Goal: Information Seeking & Learning: Learn about a topic

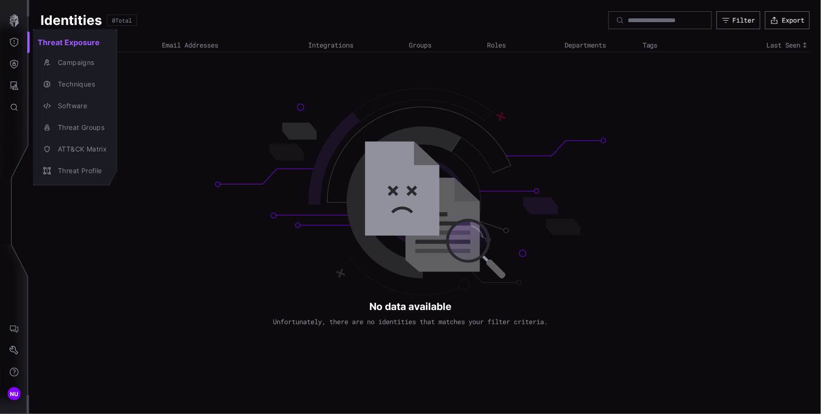
click at [179, 161] on div at bounding box center [410, 207] width 821 height 414
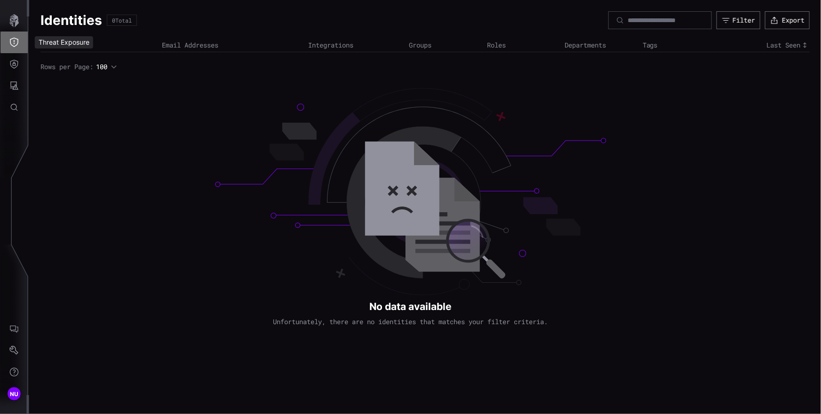
click at [21, 43] on button "Threat Exposure" at bounding box center [13, 43] width 27 height 22
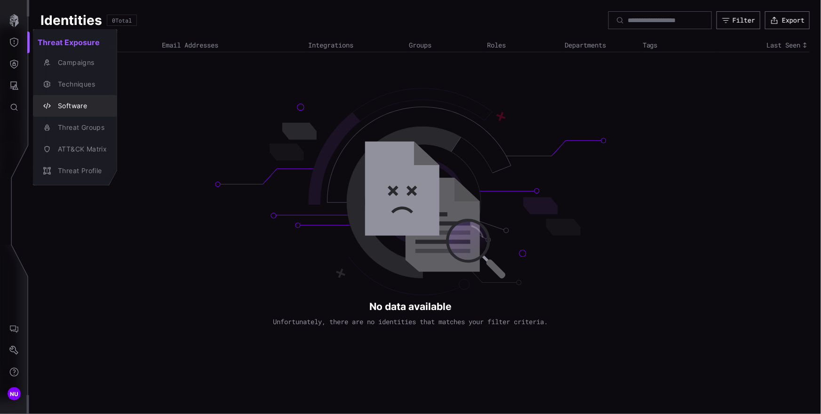
click at [76, 106] on div "Software" at bounding box center [80, 106] width 54 height 12
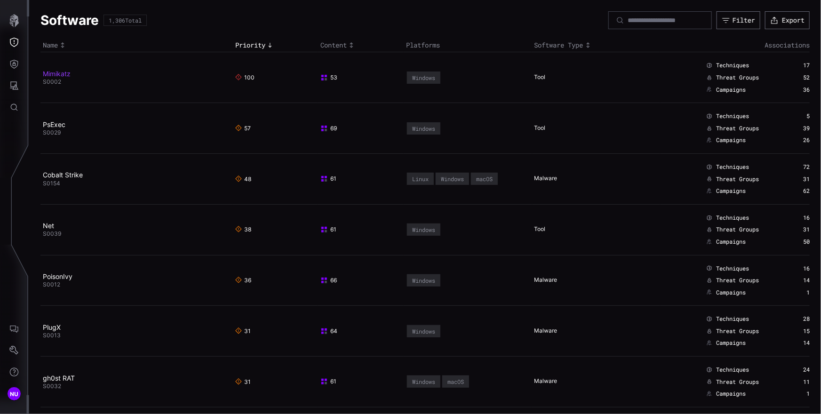
click at [60, 74] on link "Mimikatz" at bounding box center [57, 74] width 28 height 8
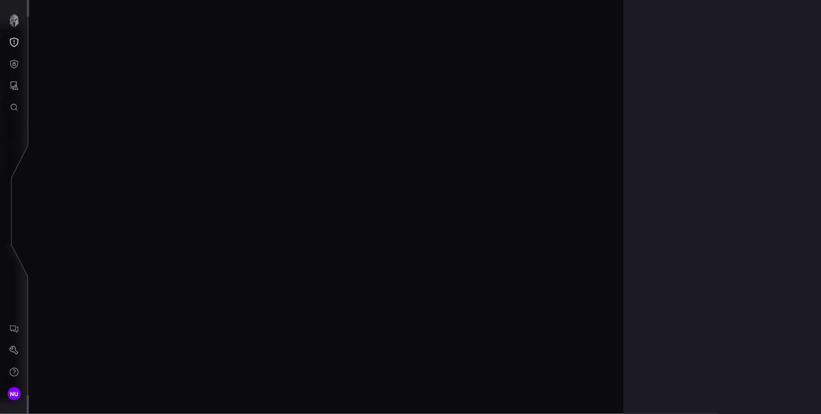
scroll to position [1968, 423]
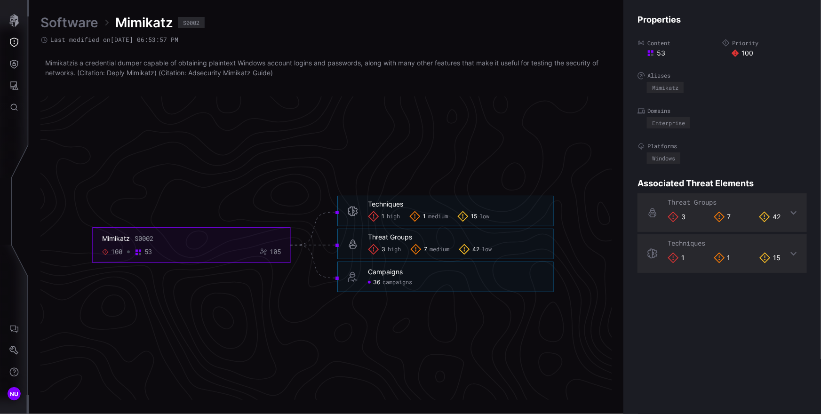
drag, startPoint x: 286, startPoint y: 78, endPoint x: 41, endPoint y: 65, distance: 244.9
click at [41, 65] on div "Software Mimikatz S0002 Last modified on 11/27/24 06:53:57 PM Mimikatz is a cre…" at bounding box center [326, 48] width 572 height 68
copy p "Mimikatz is a credential dumper capable of obtaining plaintext Windows account …"
click at [453, 217] on div "1 high 1 medium 15 low" at bounding box center [456, 216] width 176 height 11
click at [453, 207] on h6 "Techniques" at bounding box center [456, 204] width 176 height 8
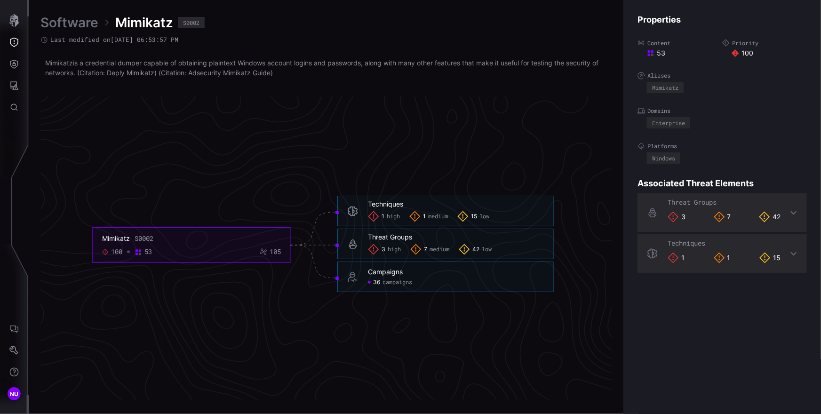
click at [369, 201] on div "Techniques" at bounding box center [385, 204] width 35 height 8
click at [361, 212] on div "Techniques 1 high 1 medium 15 low" at bounding box center [445, 211] width 216 height 31
click at [353, 214] on icon at bounding box center [352, 211] width 11 height 11
click at [379, 204] on div "Techniques" at bounding box center [385, 204] width 35 height 8
click at [453, 218] on span "low" at bounding box center [484, 217] width 10 height 8
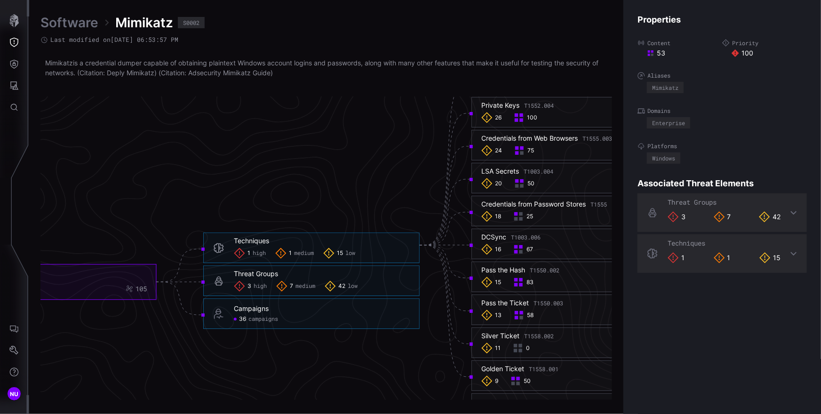
click at [304, 255] on span "medium" at bounding box center [304, 254] width 20 height 8
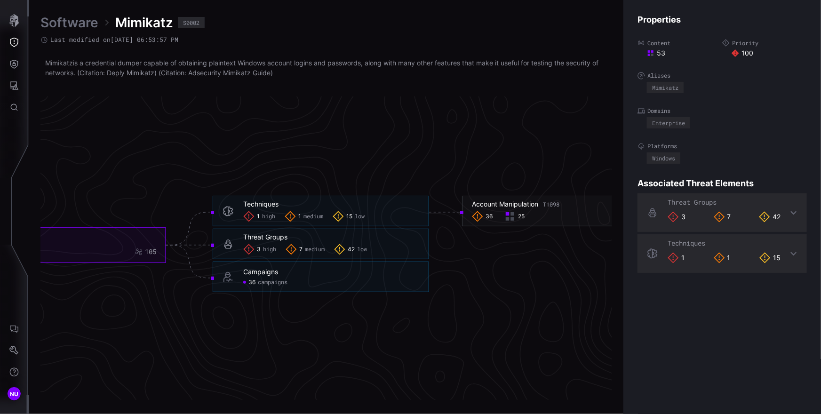
click at [264, 215] on span "high" at bounding box center [268, 217] width 13 height 8
click at [153, 24] on span "Mimikatz" at bounding box center [144, 22] width 58 height 17
copy span "Mimikatz"
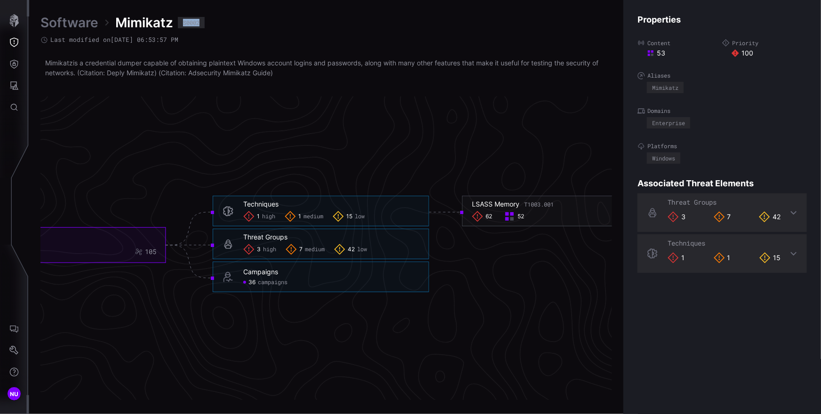
drag, startPoint x: 212, startPoint y: 26, endPoint x: 183, endPoint y: 24, distance: 29.7
click at [183, 24] on div "Software Mimikatz S0002" at bounding box center [326, 22] width 572 height 17
copy div "S0002"
click at [453, 159] on icon "Mimikatz S0002 100 53 105 Techniques 1 high 1 medium 15 low Techniques - 1 high…" at bounding box center [323, 244] width 1411 height 4233
click at [453, 115] on div "Domains Enterprise" at bounding box center [721, 117] width 169 height 21
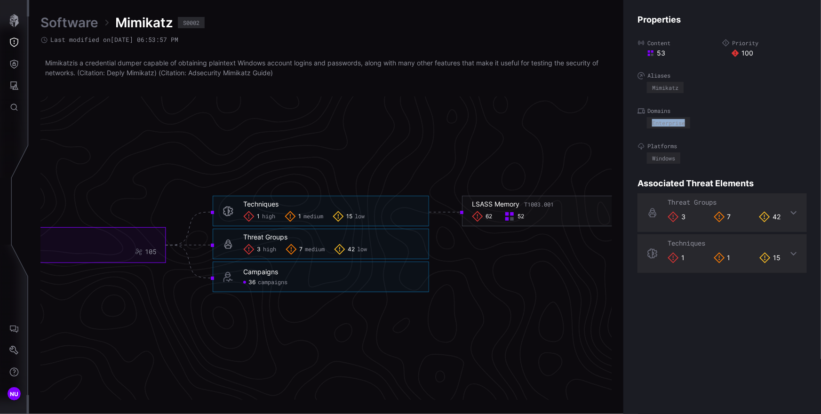
click at [453, 115] on div "Domains Enterprise" at bounding box center [721, 117] width 169 height 21
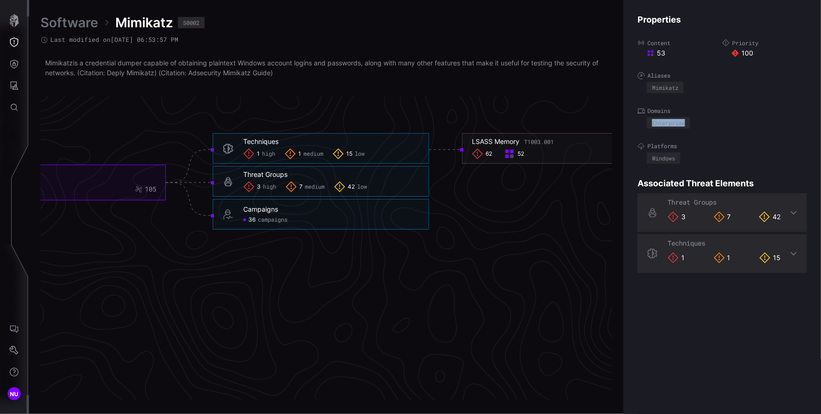
scroll to position [2032, 423]
click at [19, 47] on button "Threat Exposure" at bounding box center [13, 43] width 27 height 22
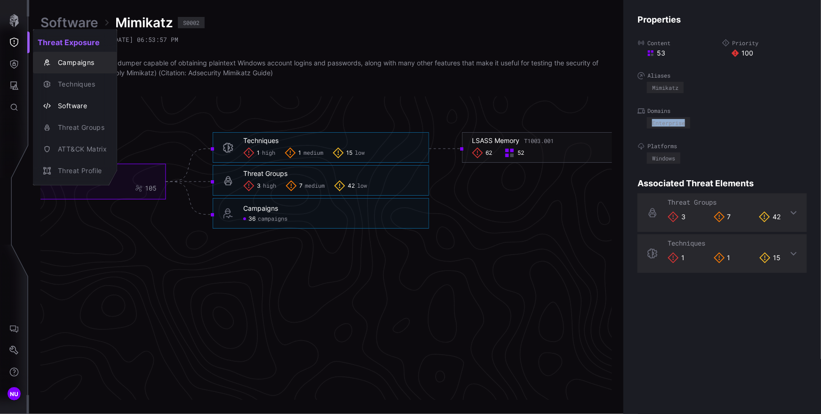
click at [87, 64] on div "Campaigns" at bounding box center [80, 63] width 54 height 12
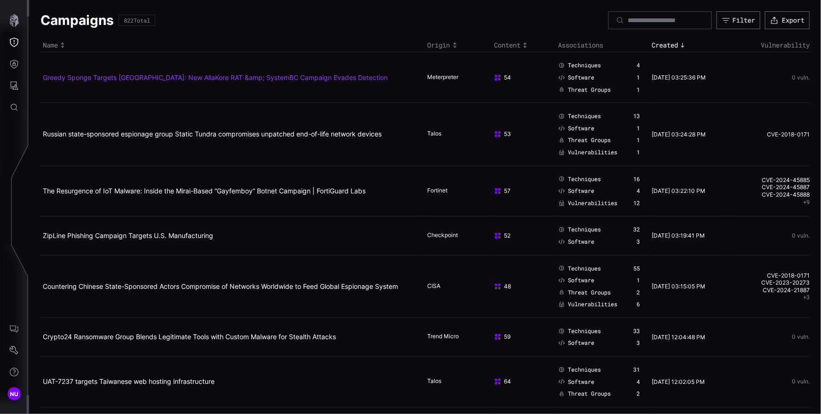
click at [284, 80] on link "Greedy Sponge Targets Mexico: New AllaKore RAT &amp; SystemBC Campaign Evades D…" at bounding box center [215, 77] width 345 height 8
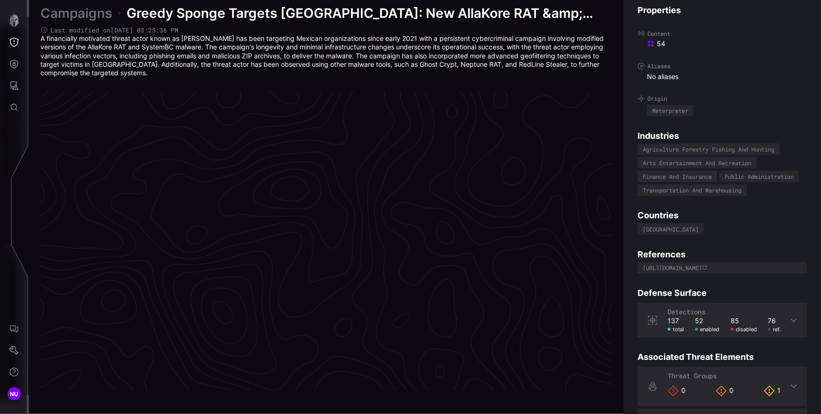
scroll to position [1970, 423]
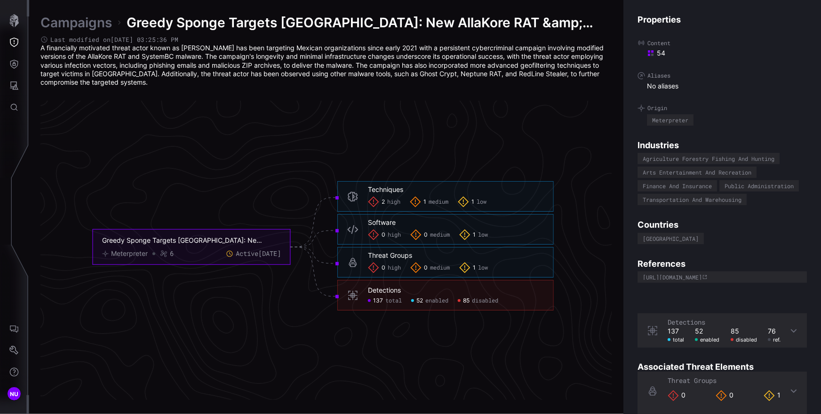
click at [282, 142] on icon "Greedy Sponge Targets Mexico: New AllaKore RAT &amp; SystemBC Campaign Evades D…" at bounding box center [323, 246] width 1411 height 4233
click at [381, 226] on div "Software" at bounding box center [382, 222] width 28 height 8
click at [386, 222] on div "Software" at bounding box center [382, 222] width 28 height 8
click at [394, 239] on div "0 high" at bounding box center [384, 234] width 33 height 11
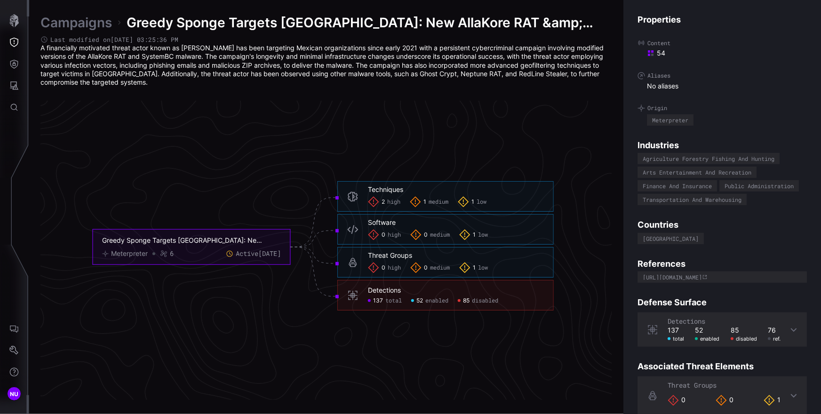
click at [71, 26] on link "Campaigns" at bounding box center [75, 22] width 71 height 17
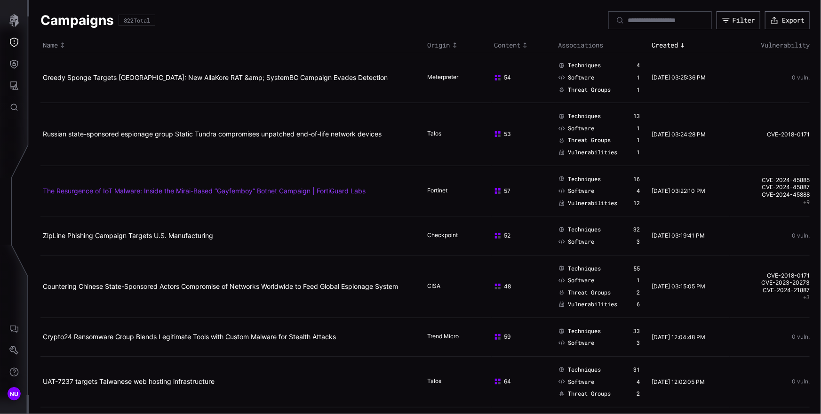
click at [302, 190] on link "The Resurgence of IoT Malware: Inside the Mirai-Based “Gayfemboy” Botnet Campai…" at bounding box center [204, 191] width 323 height 8
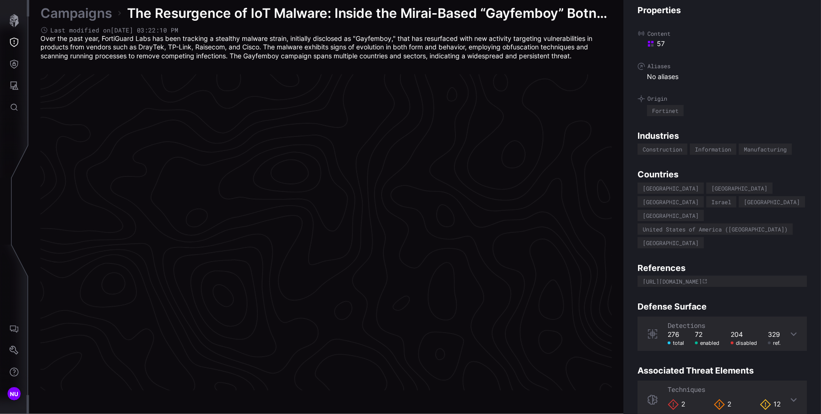
scroll to position [1962, 423]
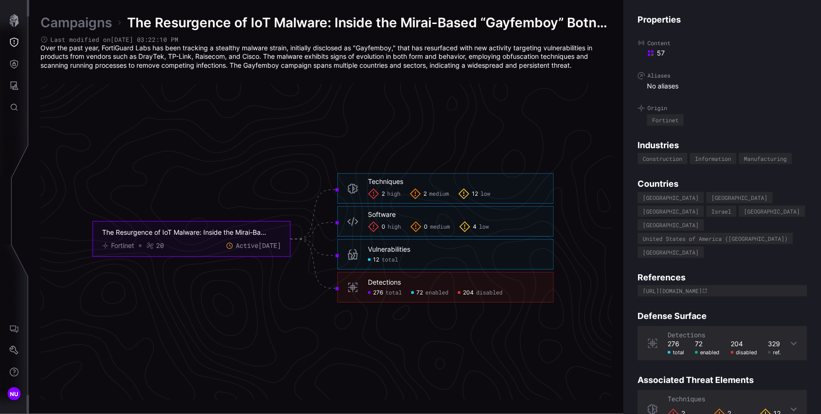
click at [453, 229] on div "0 high 0 medium 4 low" at bounding box center [456, 226] width 176 height 11
click at [453, 228] on span "low" at bounding box center [484, 227] width 10 height 8
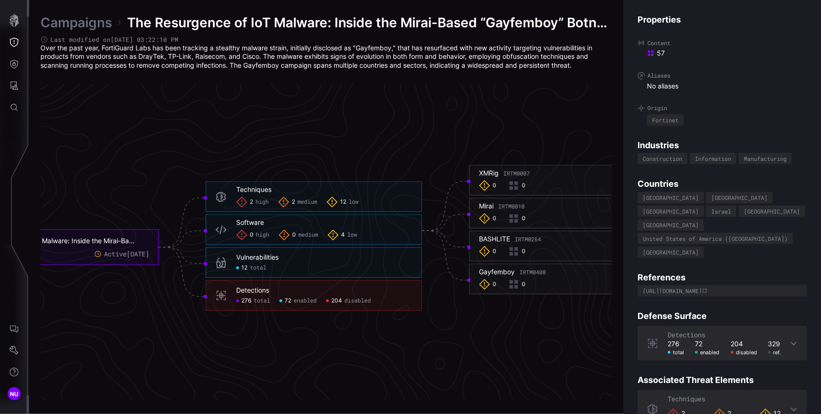
click at [262, 222] on div "Software" at bounding box center [250, 222] width 28 height 8
drag, startPoint x: 499, startPoint y: 171, endPoint x: 471, endPoint y: 172, distance: 27.8
click at [453, 172] on div "XMRig IRTM0007 0 0" at bounding box center [577, 180] width 216 height 31
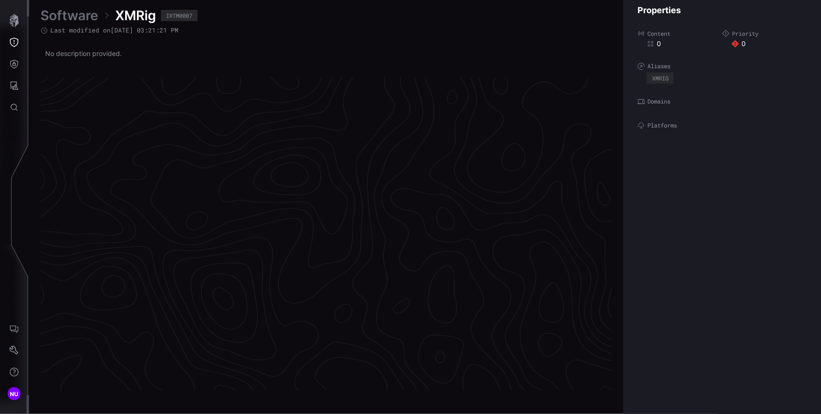
scroll to position [1963, 423]
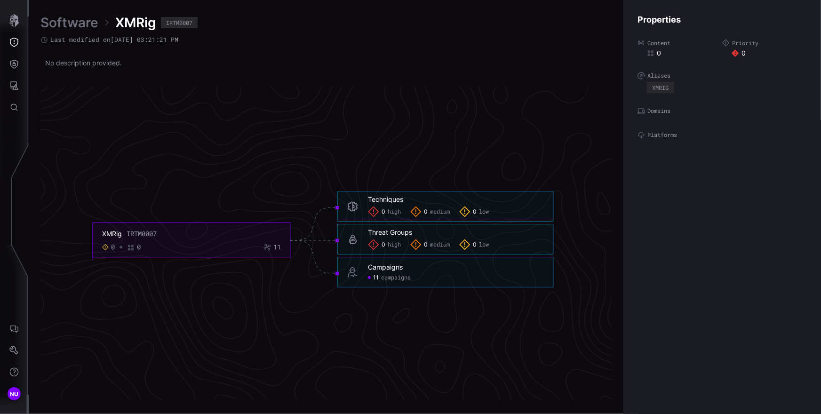
click at [134, 22] on span "XMRig" at bounding box center [135, 22] width 41 height 17
copy span "XMRig"
click at [200, 23] on div "Software XMRig IRTM0007" at bounding box center [326, 22] width 572 height 17
drag, startPoint x: 187, startPoint y: 22, endPoint x: 163, endPoint y: 23, distance: 24.0
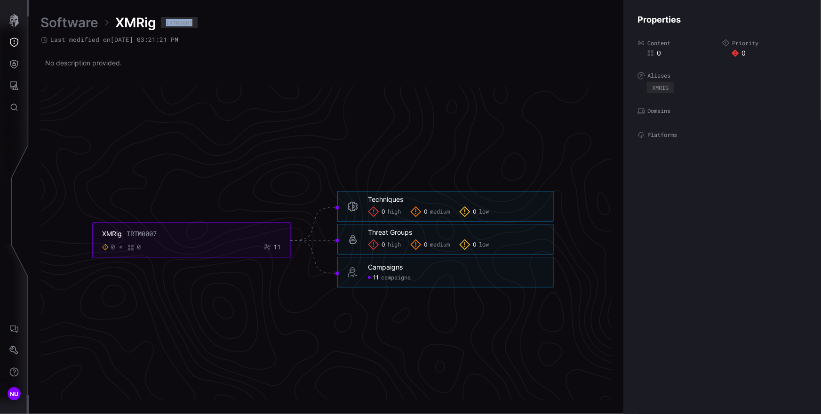
click at [163, 23] on div "Software XMRig IRTM0007" at bounding box center [326, 22] width 572 height 17
copy div "IRTM0007"
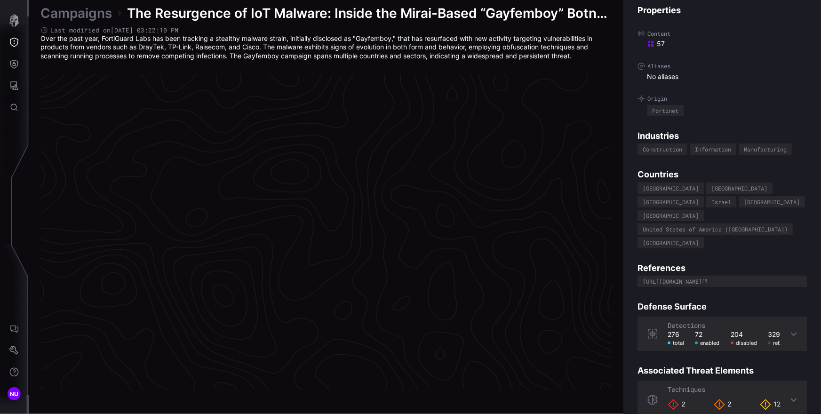
scroll to position [1962, 423]
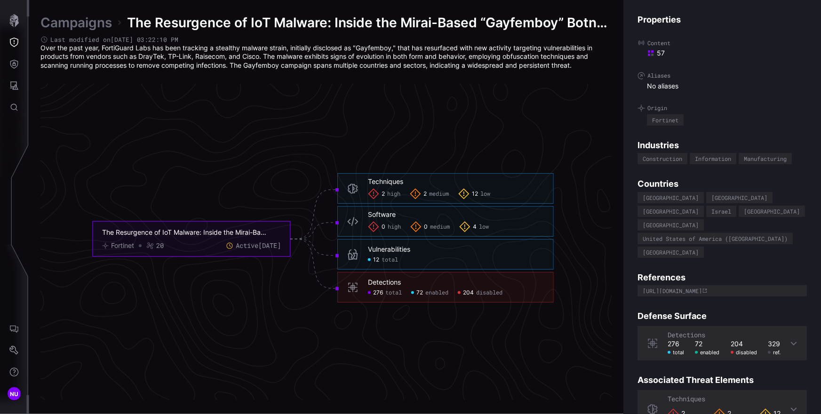
click at [453, 227] on span "low" at bounding box center [484, 227] width 10 height 8
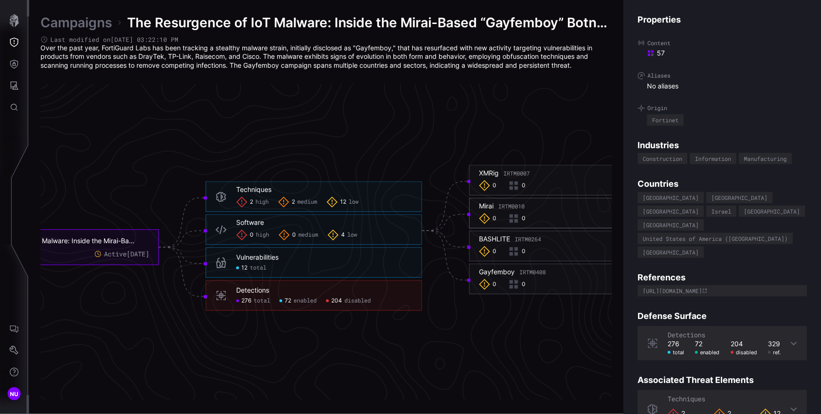
copy div "Mirai"
drag, startPoint x: 472, startPoint y: 205, endPoint x: 492, endPoint y: 214, distance: 21.5
click at [453, 213] on div "Mirai IRTM0010 0 0" at bounding box center [577, 213] width 216 height 31
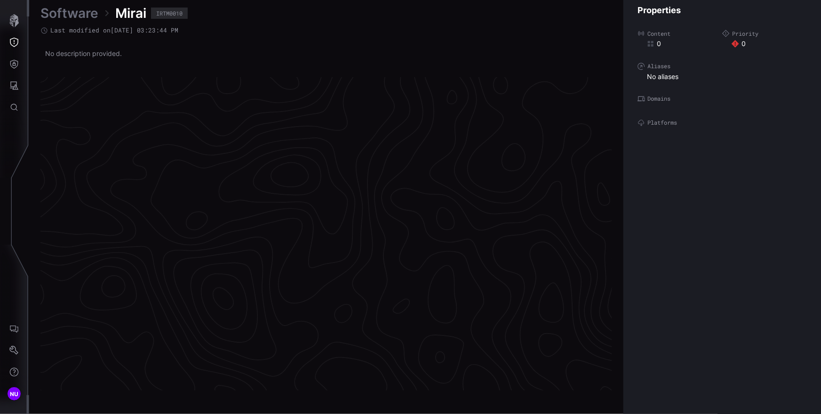
scroll to position [1963, 423]
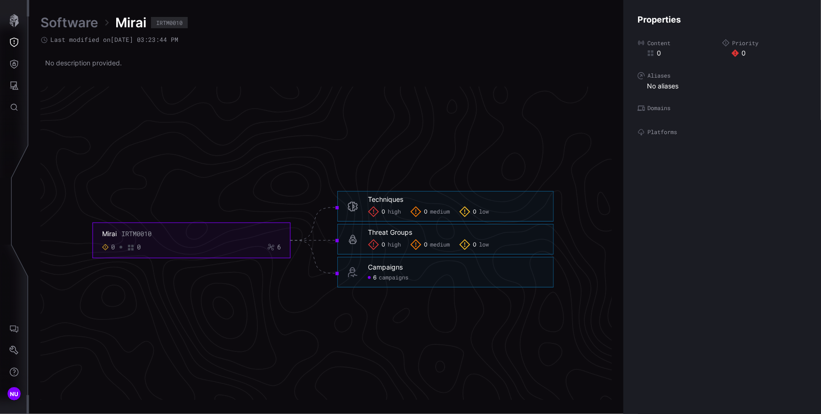
click at [181, 24] on div "IRTM0010" at bounding box center [169, 23] width 26 height 6
copy div "IRTM0010"
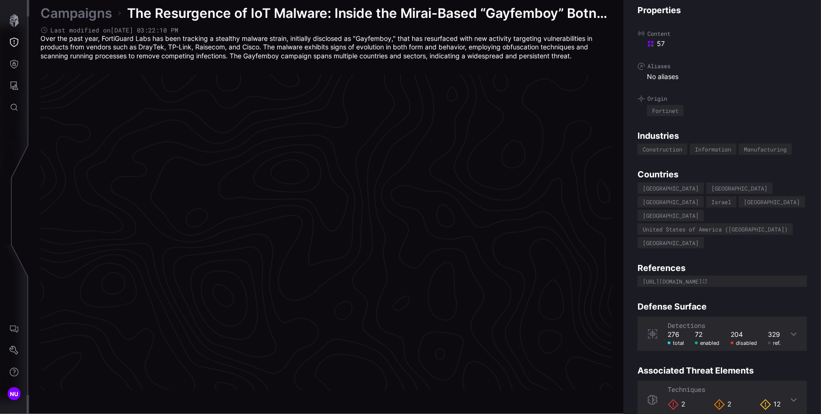
scroll to position [1962, 423]
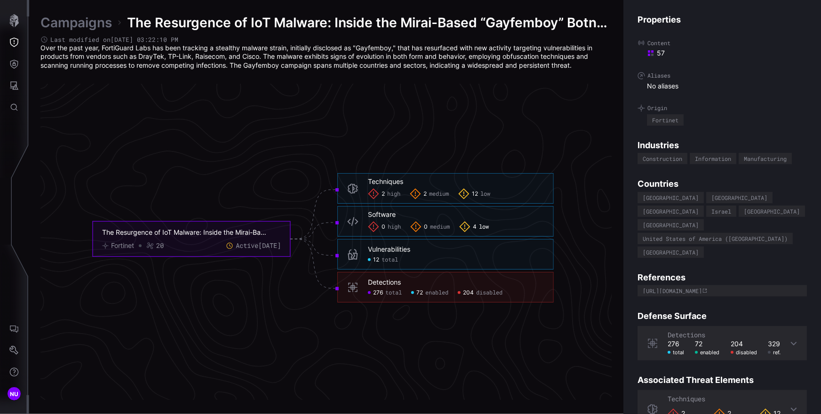
click at [453, 227] on icon at bounding box center [464, 226] width 11 height 11
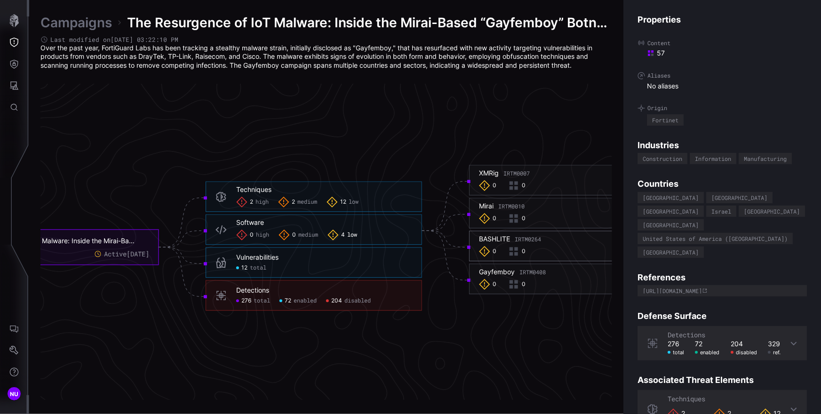
copy div "BASHLITE"
drag, startPoint x: 476, startPoint y: 235, endPoint x: 415, endPoint y: 252, distance: 62.7
click at [415, 252] on g "The Resurgence of IoT Malware: Inside the Mirai-Based “Gayfemboy” Botnet Campai…" at bounding box center [323, 243] width 724 height 157
copy div "Gayfemboy"
drag, startPoint x: 473, startPoint y: 270, endPoint x: 454, endPoint y: 270, distance: 18.4
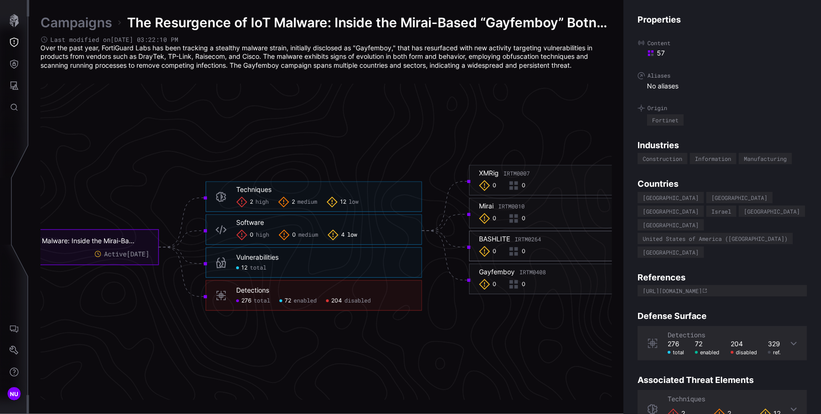
click at [453, 270] on icon "The Resurgence of IoT Malware: Inside the Mirai-Based “Gayfemboy” Botnet Campai…" at bounding box center [323, 238] width 1411 height 4233
copy span "IRTM0408"
drag, startPoint x: 558, startPoint y: 274, endPoint x: 588, endPoint y: 281, distance: 31.0
click at [453, 281] on div "Gayfemboy IRTM0408 0 0" at bounding box center [577, 279] width 197 height 22
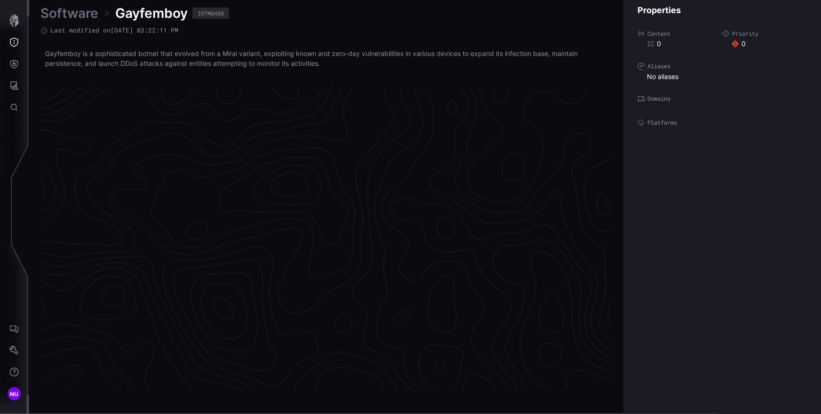
scroll to position [1968, 423]
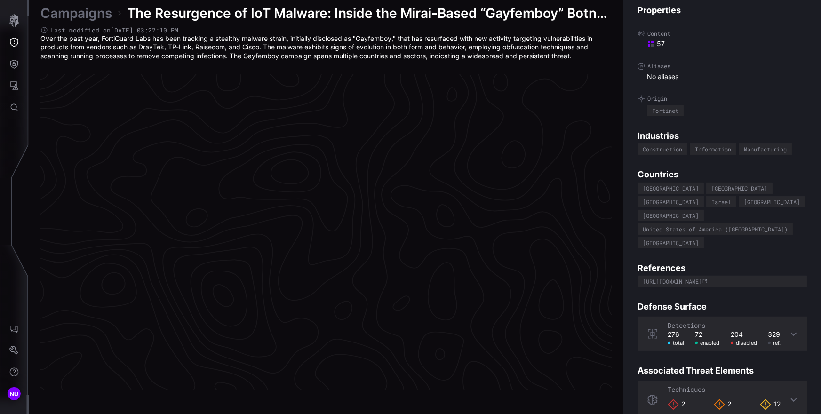
scroll to position [1962, 423]
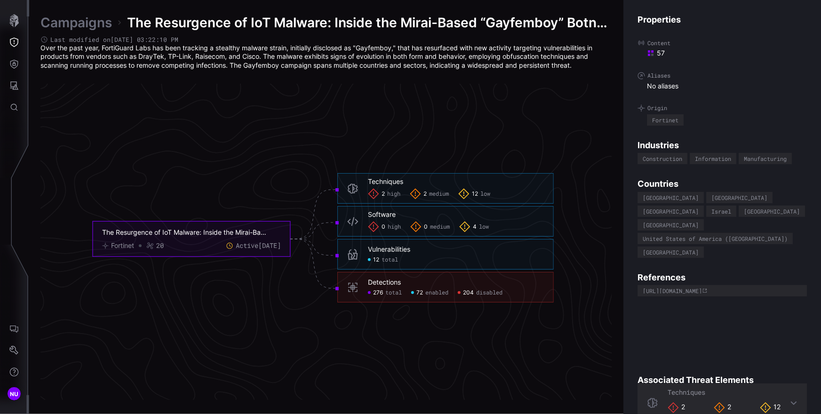
click at [453, 234] on div "Software 0 high 0 medium 4 low" at bounding box center [445, 221] width 216 height 31
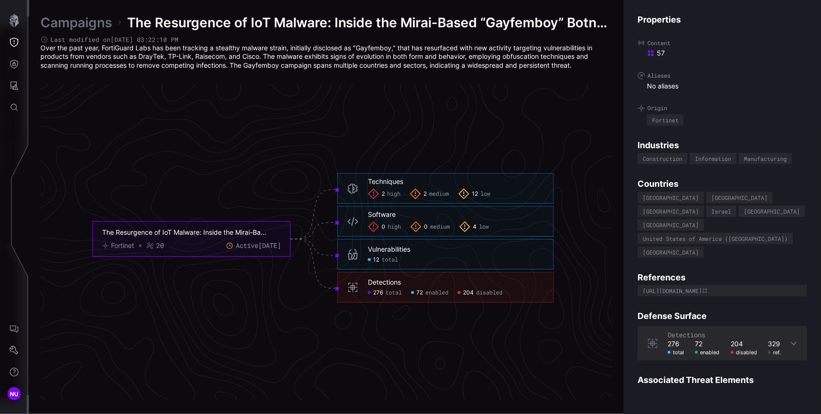
click at [453, 228] on span "low" at bounding box center [484, 227] width 10 height 8
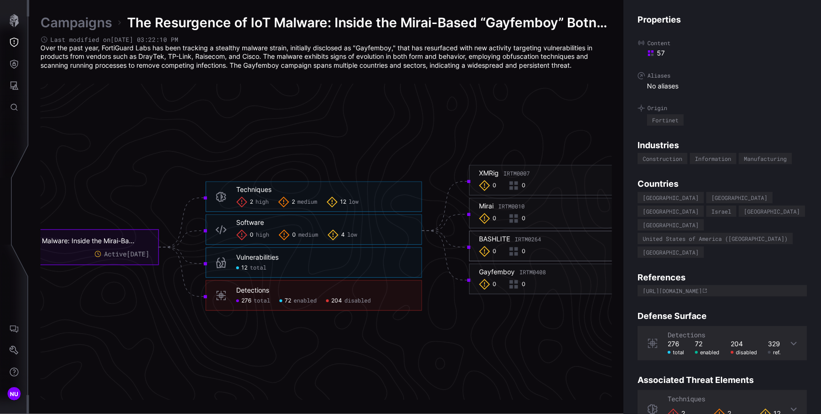
drag, startPoint x: 547, startPoint y: 239, endPoint x: 560, endPoint y: 241, distance: 13.8
click at [453, 241] on h6 "BASHLITE IRTM0264" at bounding box center [577, 239] width 197 height 8
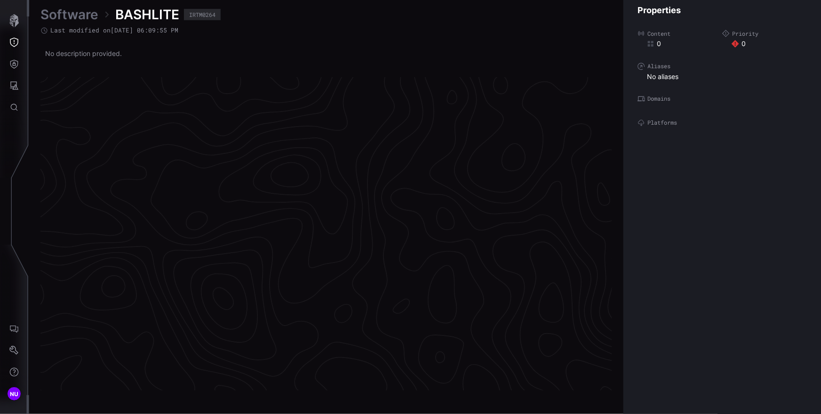
scroll to position [1963, 423]
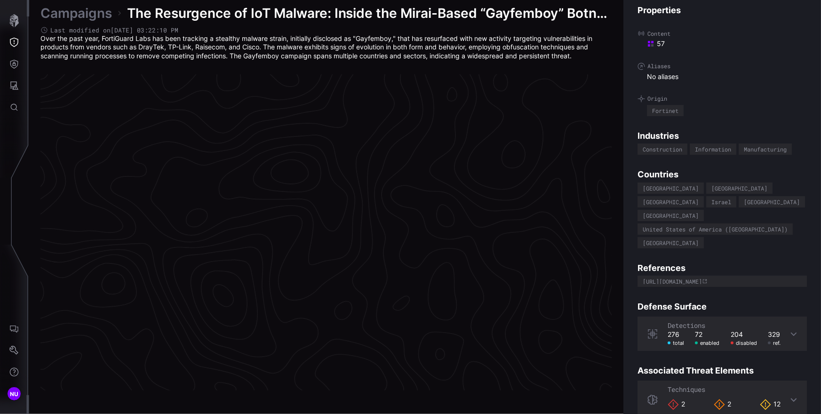
scroll to position [1962, 423]
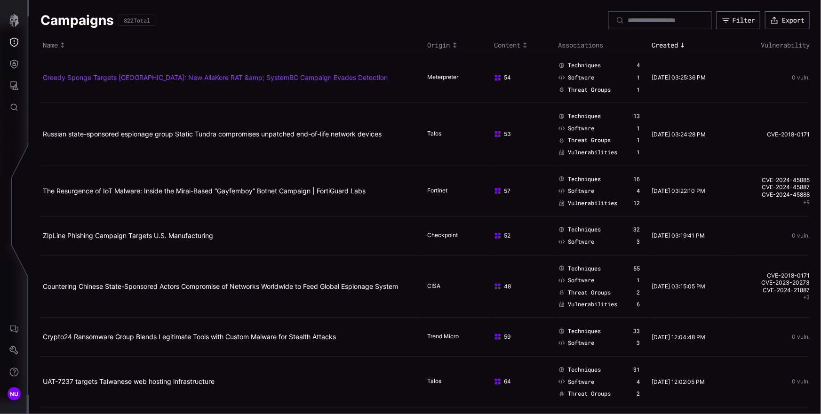
click at [324, 75] on link "Greedy Sponge Targets Mexico: New AllaKore RAT &amp; SystemBC Campaign Evades D…" at bounding box center [215, 77] width 345 height 8
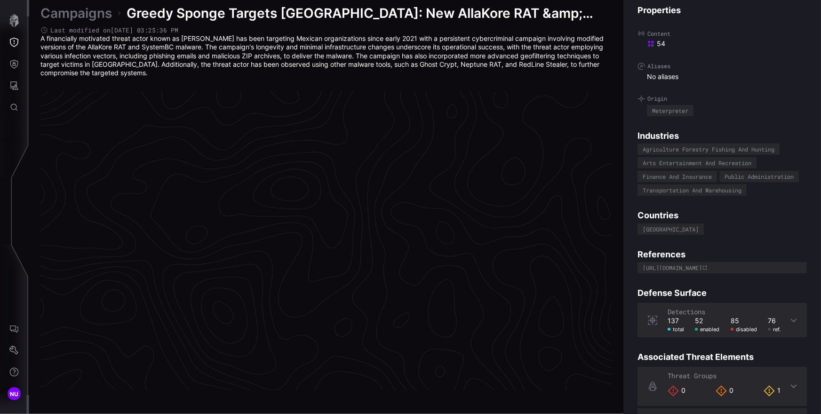
scroll to position [1970, 423]
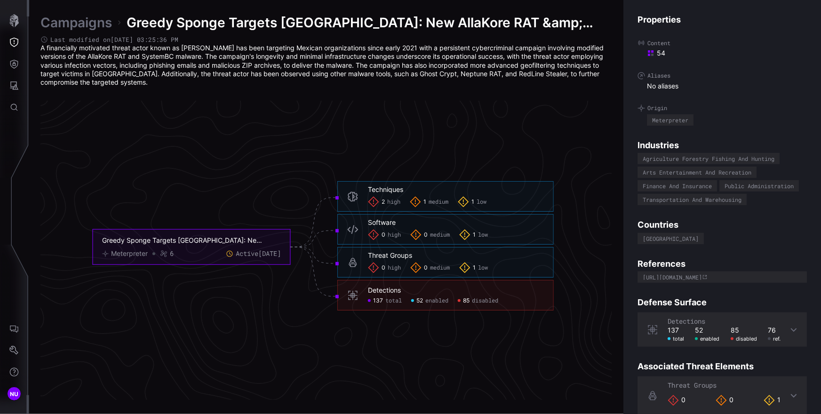
click at [453, 265] on div "1 low" at bounding box center [473, 267] width 29 height 11
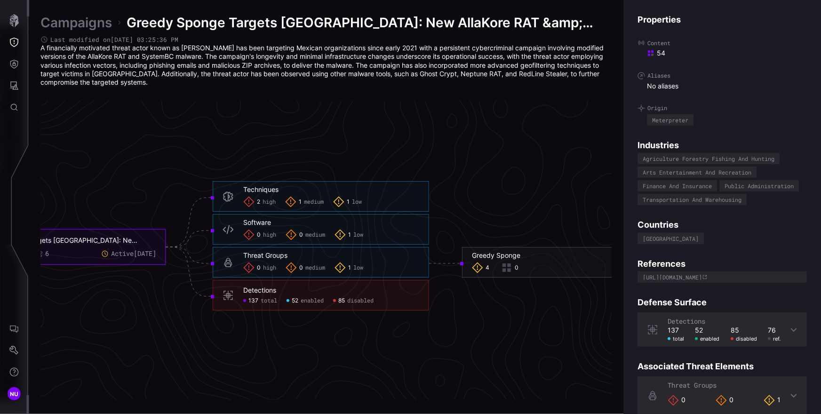
click at [103, 200] on icon "Greedy Sponge Targets Mexico: New AllaKore RAT &amp; SystemBC Campaign Evades D…" at bounding box center [323, 246] width 1411 height 4233
click at [381, 234] on div "0 high 0 medium 1 low" at bounding box center [331, 234] width 176 height 11
click at [358, 235] on span "low" at bounding box center [358, 235] width 10 height 8
click span "low"
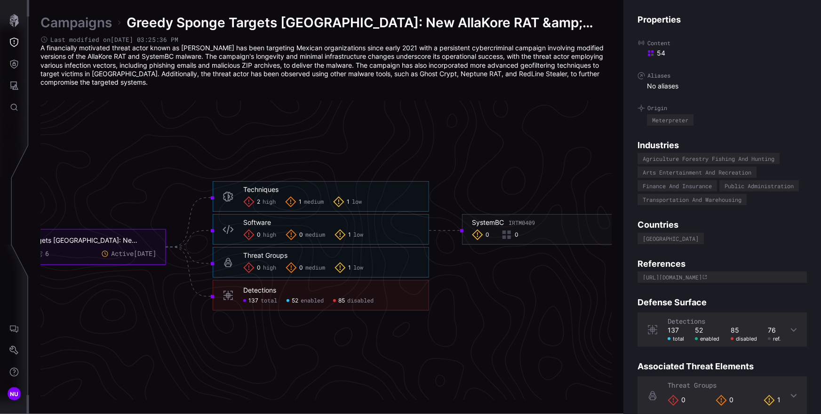
click span "low"
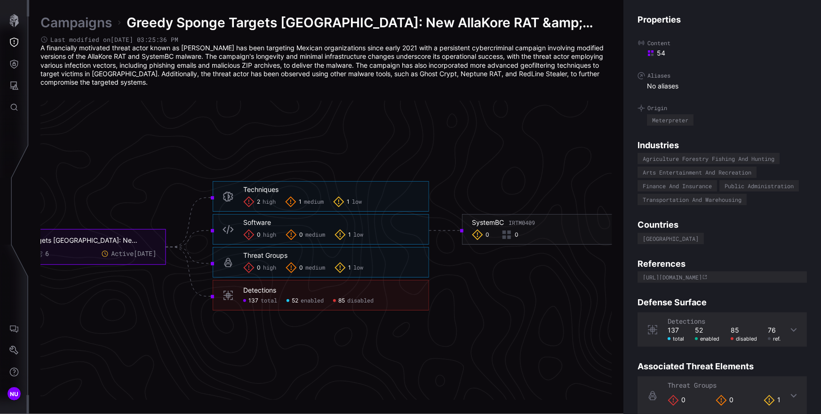
drag, startPoint x: 126, startPoint y: 135, endPoint x: 90, endPoint y: 76, distance: 69.5
click at [126, 135] on icon "Greedy Sponge Targets Mexico: New AllaKore RAT &amp; SystemBC Campaign Evades D…" at bounding box center [323, 246] width 1411 height 4233
click at [56, 24] on link "Campaigns" at bounding box center [75, 22] width 71 height 17
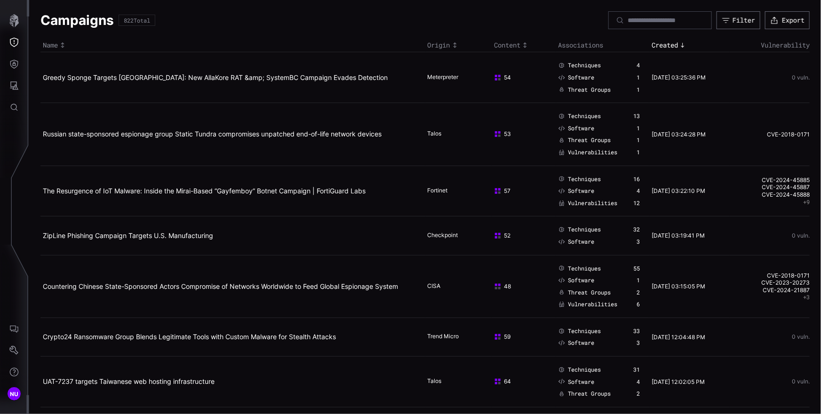
click at [161, 146] on td "Russian state-sponsored espionage group Static Tundra compromises unpatched end…" at bounding box center [232, 134] width 385 height 63
click at [243, 186] on td "The Resurgence of IoT Malware: Inside the Mirai-Based “Gayfemboy” Botnet Campai…" at bounding box center [232, 191] width 385 height 51
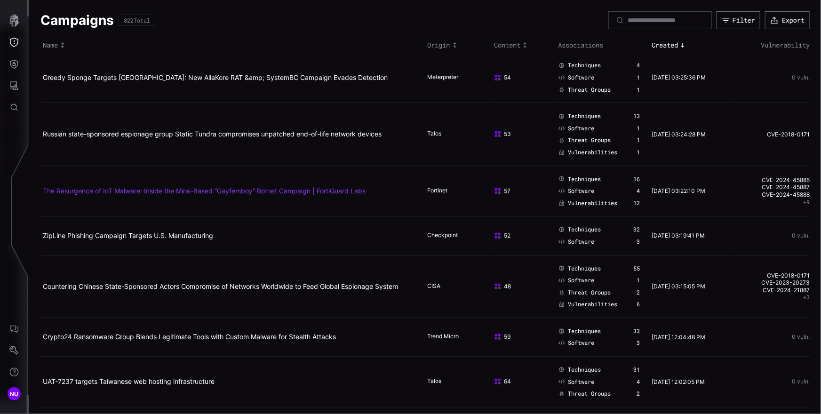
click at [244, 191] on link "The Resurgence of IoT Malware: Inside the Mirai-Based “Gayfemboy” Botnet Campai…" at bounding box center [204, 191] width 323 height 8
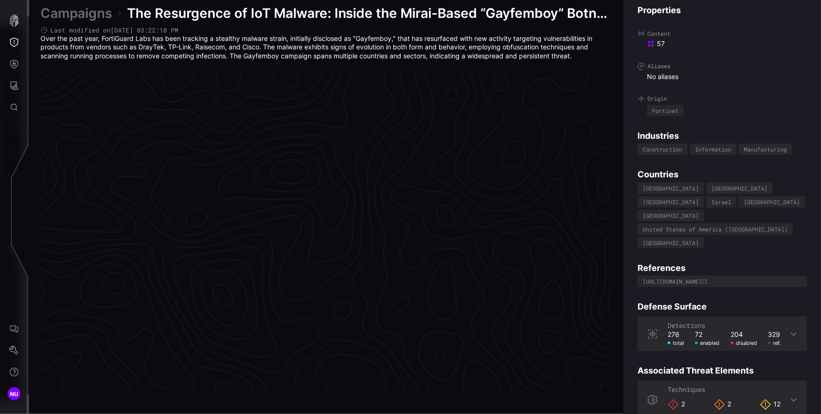
scroll to position [1962, 423]
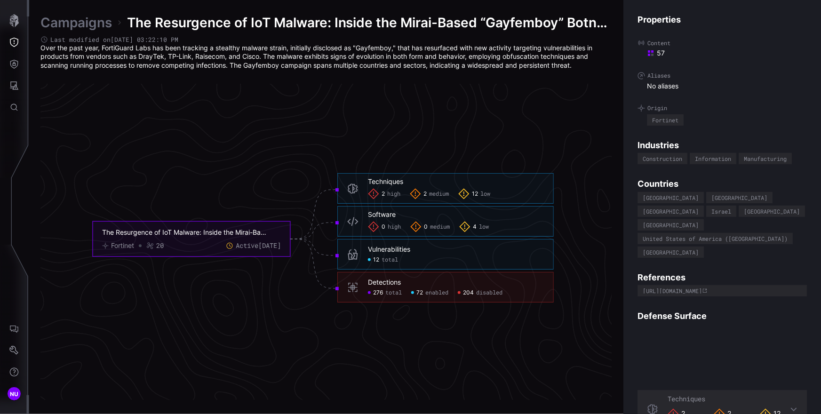
click at [453, 222] on div "4 low" at bounding box center [474, 226] width 30 height 11
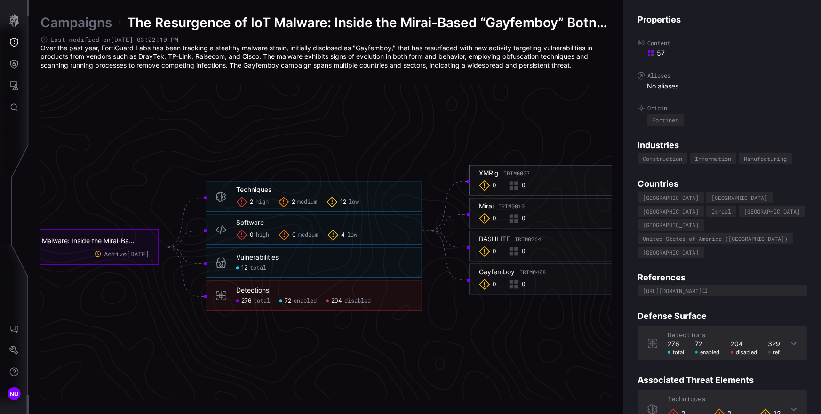
click at [453, 174] on div "XMRig IRTM0007" at bounding box center [504, 173] width 51 height 8
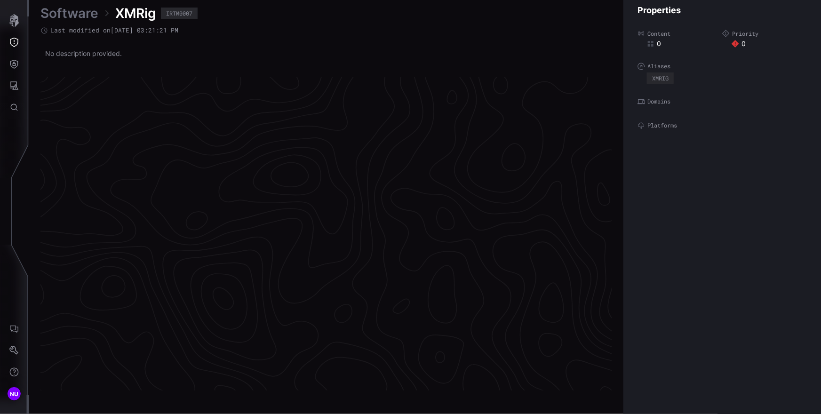
scroll to position [1963, 423]
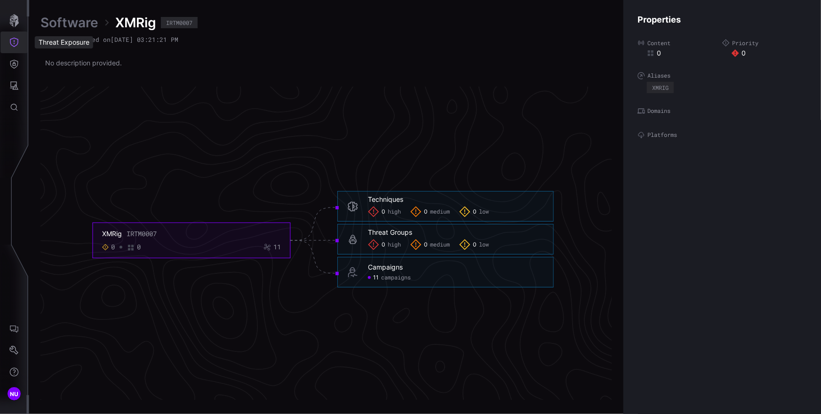
click at [16, 41] on icon "Threat Exposure" at bounding box center [13, 42] width 9 height 9
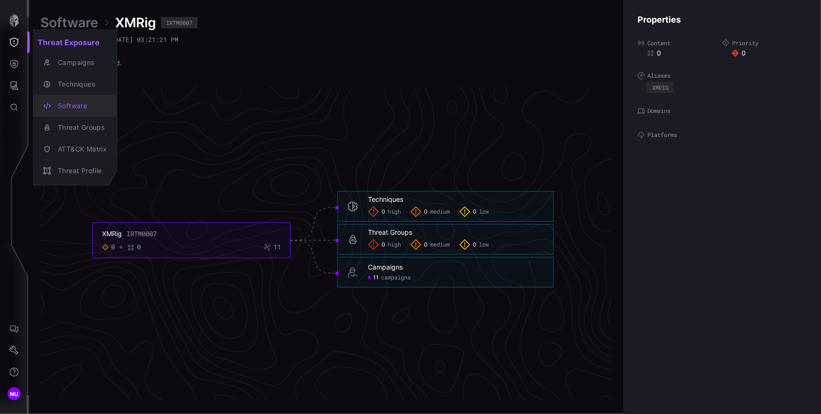
click at [80, 105] on div "Software" at bounding box center [80, 106] width 54 height 12
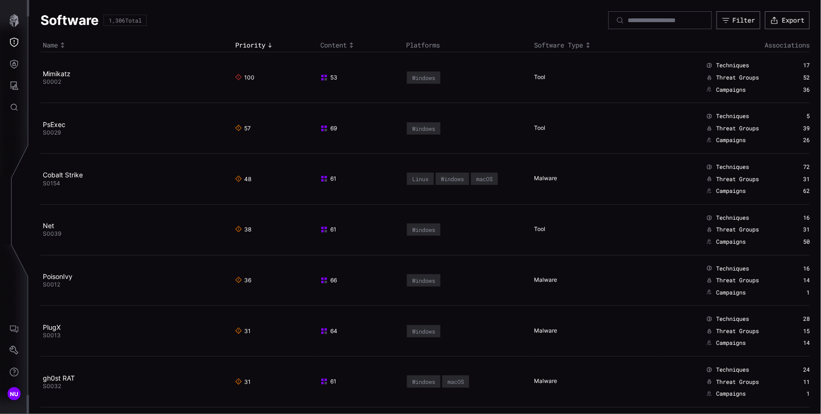
click at [453, 79] on div "52" at bounding box center [795, 78] width 30 height 8
click at [453, 76] on div "52" at bounding box center [795, 78] width 30 height 8
click at [453, 79] on span "Threat Groups" at bounding box center [737, 78] width 43 height 8
click at [453, 76] on span "Threat Groups" at bounding box center [737, 78] width 43 height 8
click at [56, 73] on link "Mimikatz" at bounding box center [57, 74] width 28 height 8
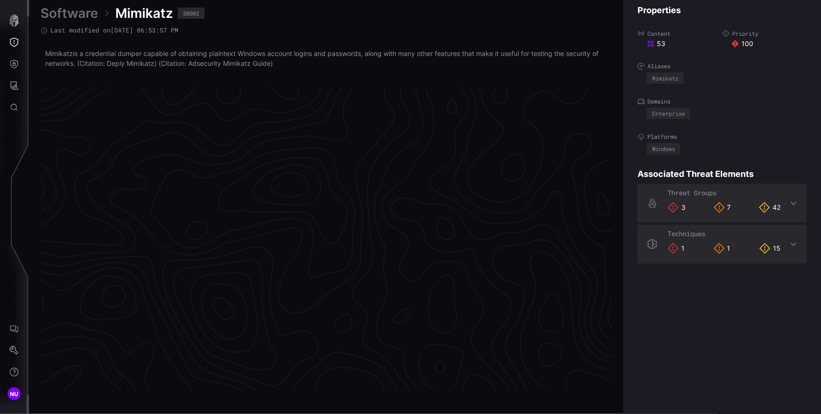
scroll to position [1968, 423]
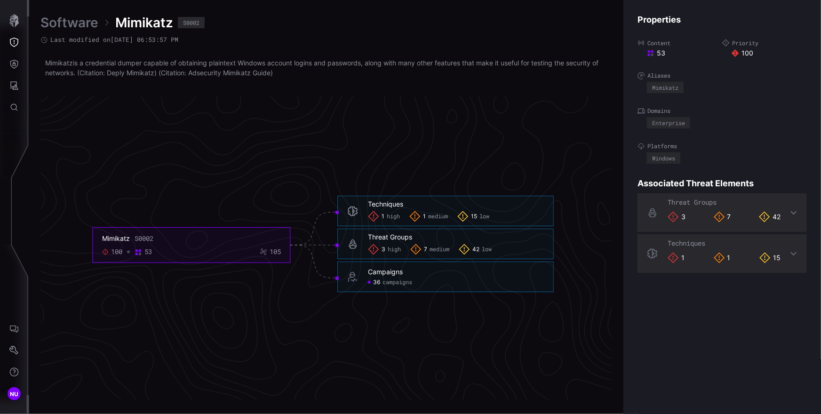
click at [453, 235] on h6 "Threat Groups" at bounding box center [456, 237] width 176 height 8
click at [399, 244] on div "3 high" at bounding box center [384, 249] width 33 height 11
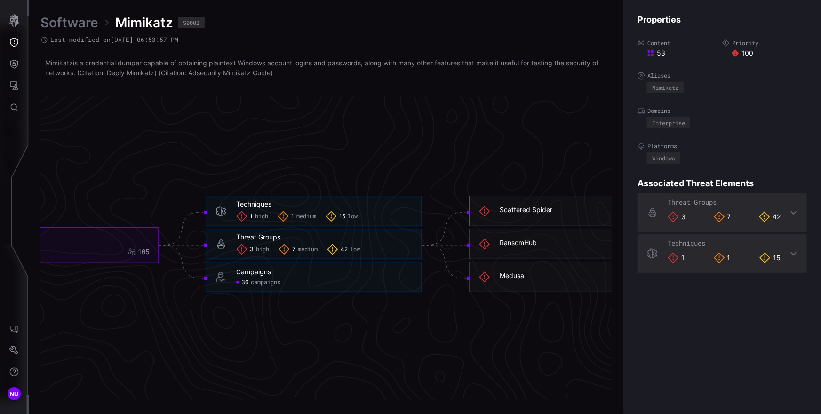
click at [453, 212] on div "Scattered Spider" at bounding box center [526, 210] width 53 height 8
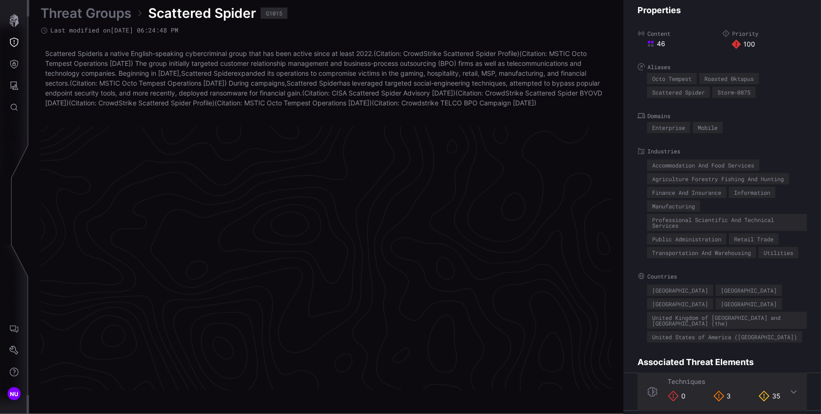
scroll to position [1993, 423]
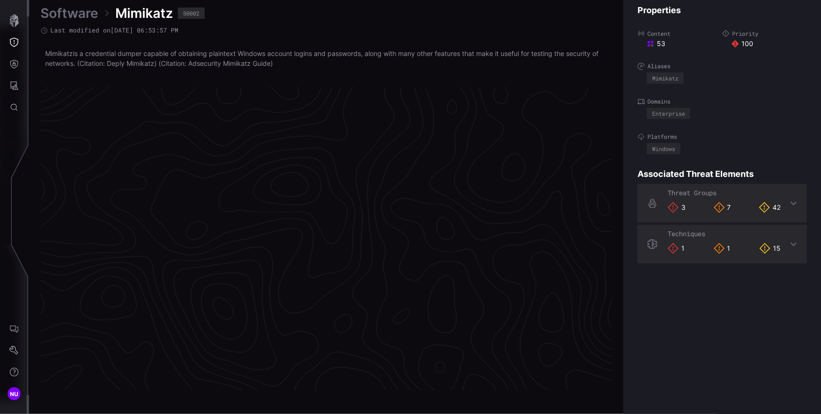
scroll to position [1968, 423]
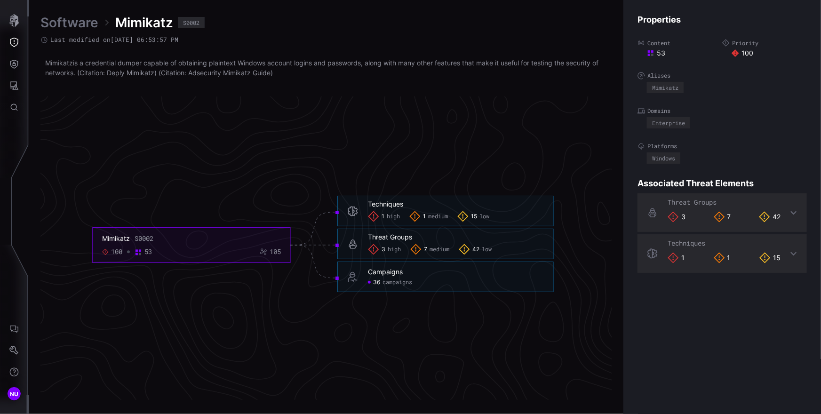
click at [391, 235] on div "Threat Groups" at bounding box center [390, 237] width 44 height 8
click at [453, 210] on icon at bounding box center [794, 213] width 8 height 8
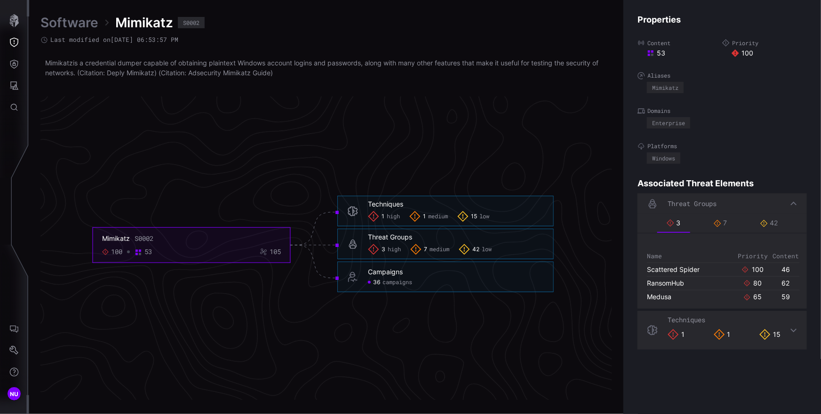
click at [453, 272] on div "Scattered Spider" at bounding box center [690, 269] width 87 height 8
click at [453, 283] on div "RansomHub" at bounding box center [690, 283] width 87 height 8
click at [453, 299] on div "Medusa" at bounding box center [690, 297] width 87 height 8
drag, startPoint x: 687, startPoint y: 298, endPoint x: 629, endPoint y: 306, distance: 58.4
click at [453, 305] on div "Name Priority Content Scattered Spider 100 46 RansomHub 80 62 Medusa 65 59" at bounding box center [723, 277] width 162 height 61
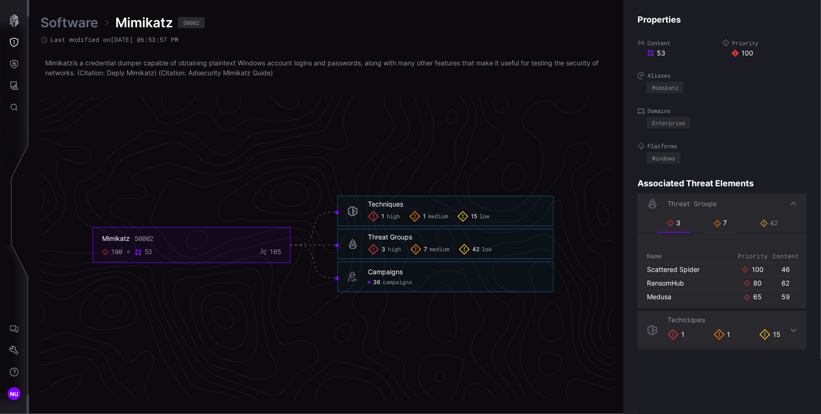
click at [453, 223] on div "7" at bounding box center [721, 223] width 14 height 8
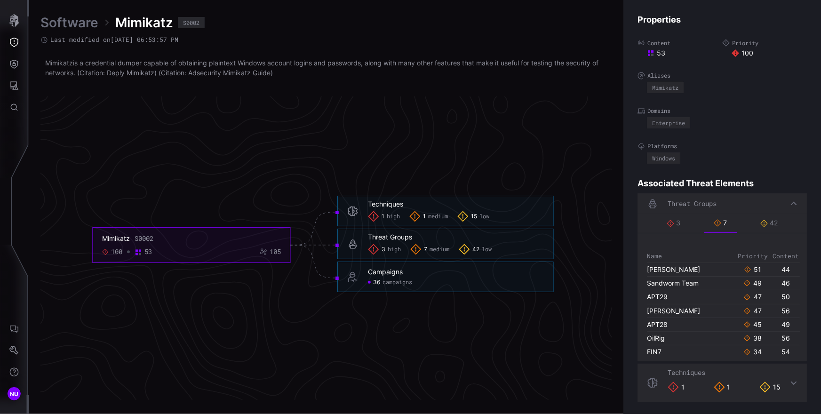
drag, startPoint x: 692, startPoint y: 271, endPoint x: 689, endPoint y: 267, distance: 5.0
click at [453, 267] on div "[PERSON_NAME]" at bounding box center [690, 269] width 87 height 8
drag, startPoint x: 716, startPoint y: 283, endPoint x: 696, endPoint y: 286, distance: 20.4
click at [453, 286] on div "Sandworm Team" at bounding box center [690, 283] width 87 height 8
drag, startPoint x: 679, startPoint y: 296, endPoint x: 647, endPoint y: 296, distance: 31.5
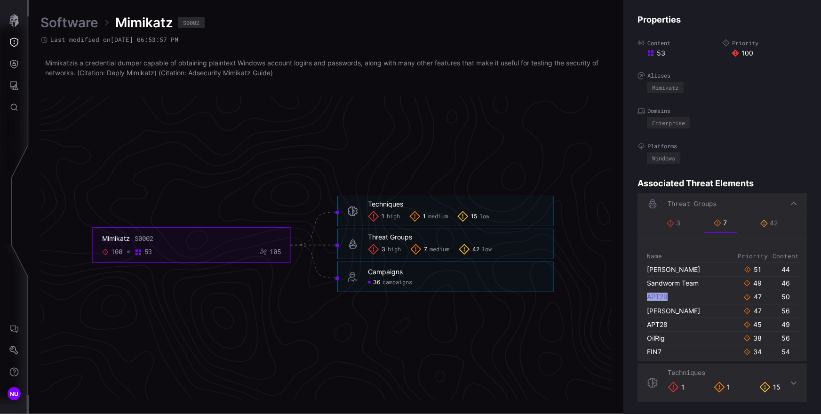
click at [453, 296] on div "APT29" at bounding box center [690, 297] width 87 height 8
drag, startPoint x: 681, startPoint y: 311, endPoint x: 648, endPoint y: 310, distance: 33.0
click at [453, 310] on div "[PERSON_NAME]" at bounding box center [690, 311] width 87 height 8
click at [391, 251] on span "high" at bounding box center [394, 250] width 13 height 8
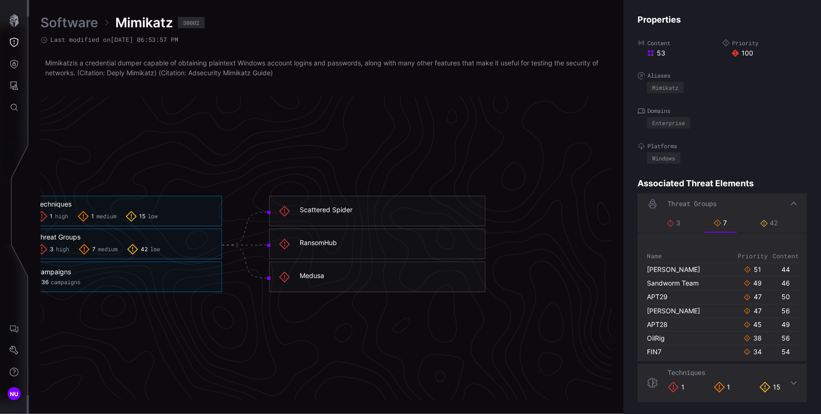
scroll to position [1968, 603]
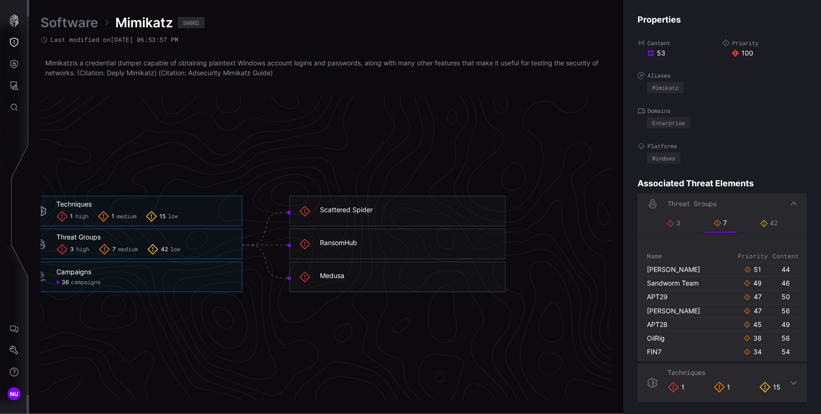
click at [359, 214] on div "Scattered Spider" at bounding box center [408, 211] width 176 height 11
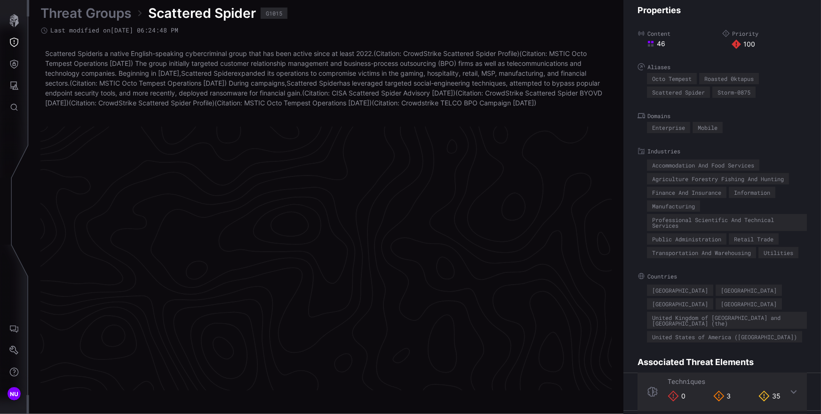
scroll to position [1993, 423]
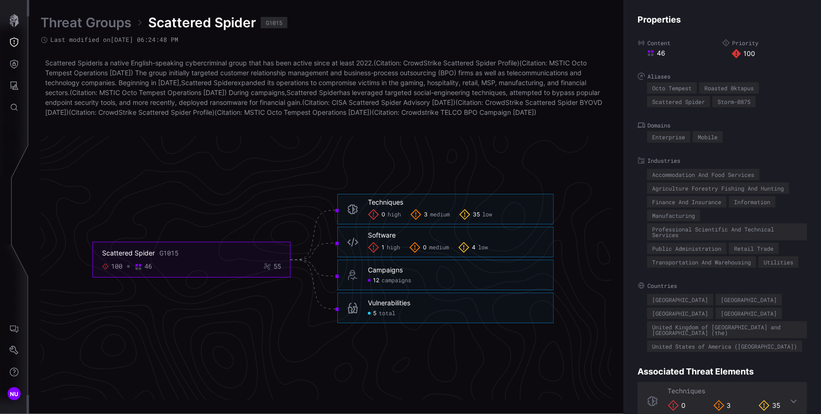
click at [292, 95] on p "Scattered Spider is a native English-speaking cybercriminal group that has been…" at bounding box center [326, 87] width 562 height 59
drag, startPoint x: 166, startPoint y: 135, endPoint x: 42, endPoint y: 63, distance: 143.5
click at [42, 63] on div "Threat Groups Scattered Spider G1015 Last modified on 04/04/24 06:24:48 PM Scat…" at bounding box center [326, 207] width 572 height 386
click at [453, 87] on div "Octo Tempest" at bounding box center [672, 88] width 40 height 6
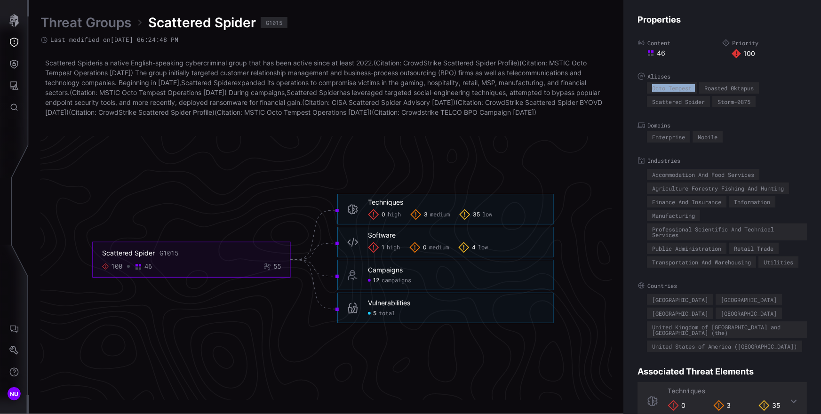
click at [453, 87] on div "Octo Tempest" at bounding box center [672, 88] width 40 height 6
drag, startPoint x: 706, startPoint y: 88, endPoint x: 759, endPoint y: 87, distance: 53.6
click at [453, 87] on div "Roasted 0ktapus" at bounding box center [729, 87] width 60 height 11
click at [453, 101] on div "Scattered Spider" at bounding box center [678, 102] width 53 height 6
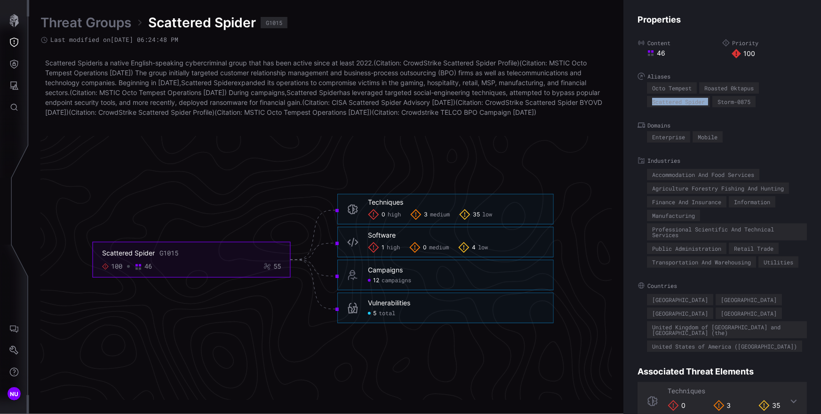
click at [453, 101] on div "Scattered Spider" at bounding box center [678, 102] width 53 height 6
click at [453, 100] on div "Storm-0875" at bounding box center [733, 102] width 33 height 6
click at [453, 103] on div "Scattered Spider" at bounding box center [678, 102] width 53 height 6
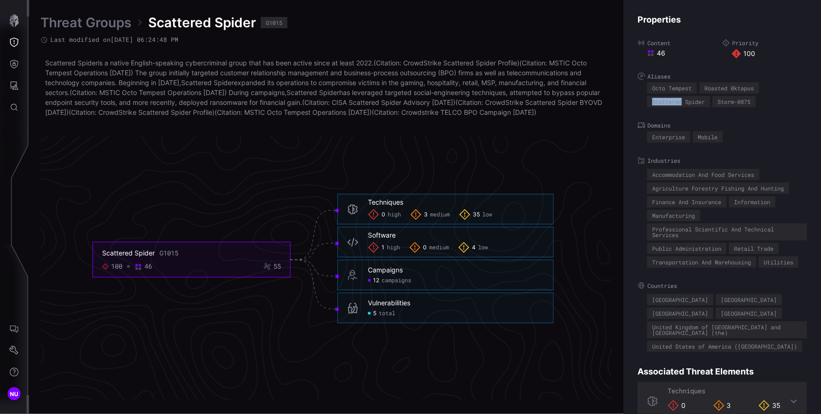
click at [453, 103] on div "Scattered Spider" at bounding box center [678, 102] width 53 height 6
click at [236, 23] on span "Scattered Spider" at bounding box center [202, 22] width 108 height 17
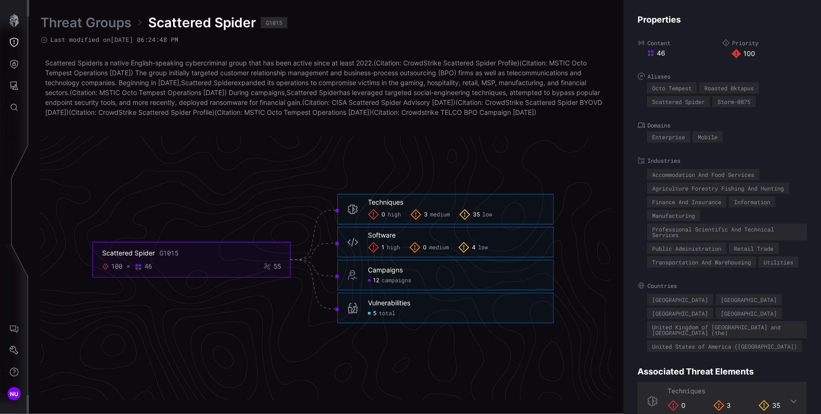
click at [280, 24] on div "G1015" at bounding box center [274, 23] width 16 height 6
click at [277, 23] on div "G1015" at bounding box center [274, 23] width 16 height 6
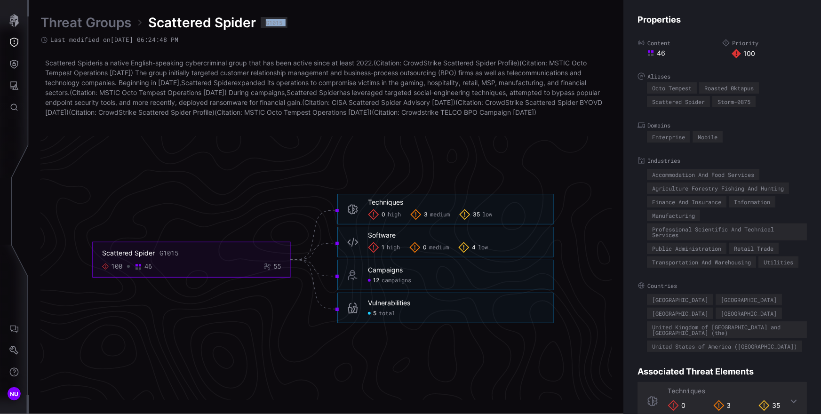
click at [277, 23] on div "G1015" at bounding box center [274, 23] width 16 height 6
click at [367, 43] on div "Last modified on 04/04/24 06:24:48 PM" at bounding box center [326, 40] width 572 height 8
click at [453, 176] on div "Accommodation And Food Services" at bounding box center [703, 175] width 102 height 6
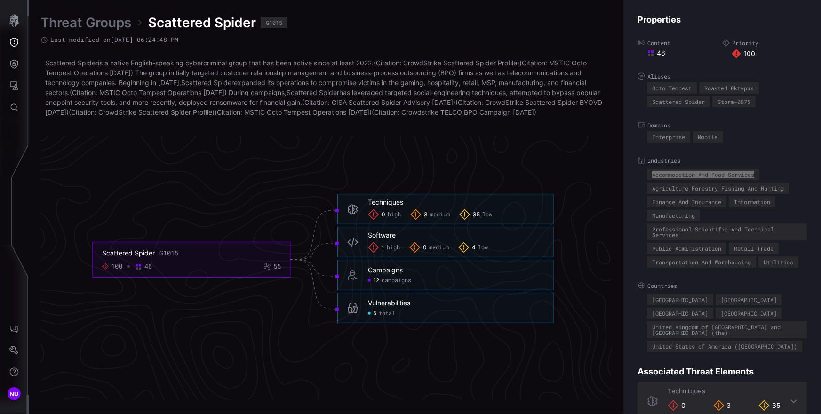
click at [453, 189] on div "Agriculture Forestry Fishing And Hunting" at bounding box center [718, 188] width 132 height 6
click at [453, 199] on div "Finance And Insurance" at bounding box center [686, 202] width 69 height 6
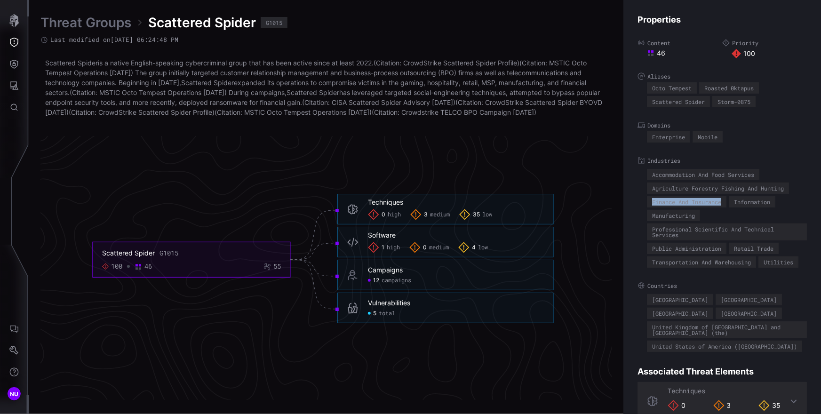
click at [453, 199] on div "Finance And Insurance" at bounding box center [686, 202] width 69 height 6
click at [453, 200] on div "Information" at bounding box center [752, 202] width 36 height 6
click at [453, 216] on div "Manufacturing" at bounding box center [673, 216] width 43 height 6
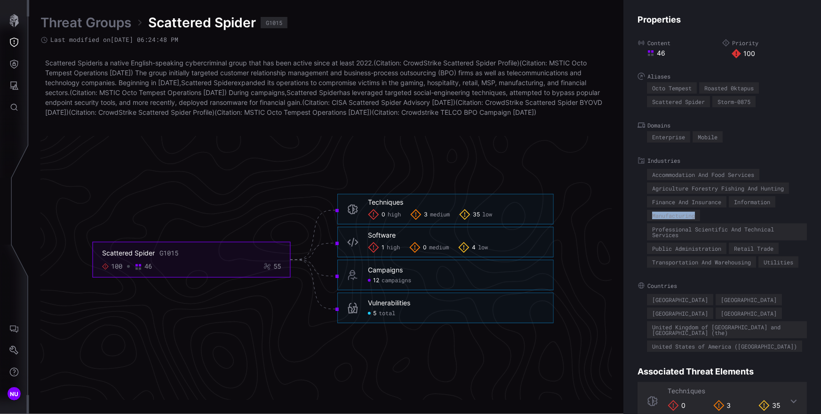
click at [453, 216] on div "Manufacturing" at bounding box center [673, 216] width 43 height 6
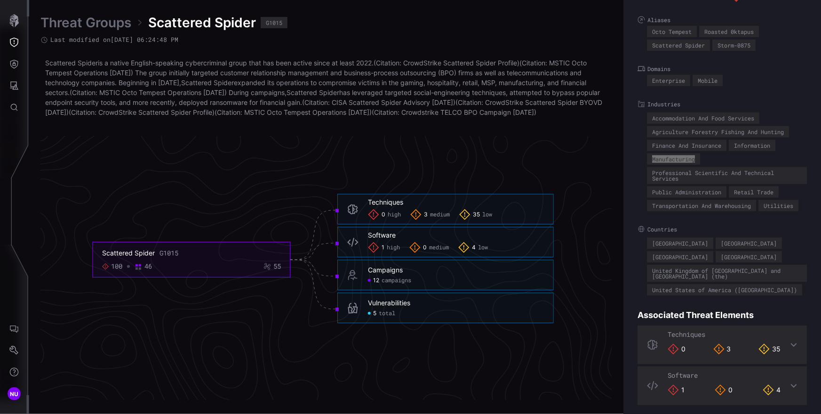
scroll to position [61, 0]
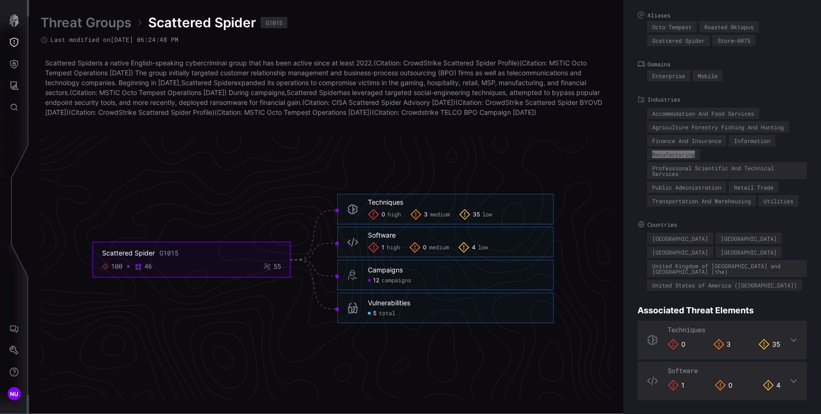
click at [453, 241] on div "[GEOGRAPHIC_DATA]" at bounding box center [680, 239] width 56 height 6
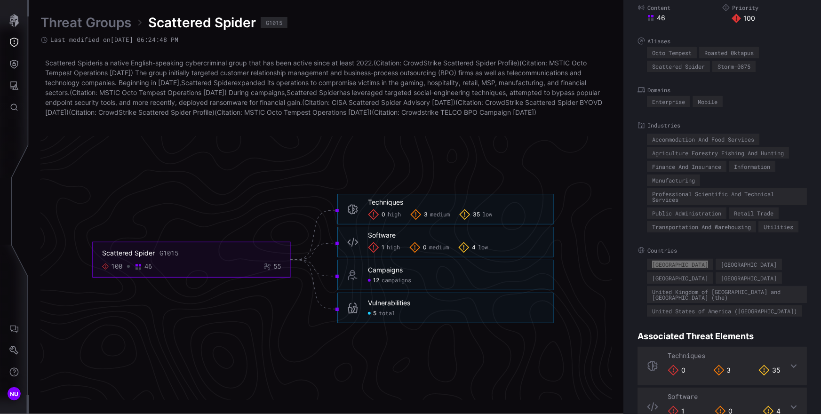
scroll to position [0, 0]
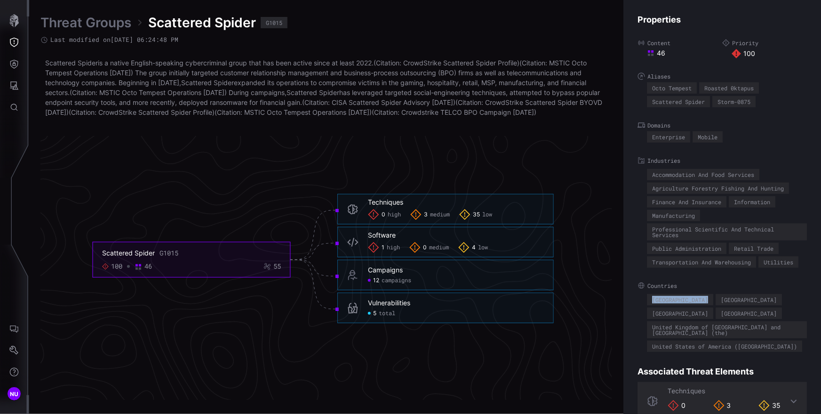
click at [84, 22] on link "Threat Groups" at bounding box center [85, 22] width 91 height 17
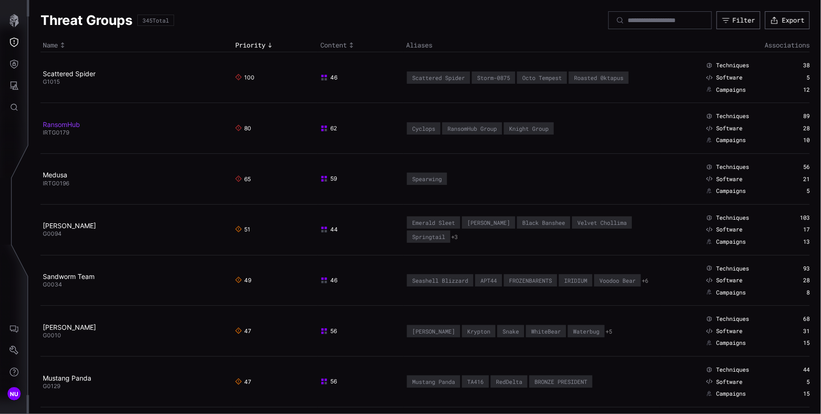
click at [72, 126] on link "RansomHub" at bounding box center [61, 124] width 37 height 8
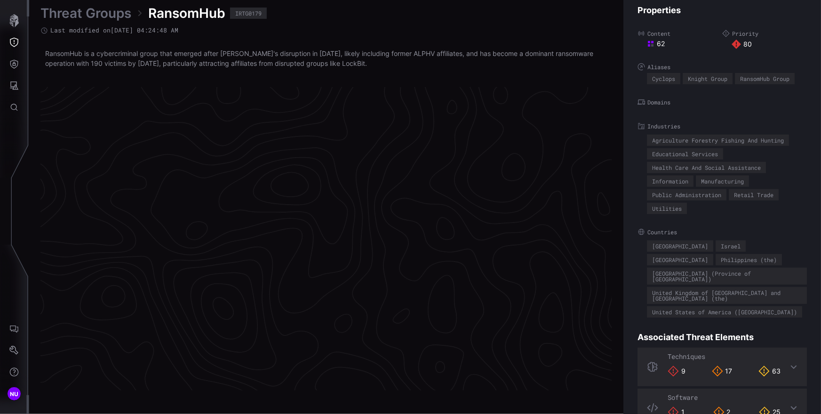
scroll to position [1968, 423]
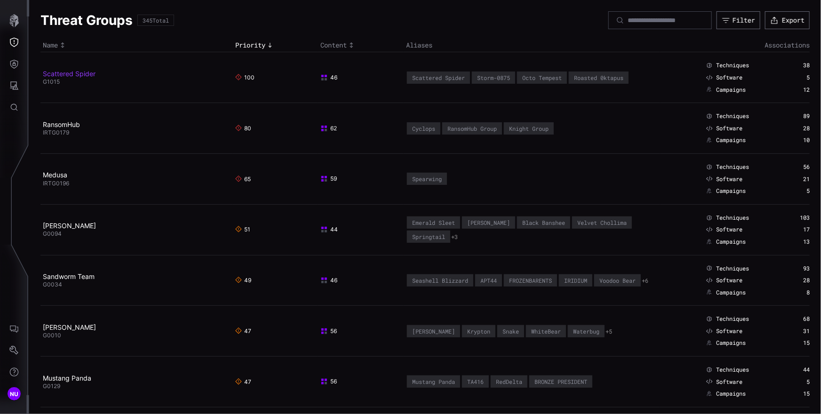
click at [72, 71] on link "Scattered Spider" at bounding box center [69, 74] width 53 height 8
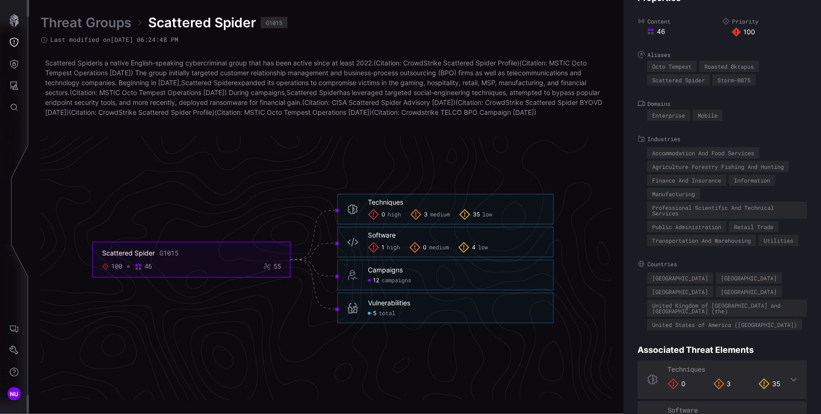
scroll to position [61, 0]
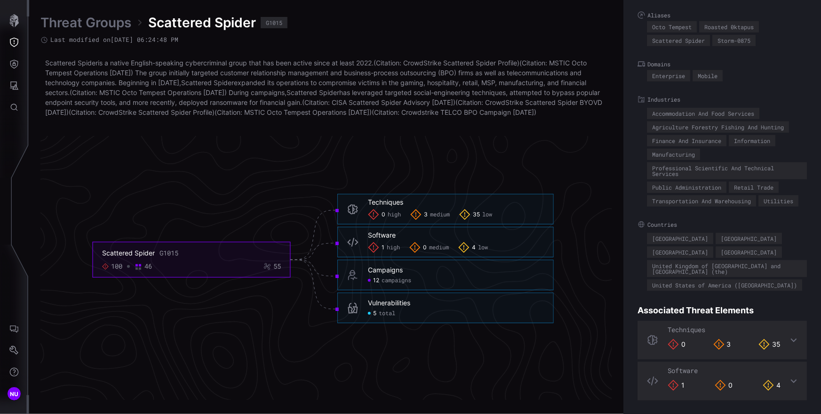
click at [373, 106] on p "Scattered Spider is a native English-speaking cybercriminal group that has been…" at bounding box center [326, 87] width 562 height 59
click at [102, 25] on link "Threat Groups" at bounding box center [85, 22] width 91 height 17
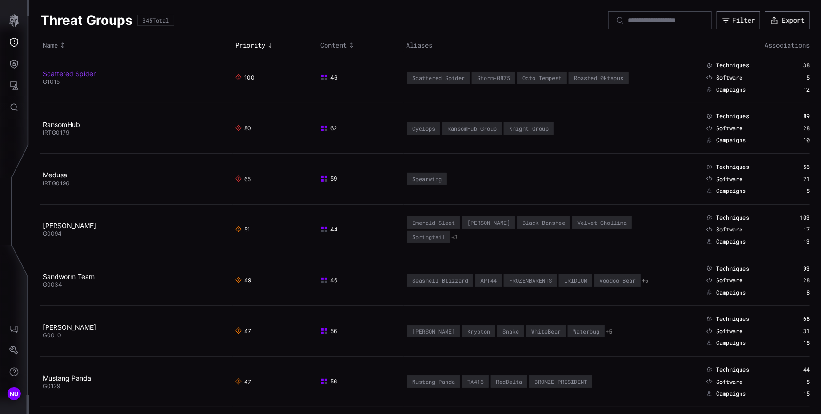
click at [94, 75] on link "Scattered Spider" at bounding box center [69, 74] width 53 height 8
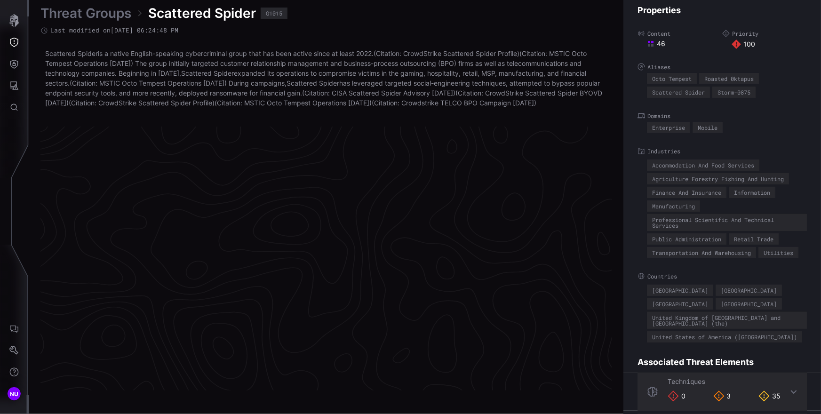
scroll to position [1993, 423]
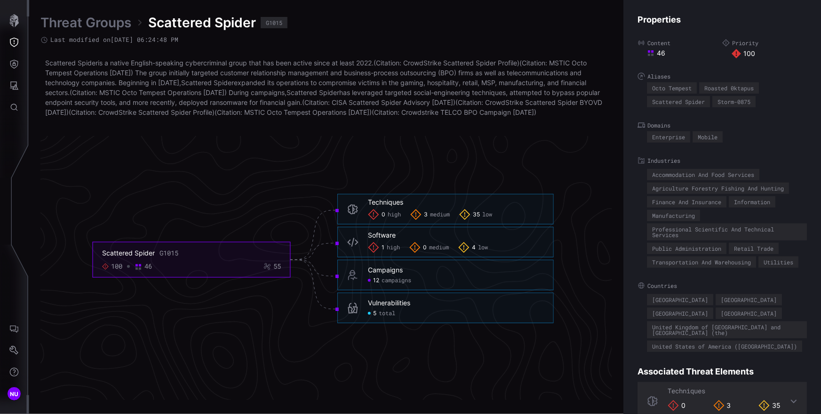
click at [195, 21] on span "Scattered Spider" at bounding box center [202, 22] width 108 height 17
click at [272, 20] on div "G1015" at bounding box center [274, 23] width 16 height 6
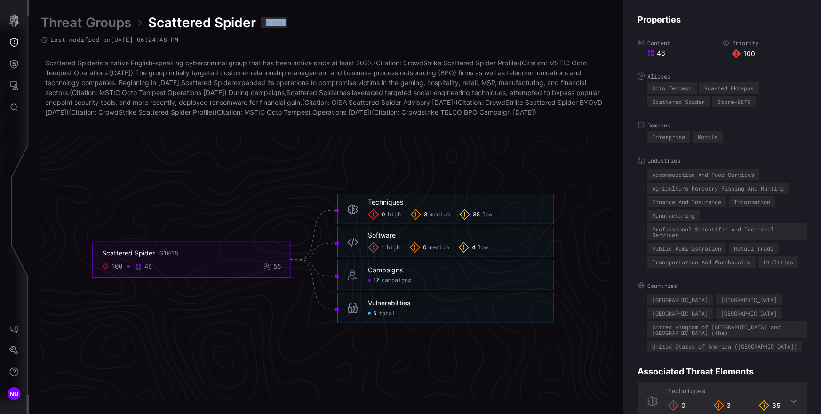
click at [272, 20] on div "G1015" at bounding box center [274, 23] width 16 height 6
drag, startPoint x: 178, startPoint y: 136, endPoint x: 43, endPoint y: 65, distance: 152.7
click at [43, 65] on div "Threat Groups Scattered Spider G1015 Last modified on 04/04/24 06:24:48 PM Scat…" at bounding box center [326, 207] width 572 height 386
click at [453, 160] on div "Properties Content 46 Priority 100 Aliases Octo Tempest Roasted 0ktapus Scatter…" at bounding box center [722, 207] width 198 height 414
click at [400, 318] on div "5 total" at bounding box center [456, 314] width 176 height 8
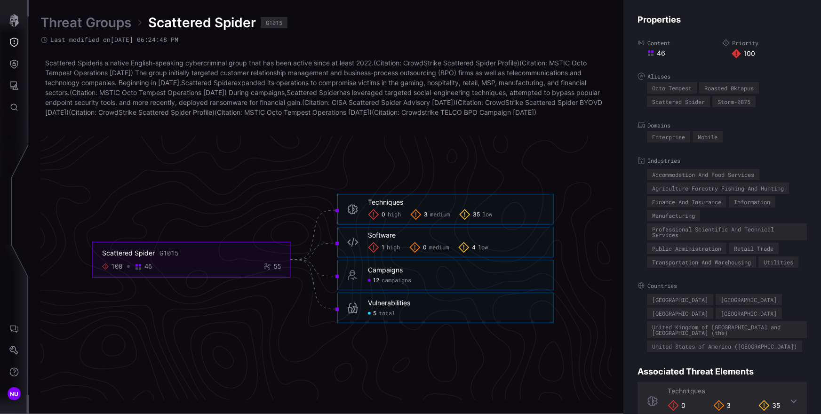
click at [398, 307] on div "Vulnerabilities" at bounding box center [389, 303] width 42 height 8
click at [381, 318] on span "total" at bounding box center [387, 314] width 16 height 8
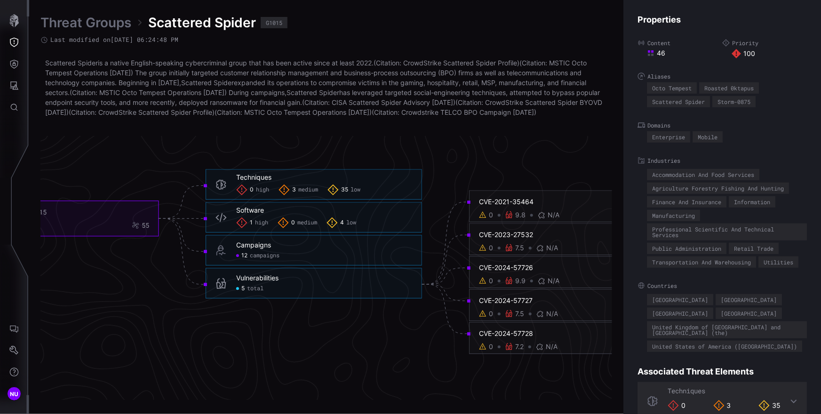
drag, startPoint x: 533, startPoint y: 211, endPoint x: 375, endPoint y: 198, distance: 159.1
click at [453, 207] on div "CVE-2021-35464 0 9.8 N/A 0" at bounding box center [568, 207] width 198 height 32
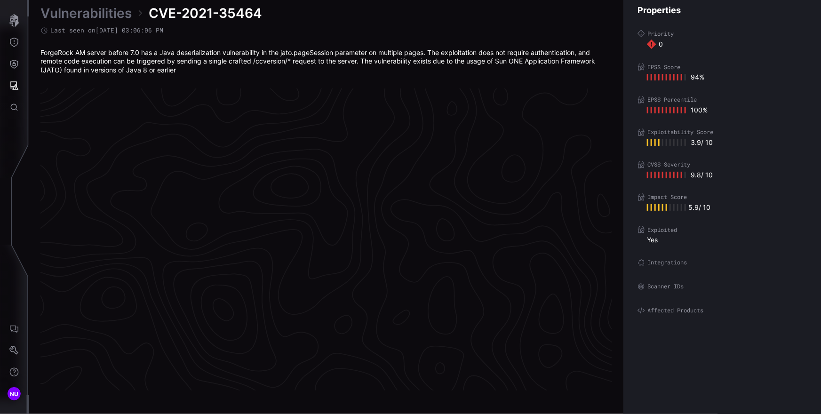
scroll to position [1969, 423]
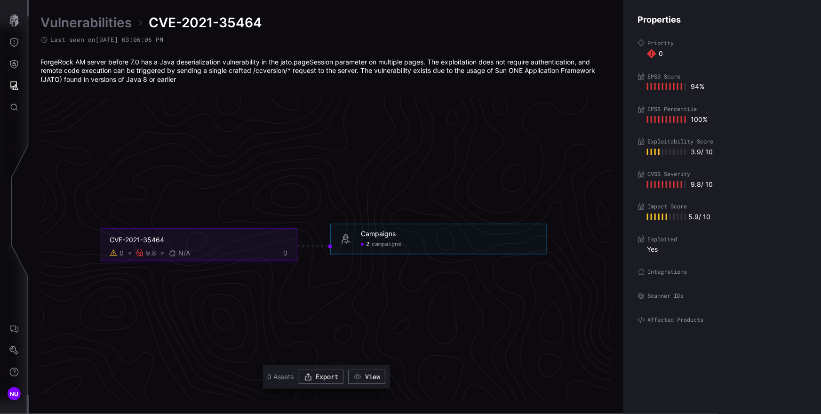
click at [145, 284] on icon "CVE-2021-35464 0 9.8 N/A 0 Campaigns 2 campaigns Campaigns - 2 campaigns" at bounding box center [323, 245] width 1411 height 4233
click at [172, 254] on icon at bounding box center [172, 254] width 8 height 8
click at [182, 254] on span "N/A" at bounding box center [184, 253] width 12 height 8
click at [193, 276] on icon "CVE-2021-35464 0 9.8 N/A 0 Campaigns 2 campaigns Campaigns - 2 campaigns" at bounding box center [323, 245] width 1411 height 4233
click at [174, 256] on icon at bounding box center [172, 254] width 8 height 8
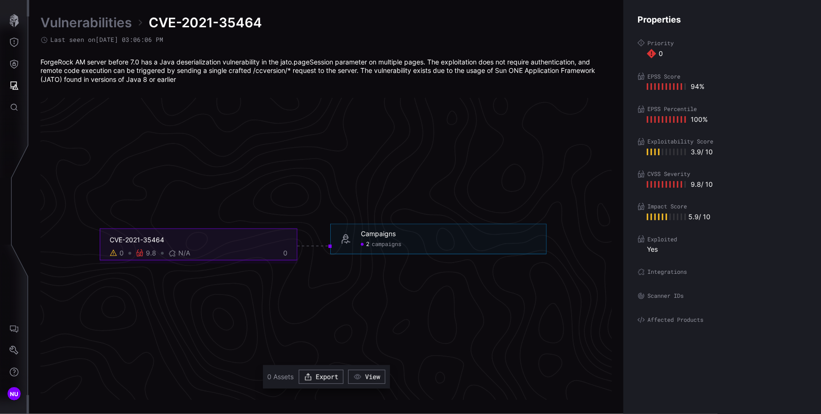
click at [453, 271] on icon at bounding box center [641, 272] width 8 height 8
click at [218, 296] on icon "CVE-2021-35464 0 9.8 N/A 0 Campaigns 2 campaigns Campaigns - 2 campaigns" at bounding box center [323, 245] width 1411 height 4233
click at [184, 277] on icon "CVE-2021-35464 0 9.8 N/A 0 Campaigns 2 campaigns Campaigns - 2 campaigns" at bounding box center [323, 245] width 1411 height 4233
click at [141, 251] on icon at bounding box center [140, 253] width 8 height 8
click at [149, 255] on div "9.8" at bounding box center [151, 253] width 10 height 8
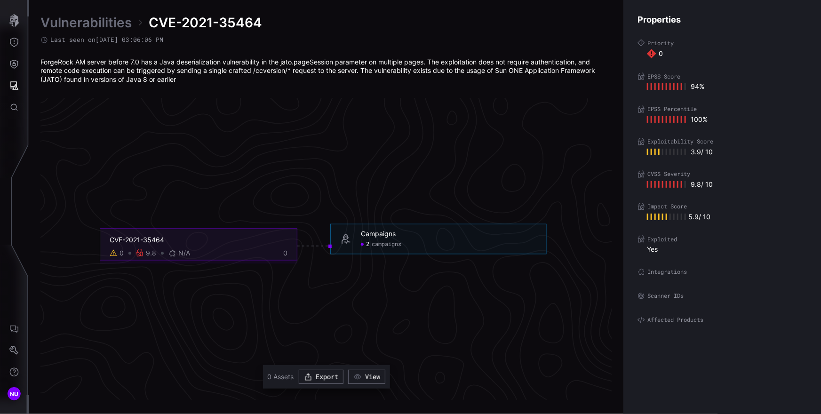
click at [149, 255] on div "9.8" at bounding box center [151, 253] width 10 height 8
click at [141, 255] on icon at bounding box center [140, 253] width 8 height 8
click at [453, 174] on label "CVSS Severity" at bounding box center [721, 174] width 169 height 8
click at [91, 22] on link "Vulnerabilities" at bounding box center [85, 22] width 91 height 17
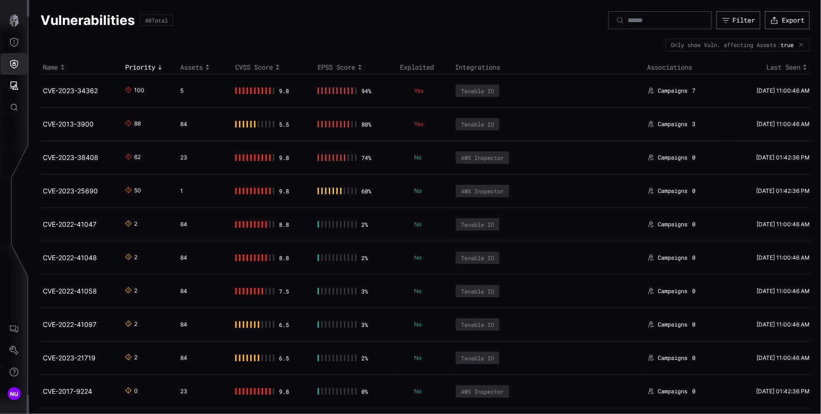
click at [12, 50] on button "Threat Exposure" at bounding box center [13, 43] width 27 height 22
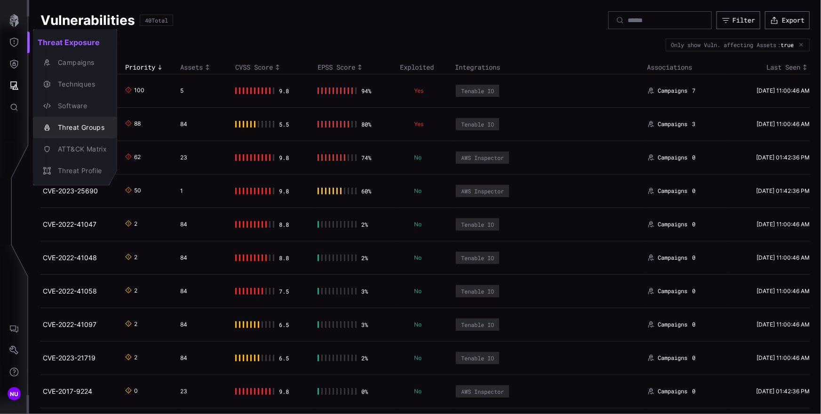
click at [86, 127] on div "Threat Groups" at bounding box center [80, 128] width 54 height 12
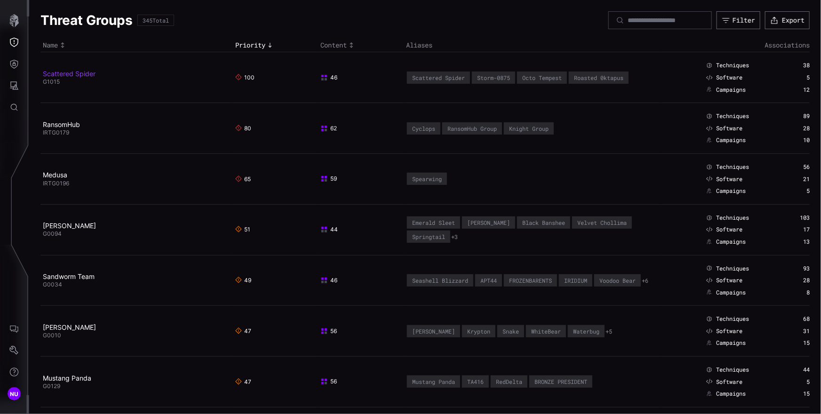
click at [89, 74] on link "Scattered Spider" at bounding box center [69, 74] width 53 height 8
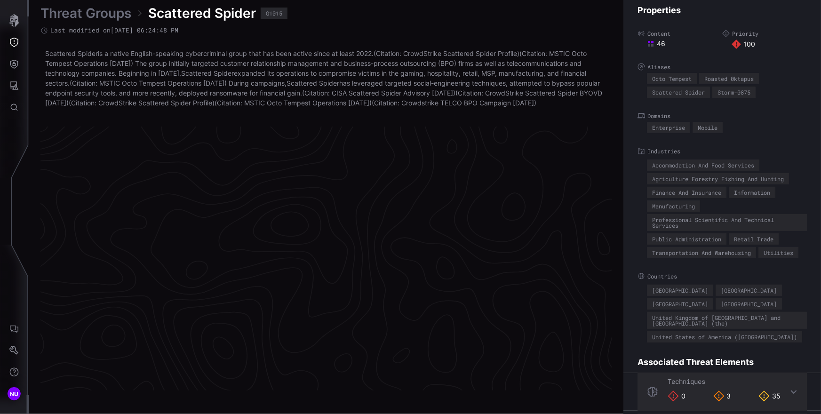
scroll to position [1993, 423]
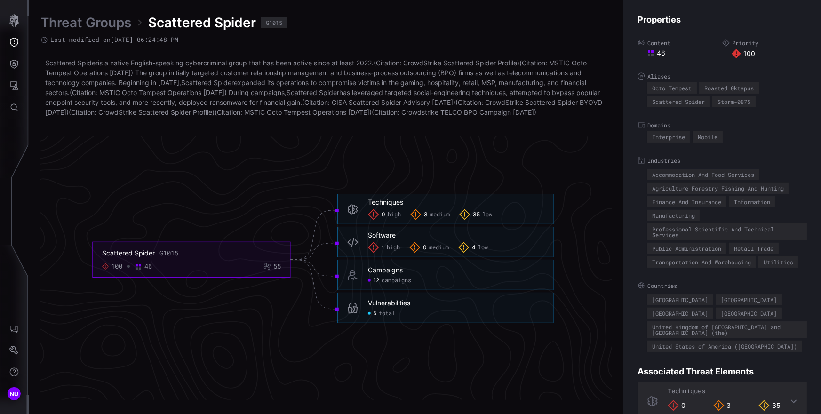
click at [453, 307] on h6 "Vulnerabilities" at bounding box center [456, 303] width 176 height 8
click at [91, 21] on link "Threat Groups" at bounding box center [85, 22] width 91 height 17
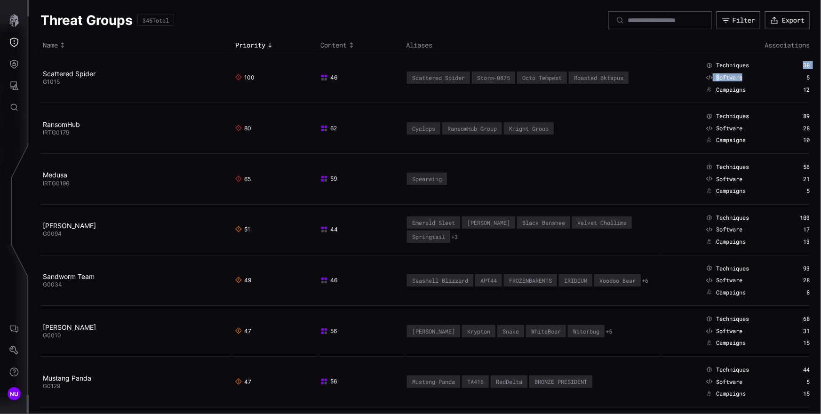
drag, startPoint x: 730, startPoint y: 77, endPoint x: 738, endPoint y: 80, distance: 8.0
click at [453, 79] on div "Techniques 38 Software 5 Campaigns 12" at bounding box center [757, 78] width 103 height 32
click at [453, 80] on div "Software" at bounding box center [740, 78] width 69 height 8
click at [84, 71] on link "Scattered Spider" at bounding box center [69, 74] width 53 height 8
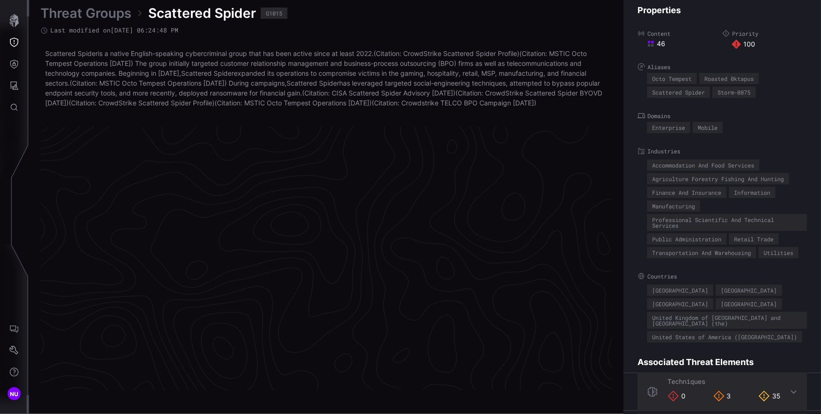
scroll to position [1993, 423]
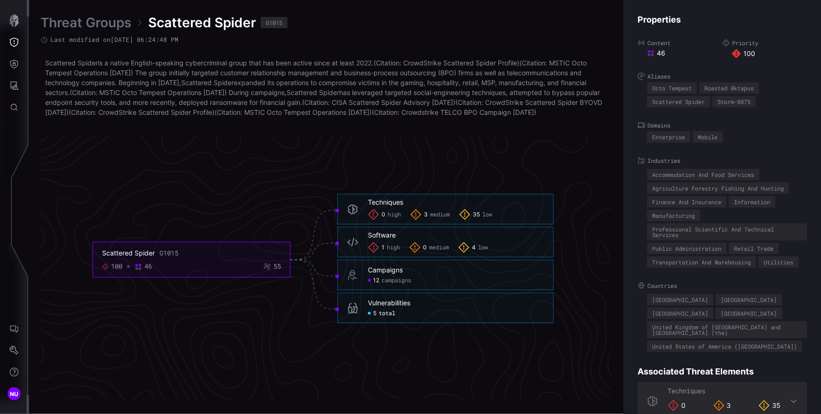
click at [369, 315] on div at bounding box center [369, 313] width 3 height 3
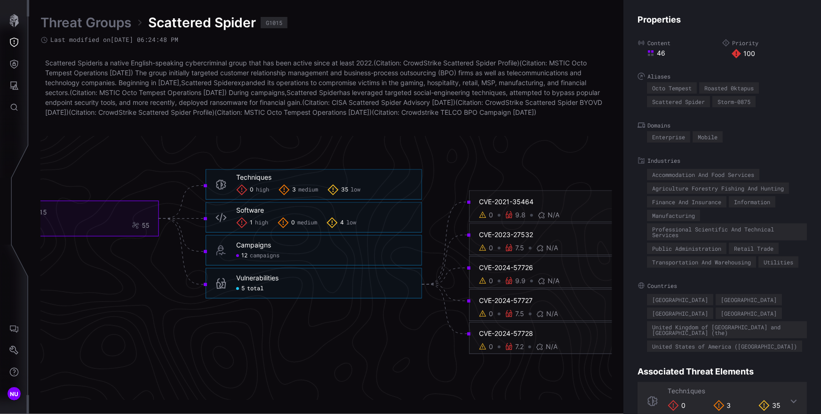
click at [287, 328] on icon "Scattered Spider G1015 100 46 55 Techniques 0 high 3 medium 35 low Techniques -…" at bounding box center [323, 259] width 1411 height 4233
click at [453, 206] on div "CVE-2021-35464" at bounding box center [568, 202] width 178 height 8
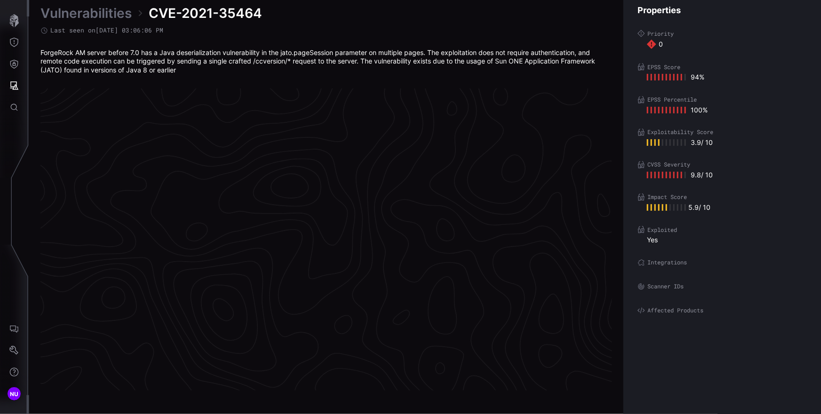
scroll to position [1969, 423]
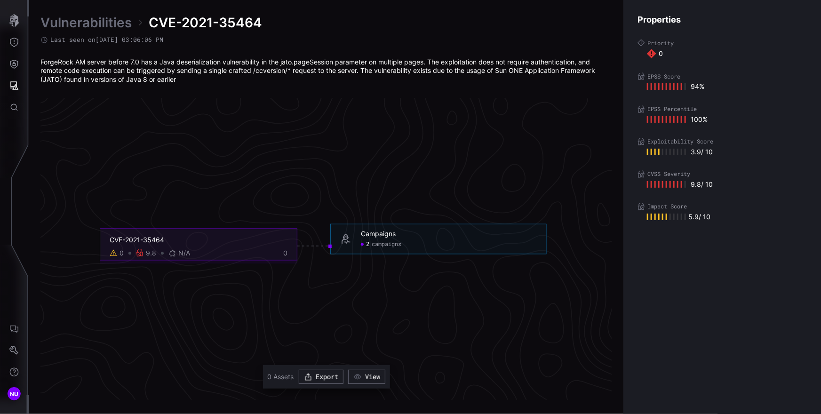
click at [186, 83] on div "ForgeRock AM server before 7.0 has a Java deserialization vulnerability in the …" at bounding box center [326, 71] width 572 height 26
click at [453, 174] on label "CVSS Severity" at bounding box center [721, 174] width 169 height 8
click at [93, 32] on div "Vulnerabilities CVE-2021-35464 Last seen on 03/05/24 03:06:06 PM ForgeRock AM s…" at bounding box center [326, 49] width 572 height 70
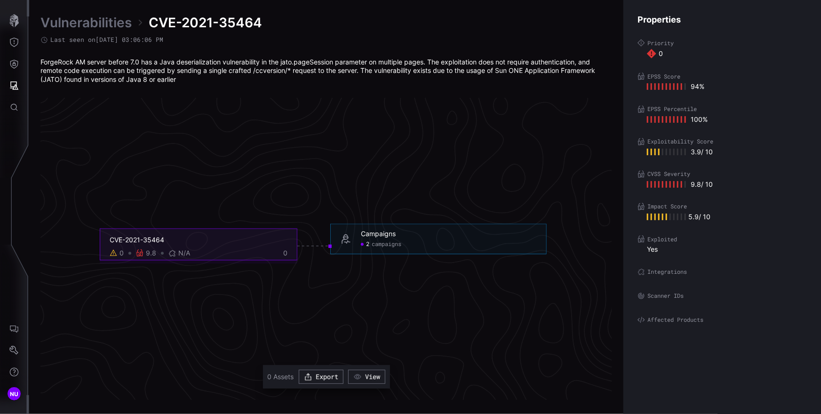
click at [99, 24] on link "Vulnerabilities" at bounding box center [85, 22] width 91 height 17
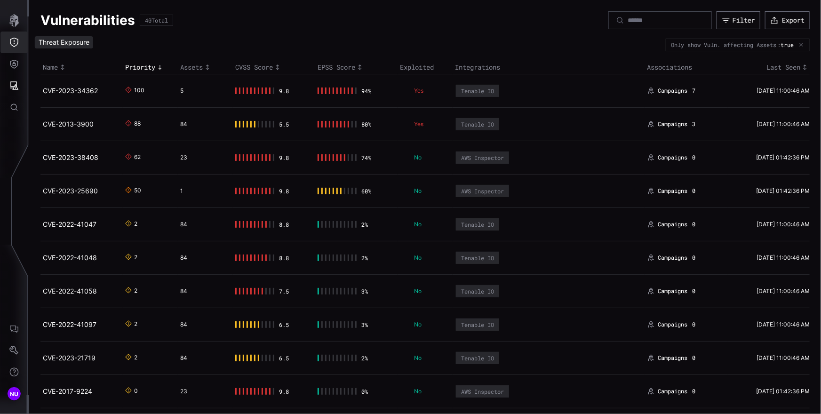
click at [13, 45] on icon "Threat Exposure" at bounding box center [13, 42] width 9 height 9
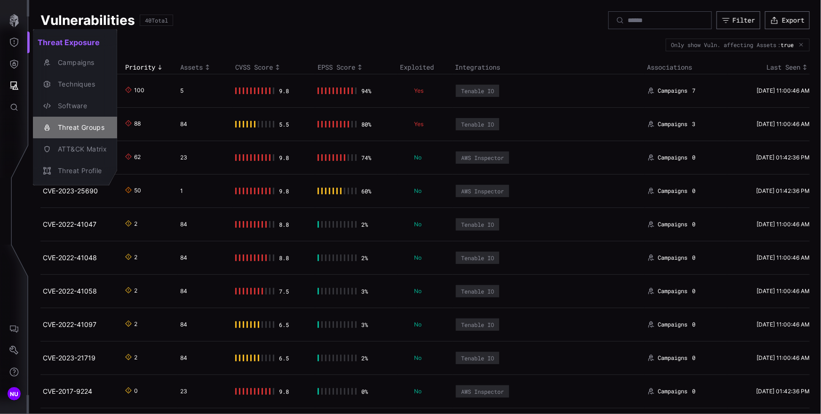
click at [72, 122] on div "Threat Groups" at bounding box center [80, 128] width 54 height 12
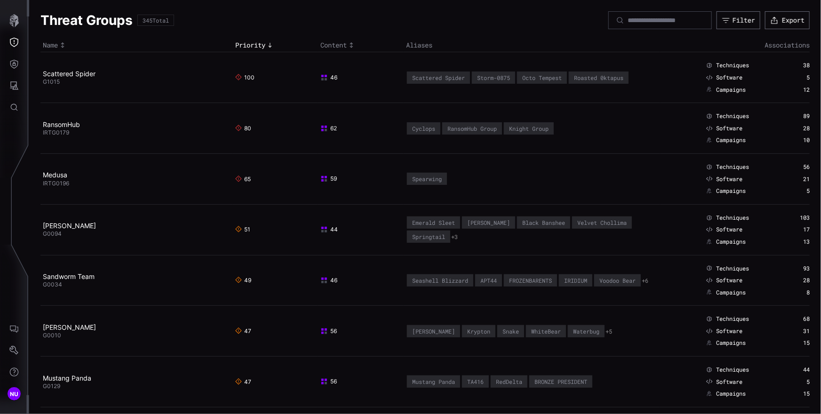
click at [82, 78] on td "Scattered Spider G1015" at bounding box center [136, 77] width 192 height 51
click at [84, 75] on link "Scattered Spider" at bounding box center [69, 74] width 53 height 8
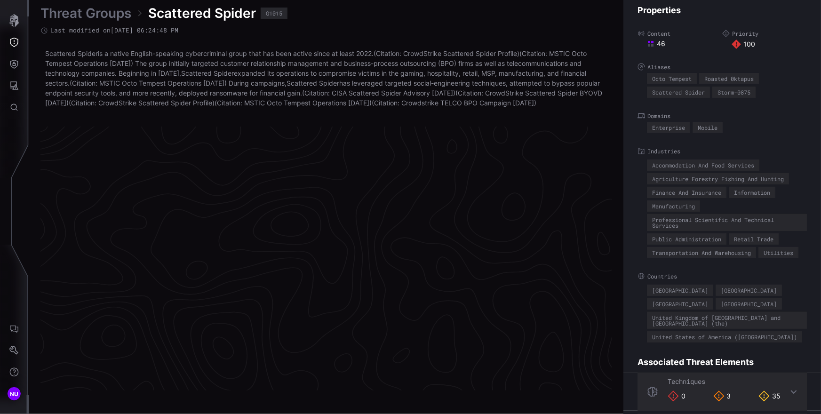
scroll to position [1993, 423]
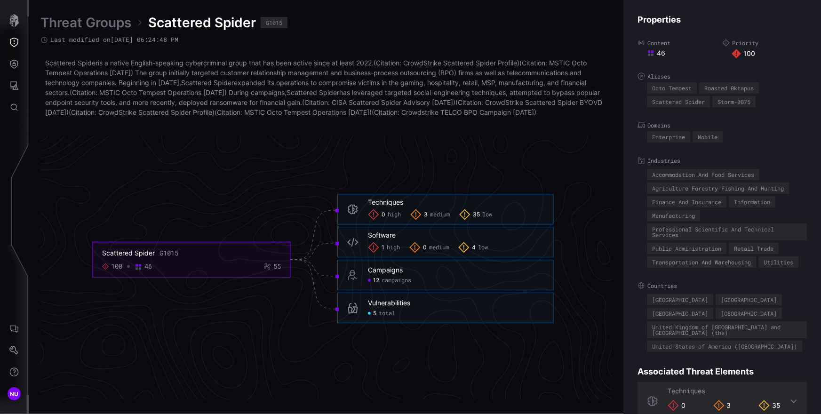
click at [395, 318] on span "total" at bounding box center [387, 314] width 16 height 8
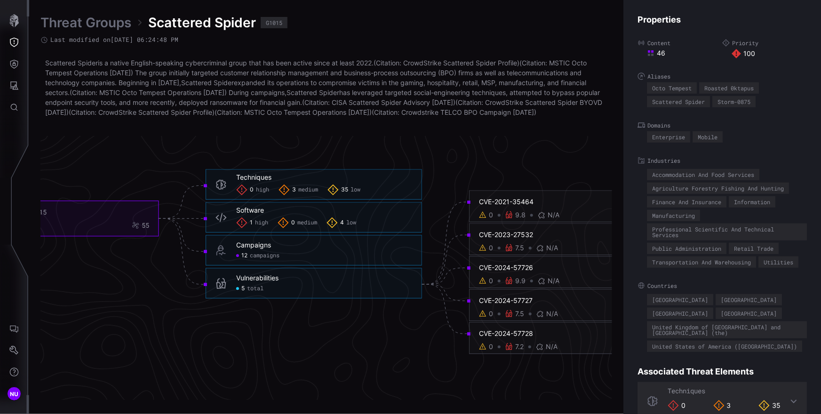
click at [453, 206] on div "CVE-2021-35464" at bounding box center [568, 202] width 178 height 8
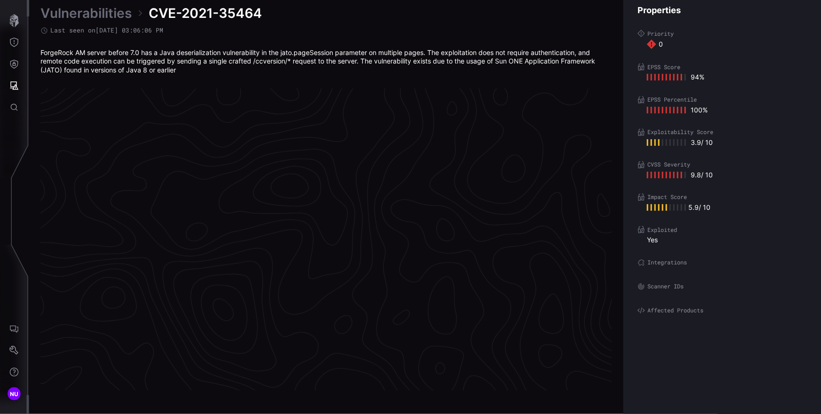
scroll to position [1969, 423]
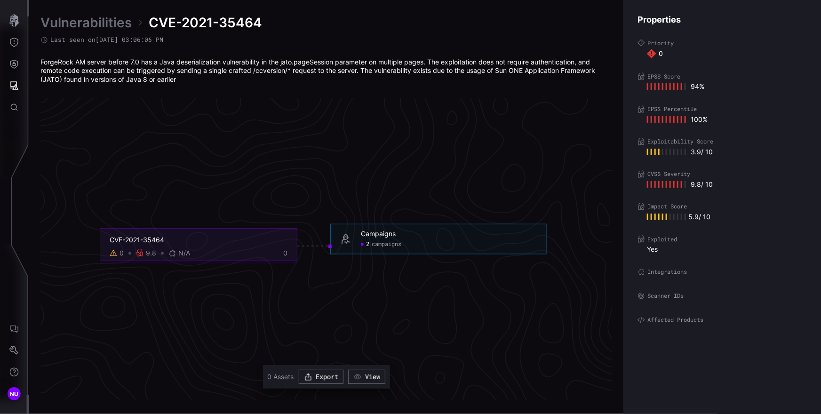
drag, startPoint x: 195, startPoint y: 92, endPoint x: 39, endPoint y: 64, distance: 159.2
click at [39, 64] on div "Vulnerabilities CVE-2021-35464 Last seen on 03/05/24 03:06:06 PM ForgeRock AM s…" at bounding box center [425, 207] width 792 height 414
drag, startPoint x: 690, startPoint y: 77, endPoint x: 681, endPoint y: 77, distance: 8.9
click at [453, 77] on label "EPSS Score" at bounding box center [721, 76] width 169 height 8
click at [453, 75] on label "EPSS Score" at bounding box center [721, 76] width 169 height 8
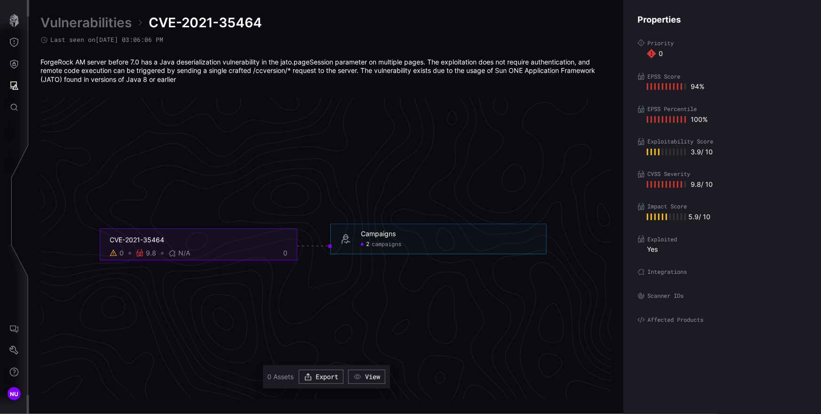
click at [453, 75] on label "EPSS Score" at bounding box center [721, 76] width 169 height 8
click at [453, 106] on label "EPSS Percentile" at bounding box center [721, 109] width 169 height 8
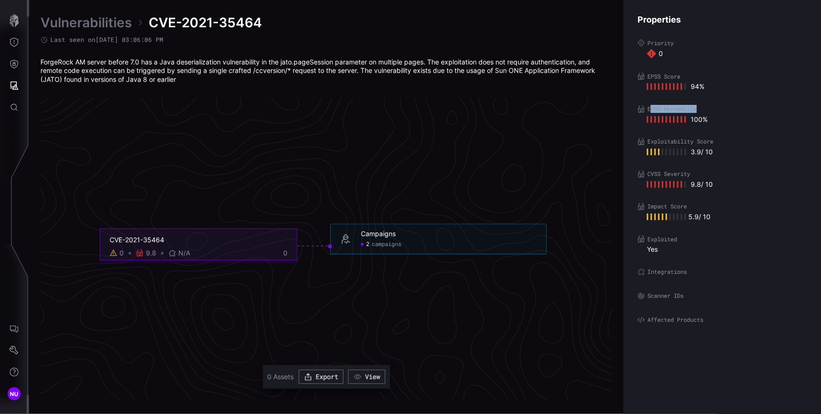
click at [453, 205] on label "Impact Score" at bounding box center [721, 207] width 169 height 8
click at [453, 174] on label "CVSS Severity" at bounding box center [721, 174] width 169 height 8
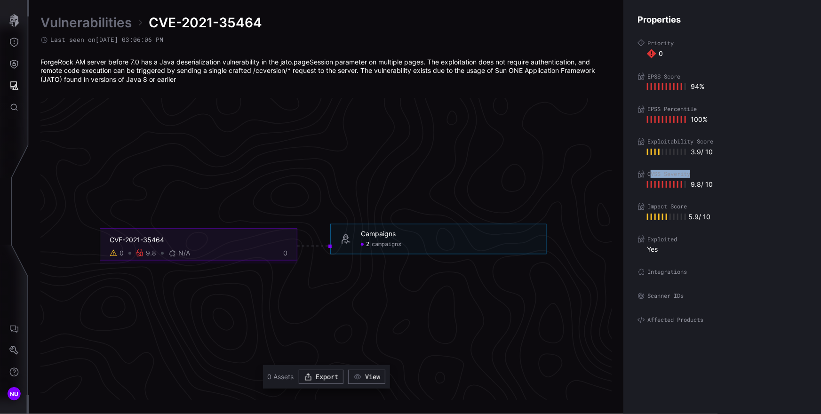
click at [453, 174] on label "CVSS Severity" at bounding box center [721, 174] width 169 height 8
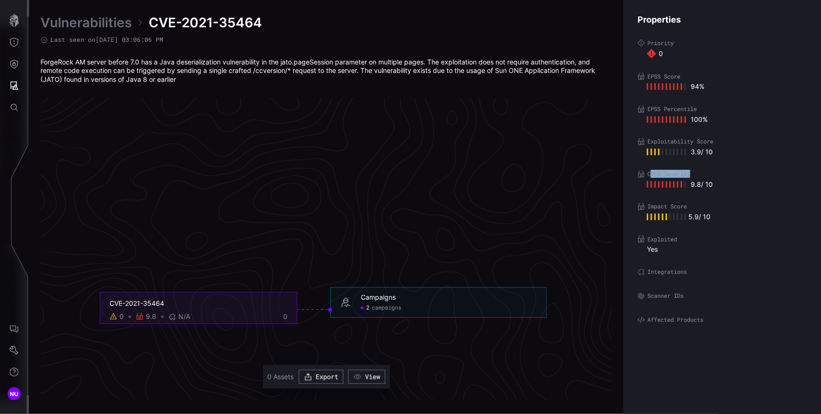
scroll to position [1947, 423]
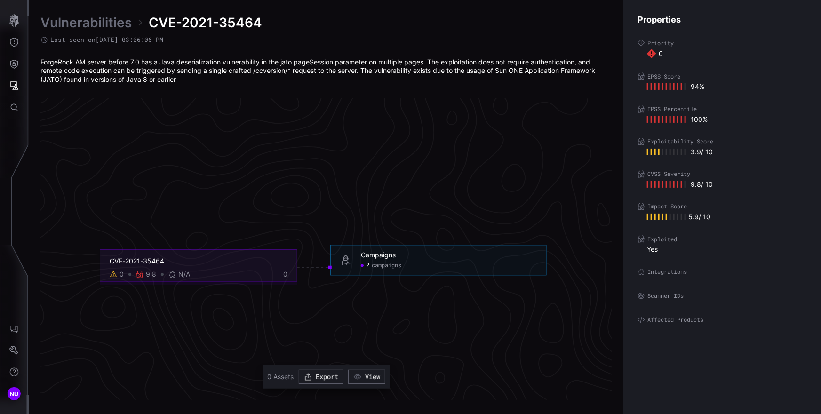
click at [308, 356] on icon "CVE-2021-35464 0 9.8 N/A 0 Campaigns 2 campaigns Campaigns - 2 campaigns" at bounding box center [323, 266] width 1411 height 4233
click at [372, 375] on button "View" at bounding box center [366, 377] width 37 height 14
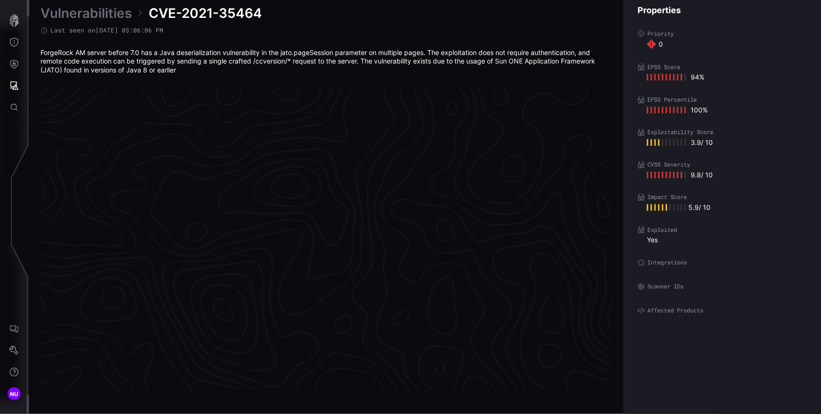
scroll to position [1969, 423]
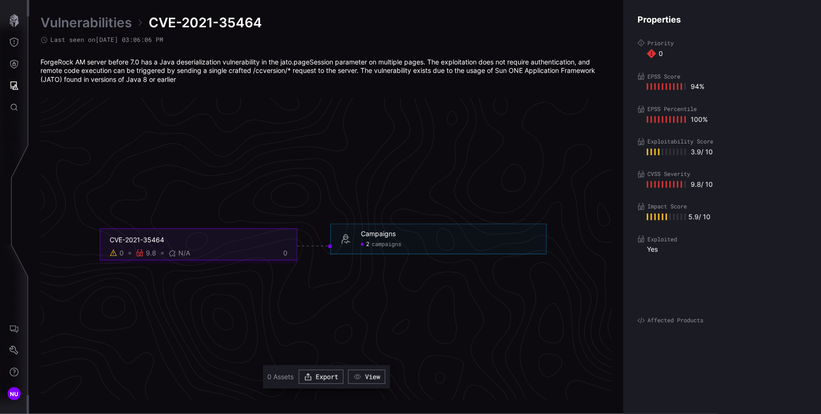
click at [431, 191] on icon "CVE-2021-35464 0 9.8 N/A 0 Campaigns 2 campaigns Campaigns - 2 campaigns" at bounding box center [323, 245] width 1411 height 4233
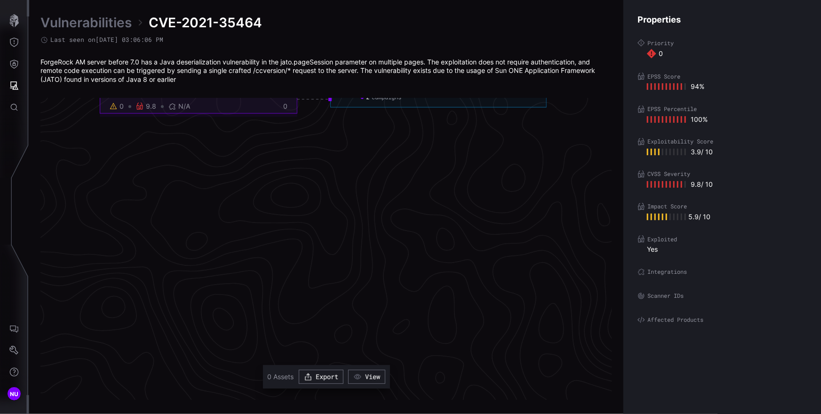
scroll to position [2059, 423]
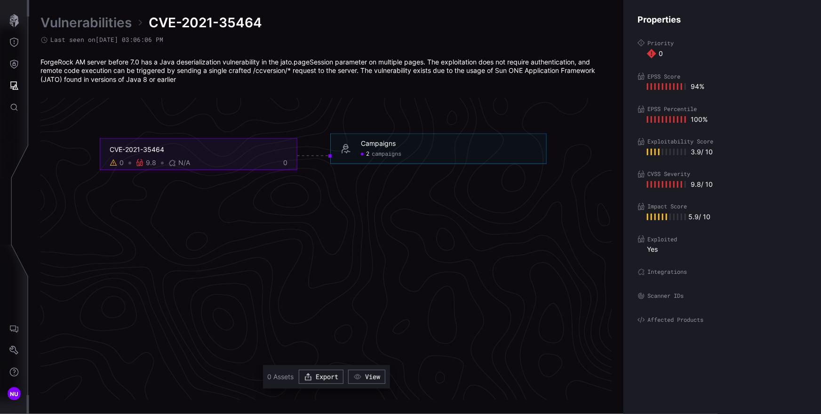
click at [108, 22] on link "Vulnerabilities" at bounding box center [85, 22] width 91 height 17
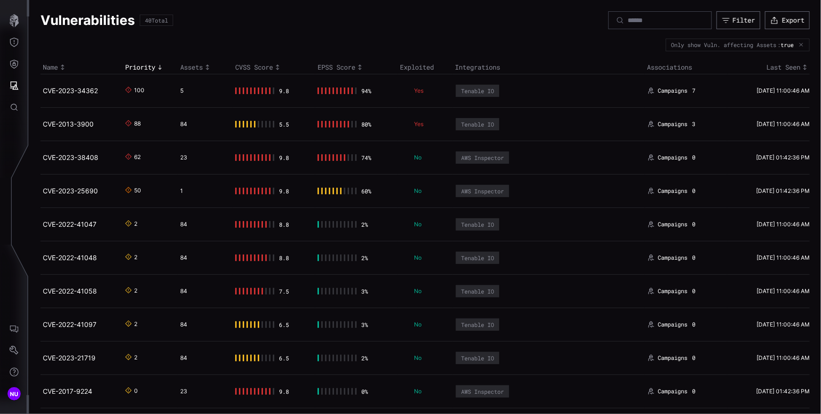
click at [71, 118] on td "CVE-2013-3900" at bounding box center [81, 123] width 82 height 33
click at [72, 125] on link "CVE-2013-3900" at bounding box center [68, 124] width 51 height 8
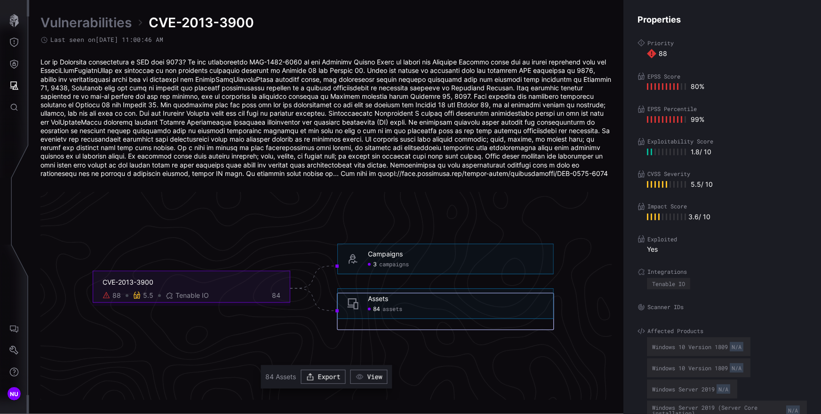
scroll to position [2021, 423]
click at [453, 340] on icon "CVE-2013-3900 88 5.5 Tenable IO 84 Campaigns 3 campaigns Campaigns - 3 campaign…" at bounding box center [323, 287] width 1411 height 4233
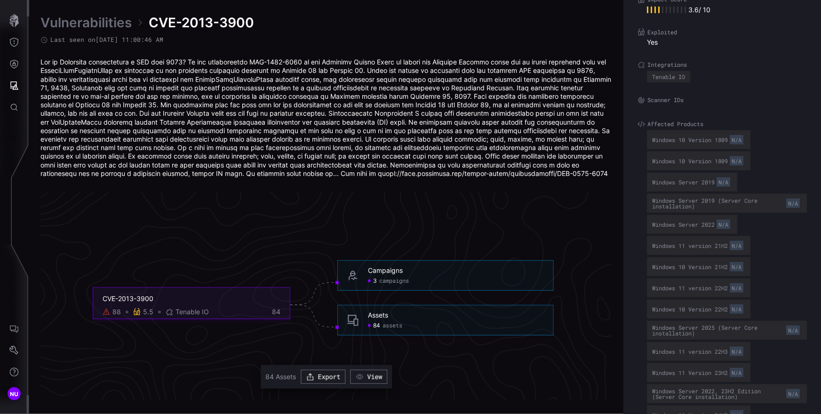
scroll to position [1998, 423]
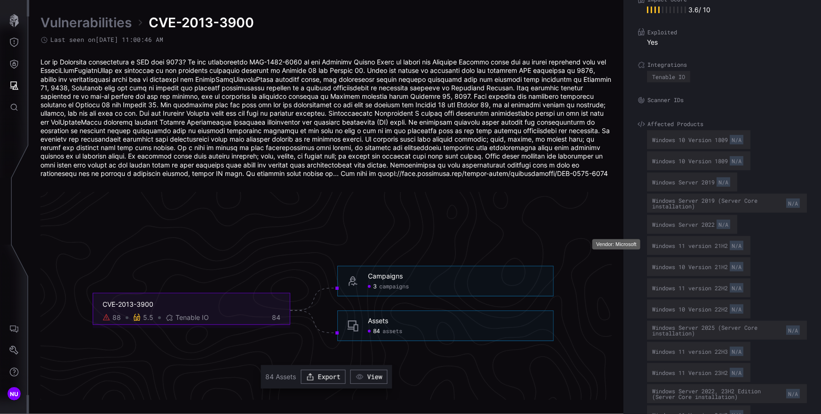
click at [453, 244] on div "Windows 11 version 21H2 N/A" at bounding box center [698, 245] width 93 height 13
click at [453, 258] on div "Windows 10 Version 21H2 N/A" at bounding box center [698, 266] width 103 height 19
click at [453, 264] on div "N/A" at bounding box center [737, 266] width 14 height 9
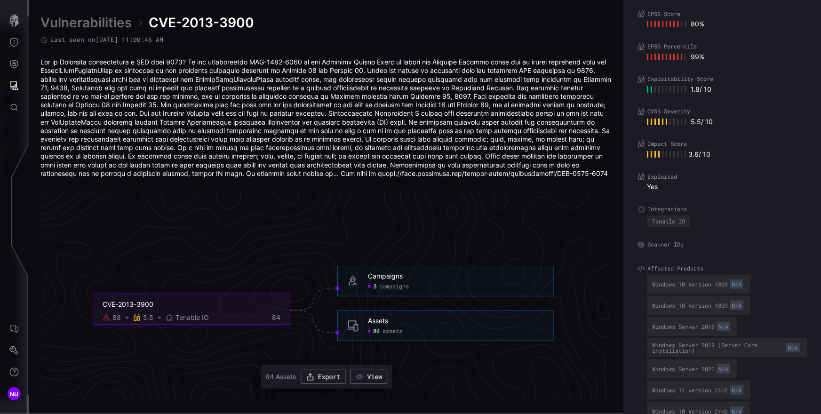
scroll to position [0, 0]
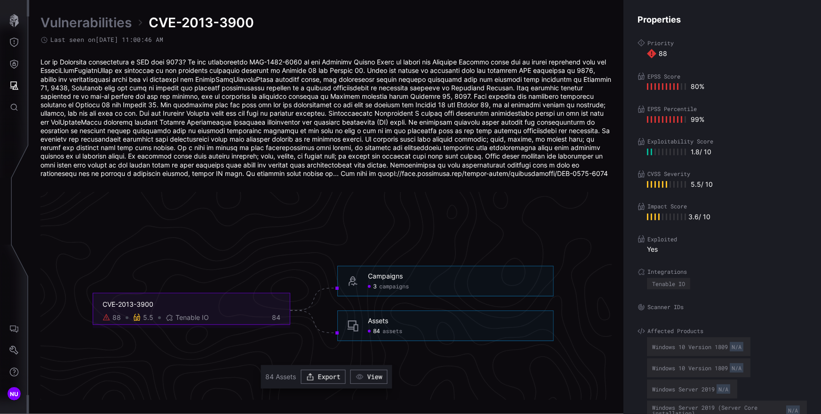
click at [397, 191] on icon "CVE-2013-3900 88 5.5 Tenable IO 84 Campaigns 3 campaigns Campaigns - 3 campaign…" at bounding box center [323, 310] width 1411 height 4233
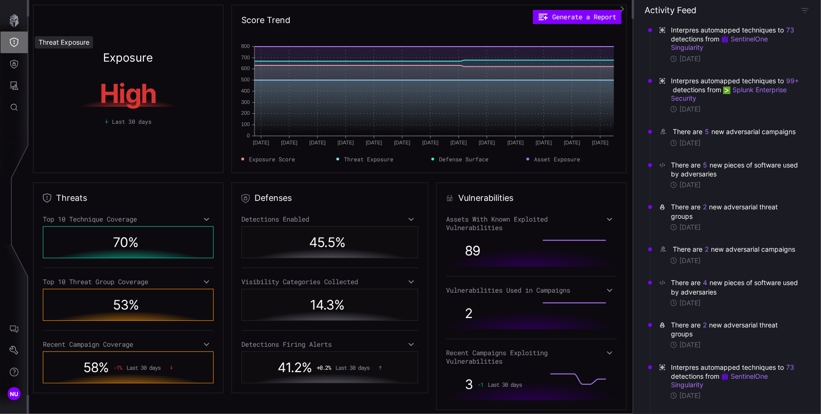
click at [18, 48] on button "Threat Exposure" at bounding box center [13, 43] width 27 height 22
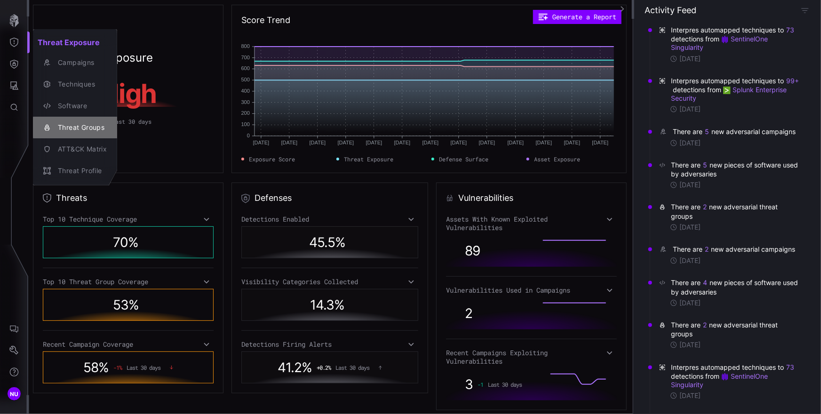
click at [100, 131] on div "Threat Groups" at bounding box center [80, 128] width 54 height 12
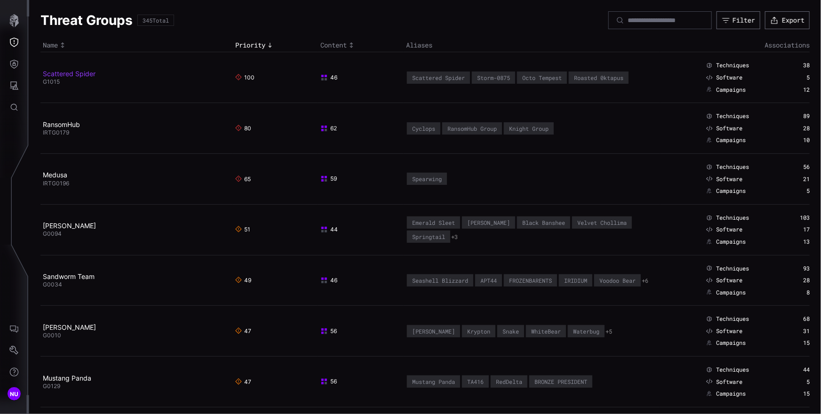
click at [80, 77] on link "Scattered Spider" at bounding box center [69, 74] width 53 height 8
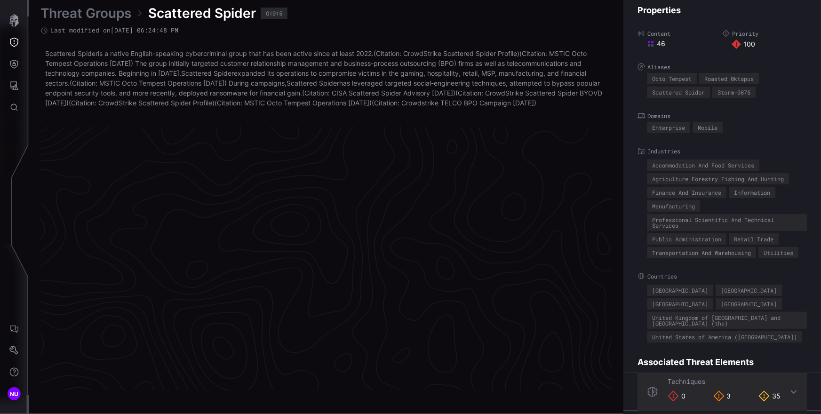
scroll to position [1993, 423]
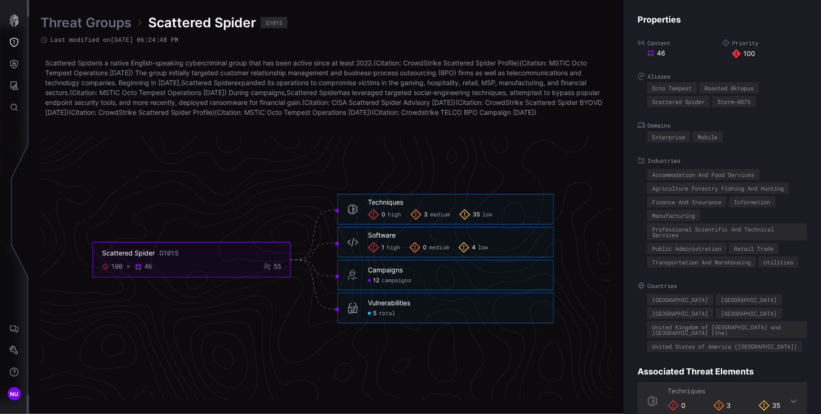
click at [386, 318] on span "total" at bounding box center [387, 314] width 16 height 8
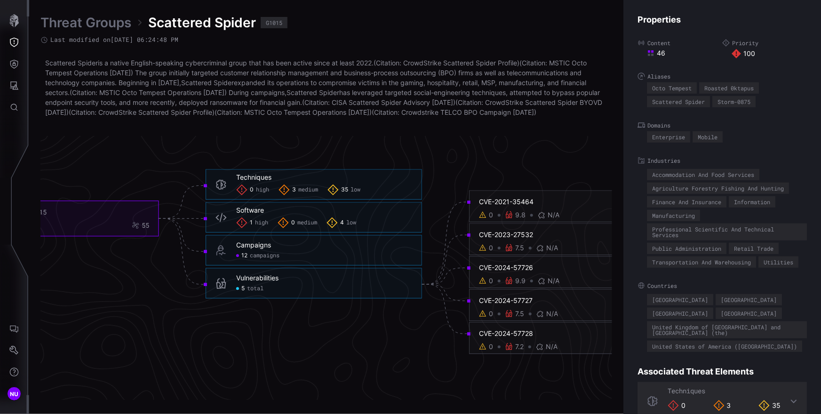
click at [514, 206] on div "CVE-2021-35464" at bounding box center [568, 202] width 178 height 8
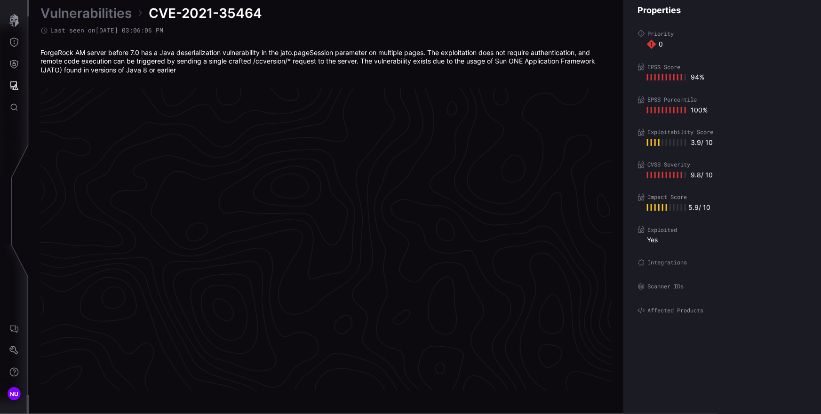
scroll to position [1969, 423]
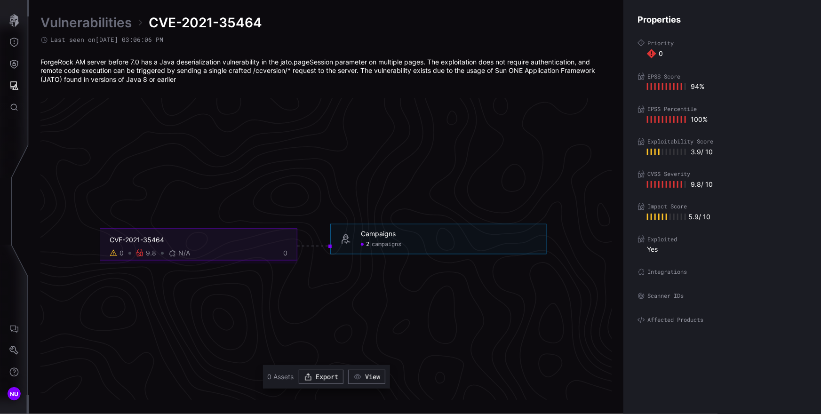
click at [408, 193] on icon "CVE-2021-35464 0 9.8 N/A 0 Campaigns 2 campaigns Campaigns - 2 campaigns" at bounding box center [323, 245] width 1411 height 4233
click at [360, 194] on icon "CVE-2021-35464 0 9.8 N/A 0 Campaigns 2 campaigns Campaigns - 2 campaigns" at bounding box center [323, 245] width 1411 height 4233
click at [114, 22] on link "Vulnerabilities" at bounding box center [85, 22] width 91 height 17
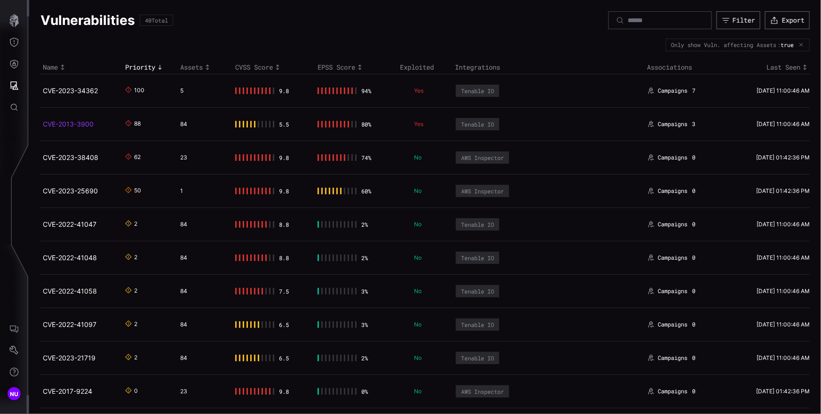
click at [75, 124] on link "CVE-2013-3900" at bounding box center [68, 124] width 51 height 8
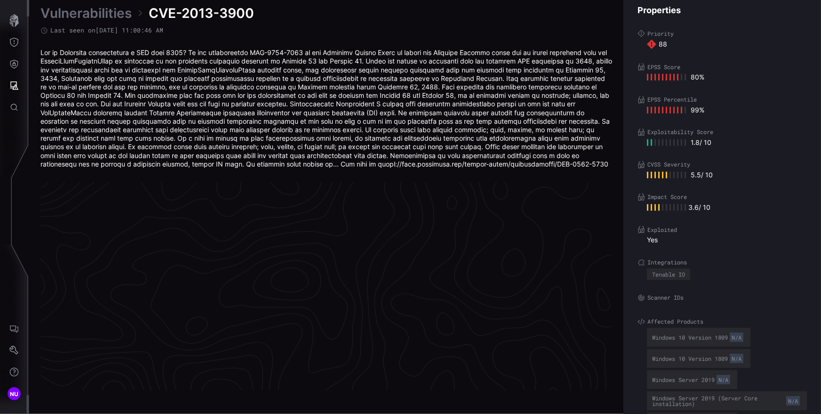
scroll to position [2016, 423]
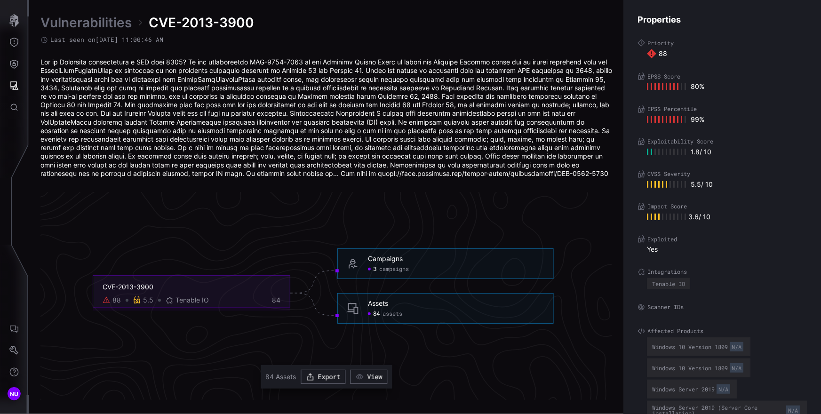
click at [95, 22] on link "Vulnerabilities" at bounding box center [85, 22] width 91 height 17
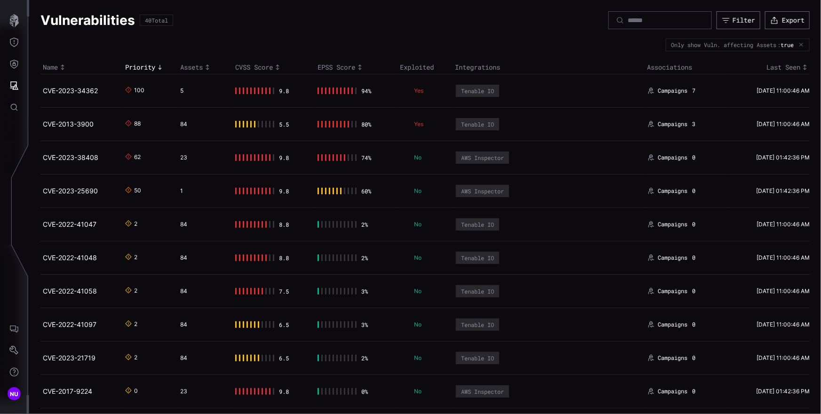
click at [82, 164] on td "CVE-2023-38408" at bounding box center [81, 157] width 82 height 33
click at [82, 158] on link "CVE-2023-38408" at bounding box center [71, 157] width 56 height 8
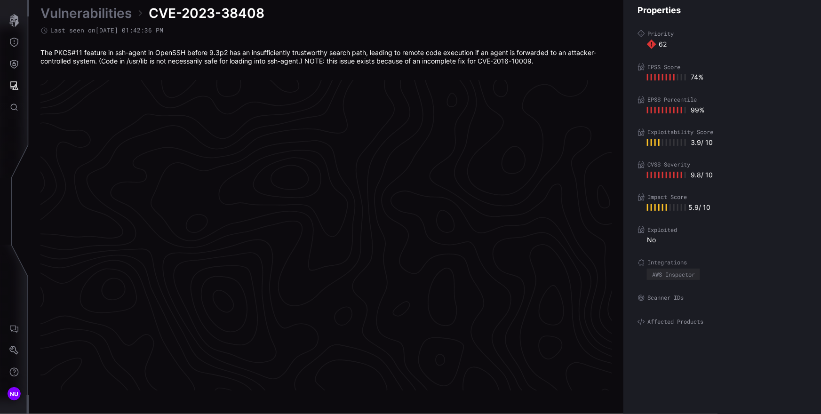
scroll to position [1964, 423]
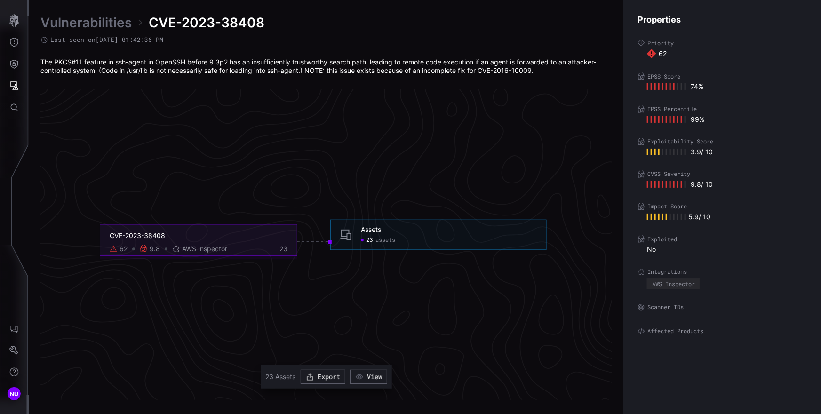
click at [94, 23] on link "Vulnerabilities" at bounding box center [85, 22] width 91 height 17
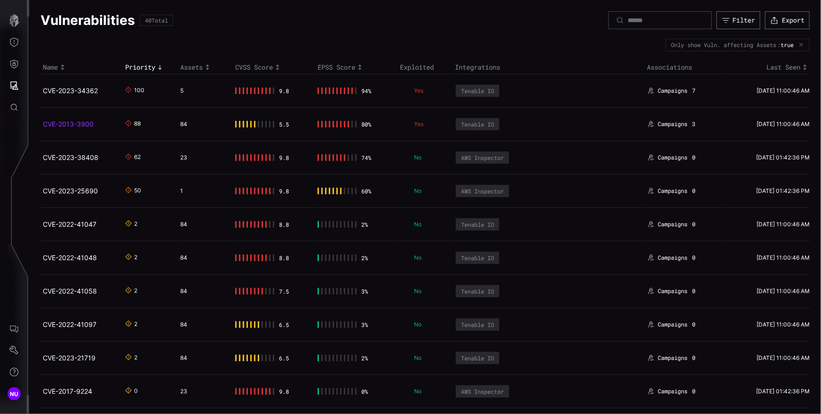
click at [85, 121] on link "CVE-2013-3900" at bounding box center [68, 124] width 51 height 8
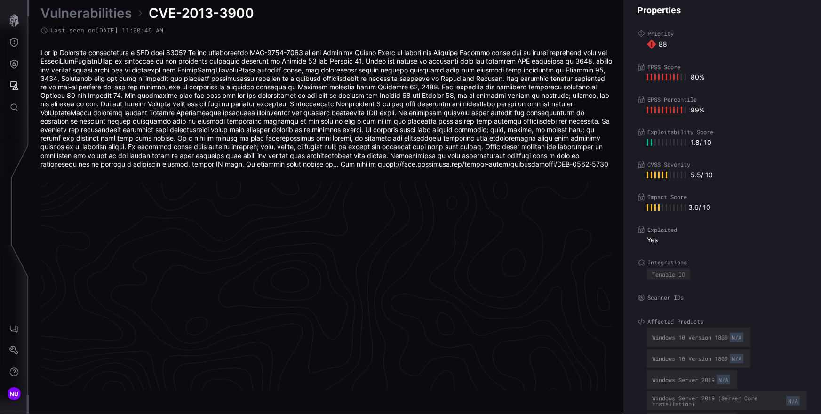
scroll to position [2016, 423]
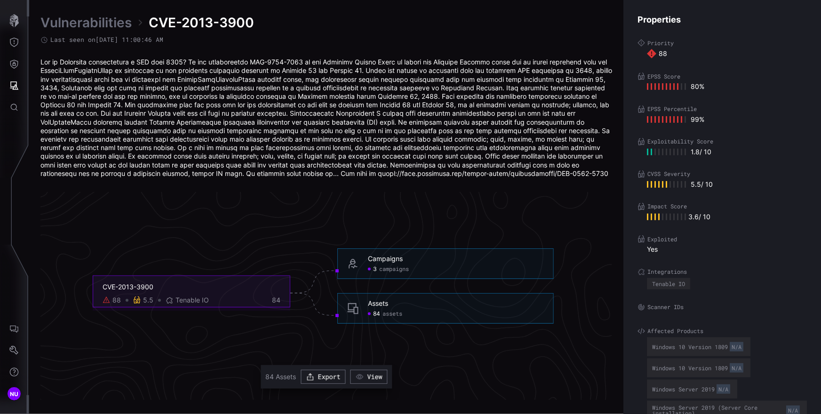
click at [86, 22] on link "Vulnerabilities" at bounding box center [85, 22] width 91 height 17
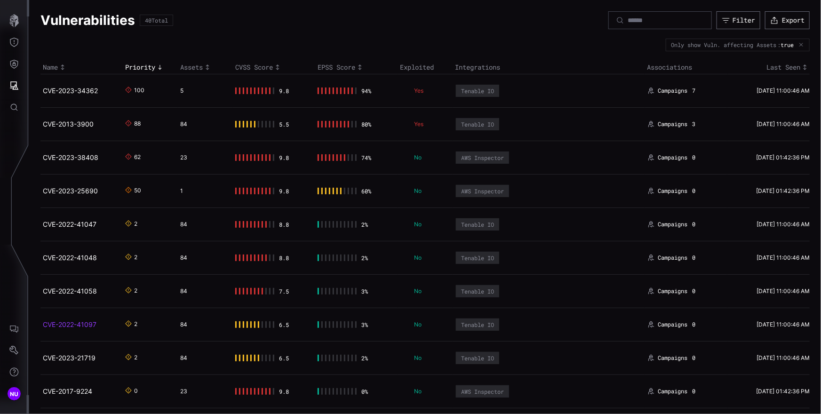
click at [79, 326] on link "CVE-2022-41097" at bounding box center [70, 324] width 54 height 8
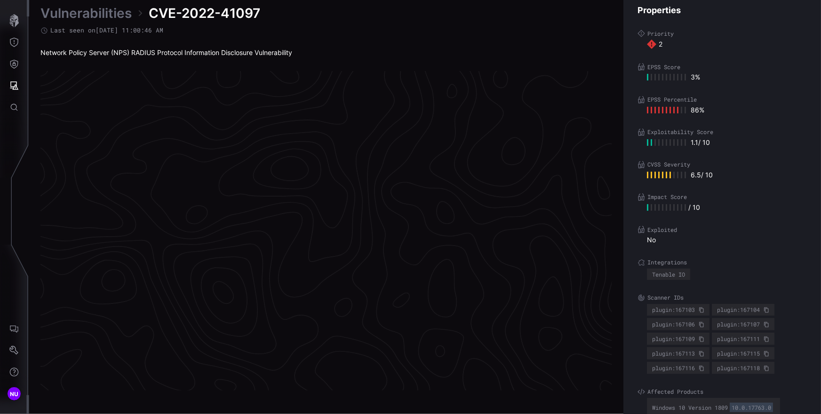
scroll to position [1960, 423]
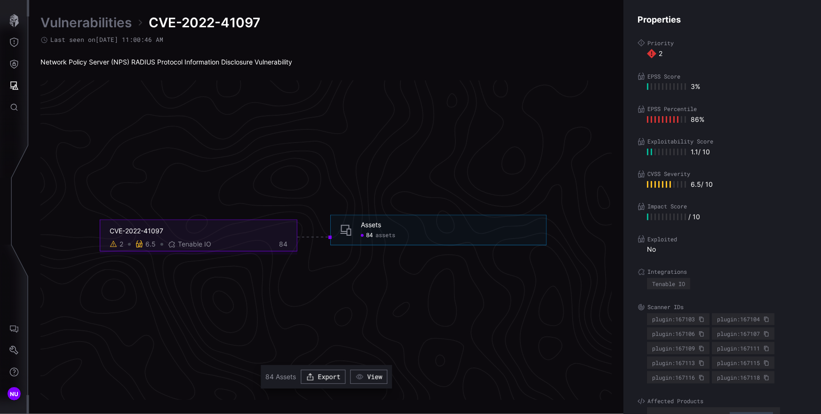
click at [89, 24] on link "Vulnerabilities" at bounding box center [85, 22] width 91 height 17
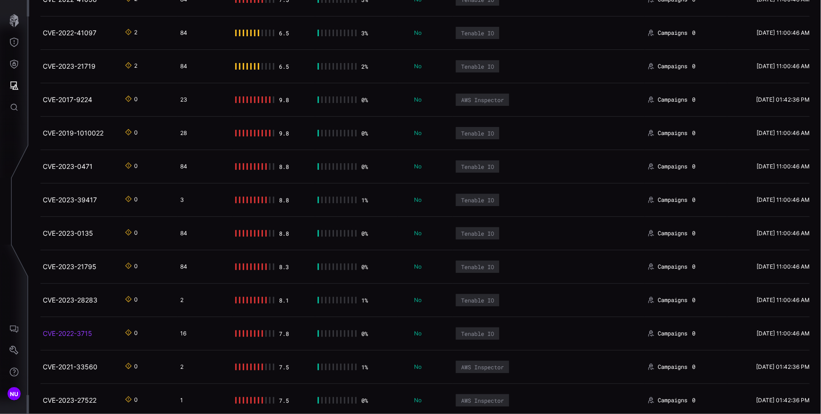
scroll to position [296, 0]
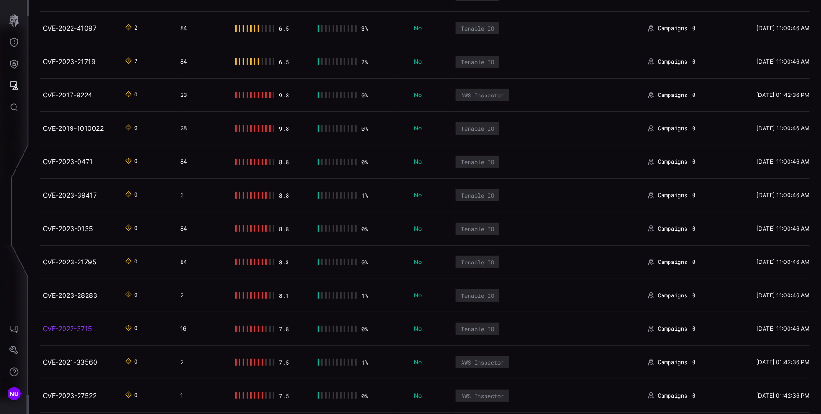
click at [73, 326] on link "CVE-2022-3715" at bounding box center [67, 329] width 49 height 8
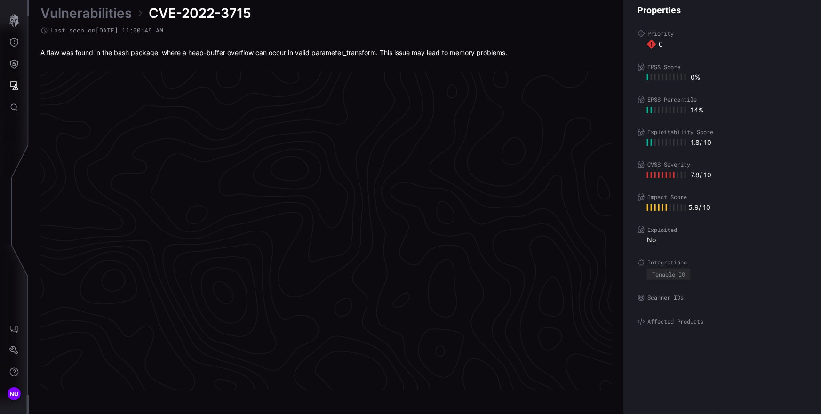
scroll to position [1960, 423]
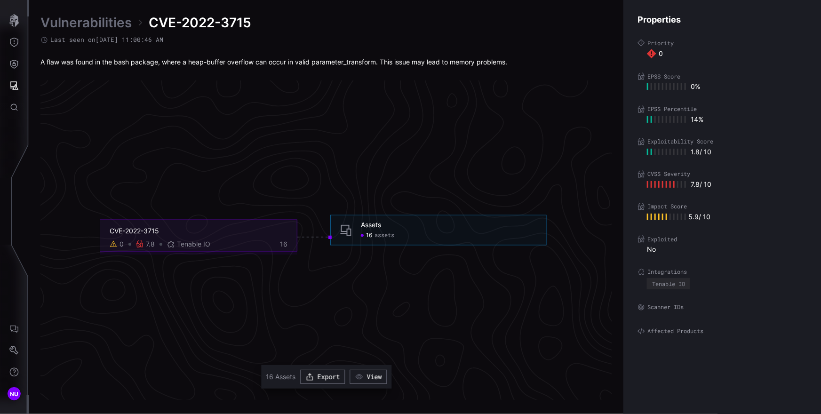
click at [87, 21] on link "Vulnerabilities" at bounding box center [85, 22] width 91 height 17
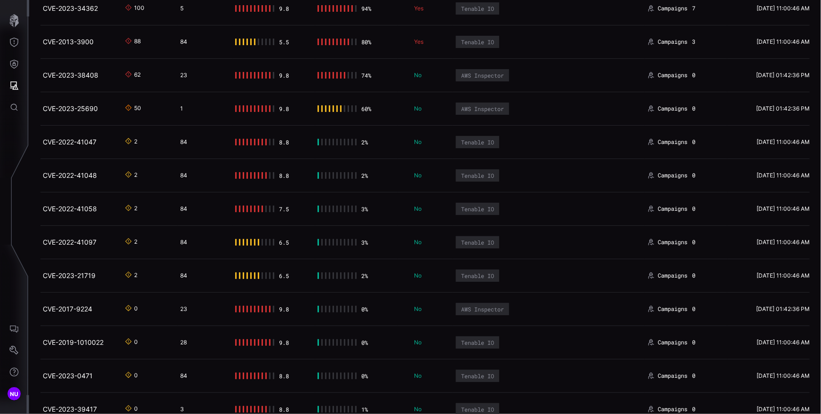
scroll to position [178, 0]
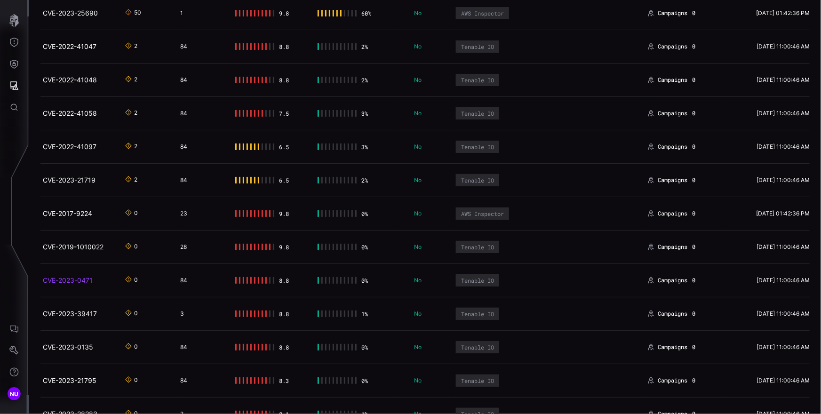
click at [81, 281] on link "CVE-2023-0471" at bounding box center [68, 280] width 50 height 8
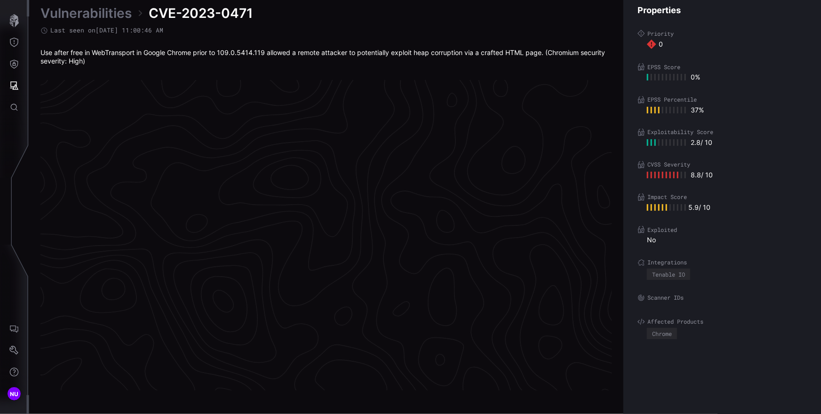
scroll to position [1964, 423]
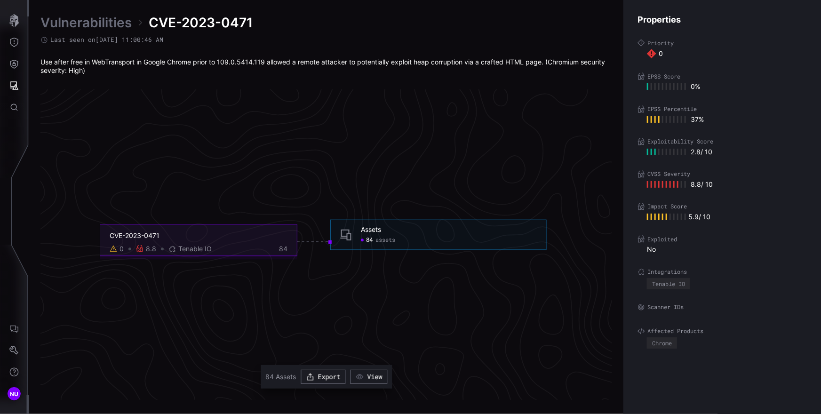
click at [72, 14] on link "Vulnerabilities" at bounding box center [85, 22] width 91 height 17
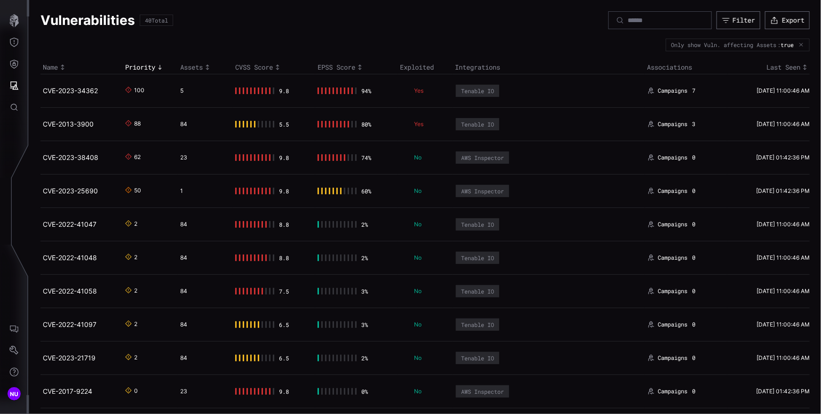
click at [82, 118] on td "CVE-2013-3900" at bounding box center [81, 123] width 82 height 33
click at [83, 123] on link "CVE-2013-3900" at bounding box center [68, 124] width 51 height 8
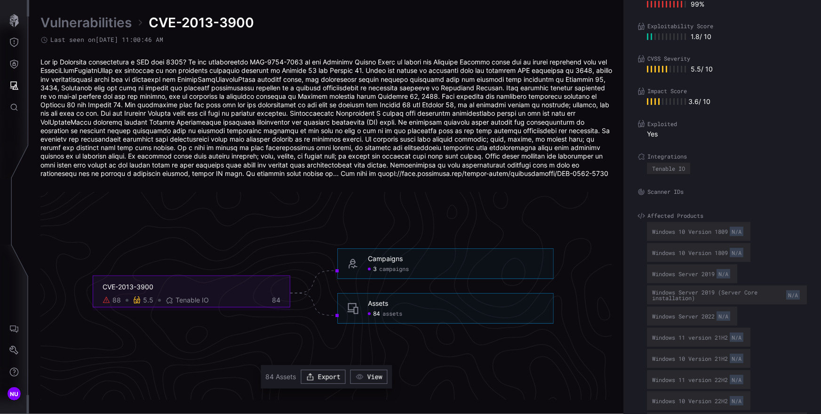
scroll to position [112, 0]
click at [666, 171] on div "Tenable IO" at bounding box center [668, 171] width 33 height 6
copy div "Tenable IO"
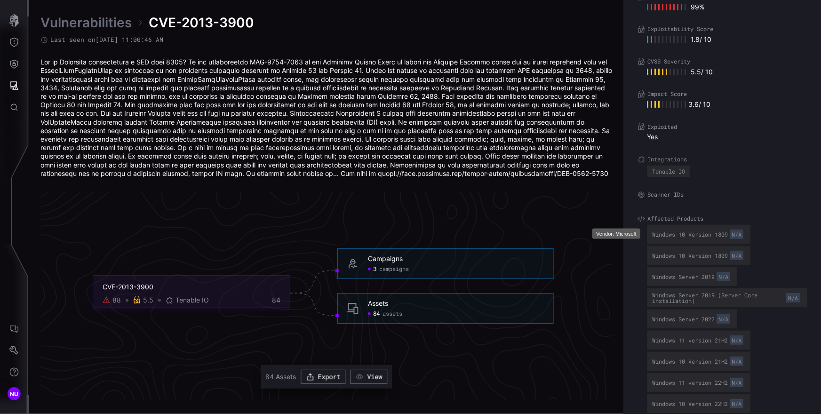
click at [704, 238] on div "Windows 10 Version 1809 N/A" at bounding box center [698, 234] width 93 height 13
click at [704, 233] on div "Windows 10 Version 1809 N/A" at bounding box center [698, 234] width 93 height 13
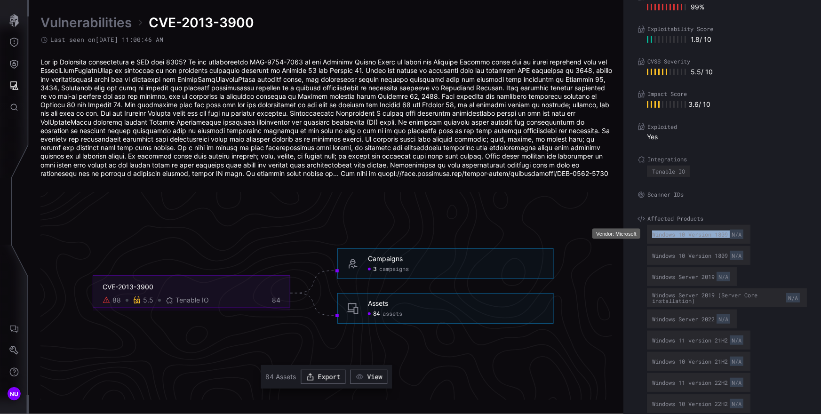
click at [704, 233] on div "Windows 10 Version 1809 N/A" at bounding box center [698, 234] width 93 height 13
copy div "Windows 10 Version 1809"
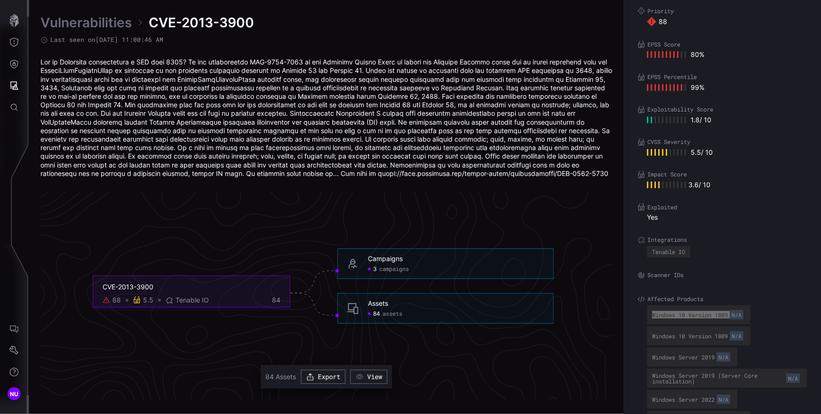
scroll to position [40, 0]
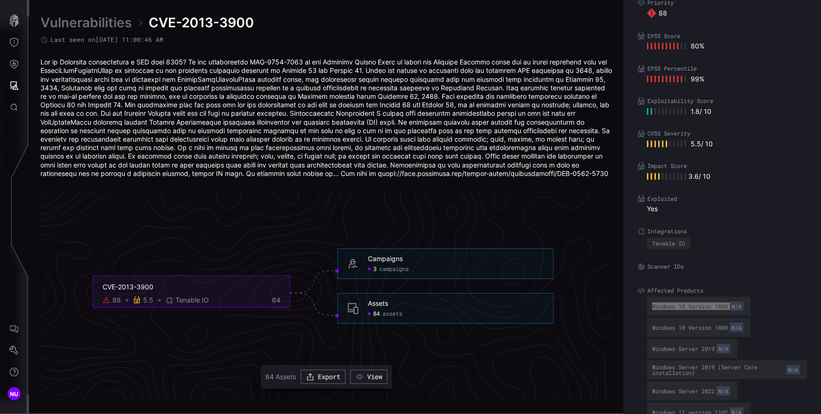
click at [696, 305] on div "Windows 10 Version 1809 N/A" at bounding box center [698, 306] width 93 height 13
copy div "Windows 10 Version 1809"
click at [691, 324] on div "Windows 10 Version 1809 N/A" at bounding box center [698, 327] width 93 height 13
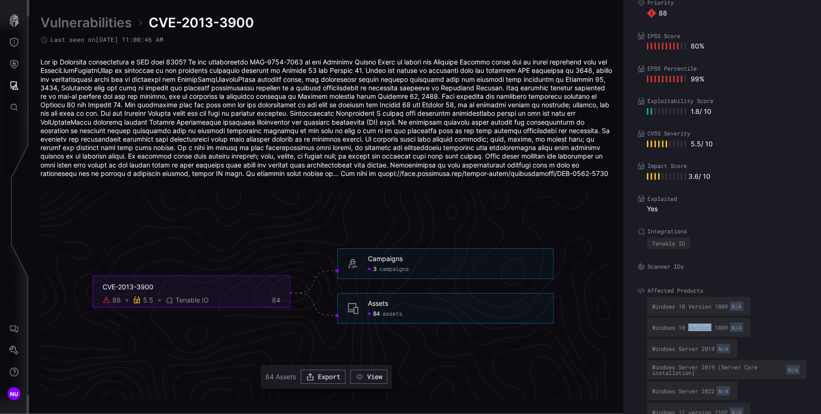
click at [691, 324] on div "Windows 10 Version 1809 N/A" at bounding box center [698, 327] width 93 height 13
copy div "Windows 10 Version 1809"
click at [677, 346] on div "Windows Server 2019 N/A" at bounding box center [692, 348] width 80 height 13
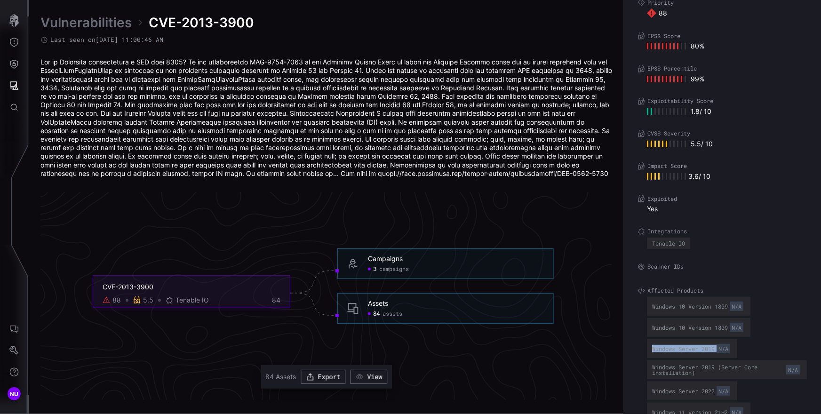
click at [677, 346] on div "Windows Server 2019 N/A" at bounding box center [692, 348] width 80 height 13
copy div "Windows Server 2019"
click at [679, 364] on div "Windows Server 2019 (Server Core installation) N/A" at bounding box center [727, 369] width 150 height 13
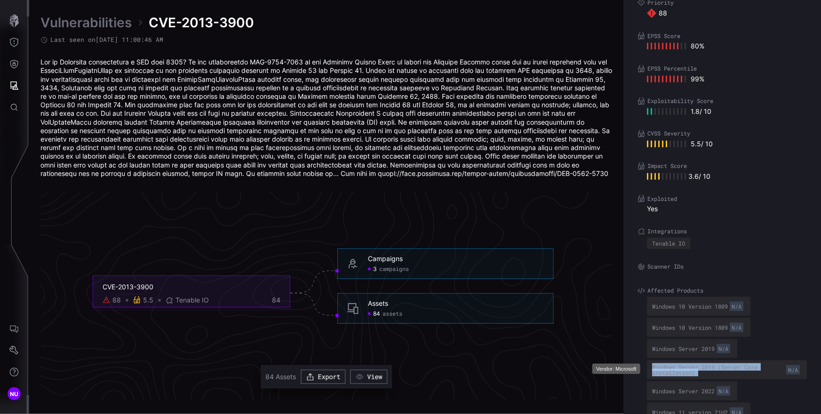
copy div "Windows Server 2019 (Server Core installation)"
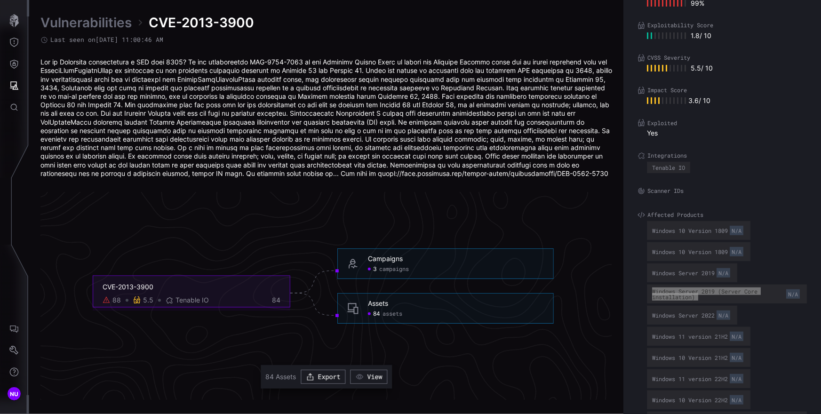
scroll to position [119, 0]
click at [674, 316] on div "Windows Server 2022 N/A" at bounding box center [692, 312] width 80 height 13
click at [675, 311] on div "Windows Server 2022 N/A" at bounding box center [692, 312] width 80 height 13
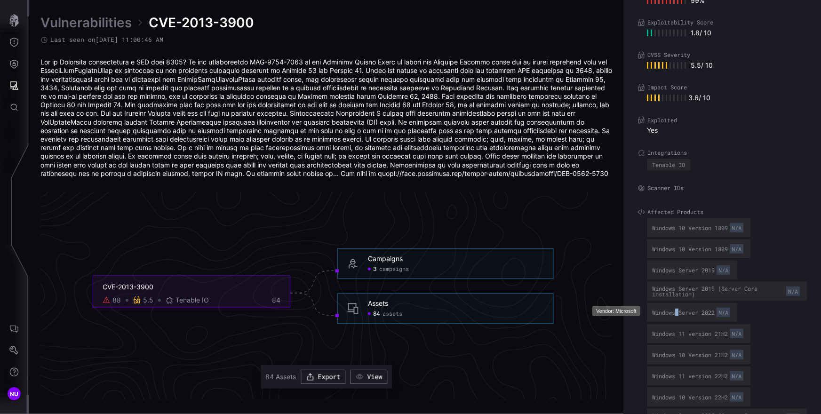
click at [675, 311] on div "Windows Server 2022 N/A" at bounding box center [692, 312] width 80 height 13
copy div "Windows Server 2022"
click at [788, 292] on div "N/A" at bounding box center [793, 290] width 14 height 9
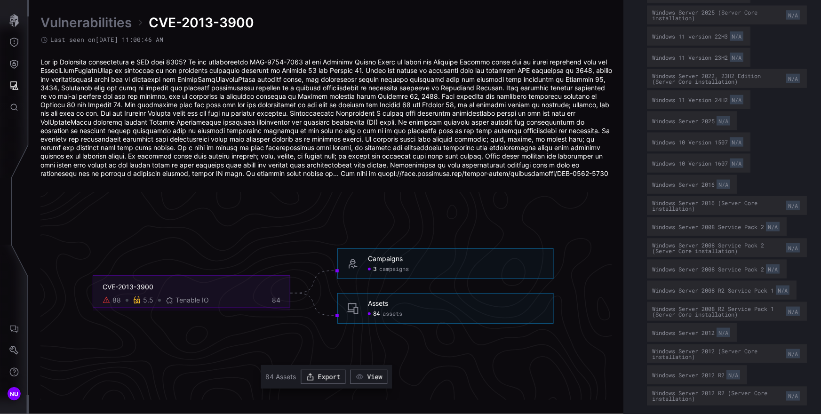
scroll to position [524, 0]
click at [744, 285] on div "Windows Server 2008 R2 Service Pack 1 N/A" at bounding box center [721, 287] width 139 height 13
copy div "Windows Server 2008 R2 Service Pack 1"
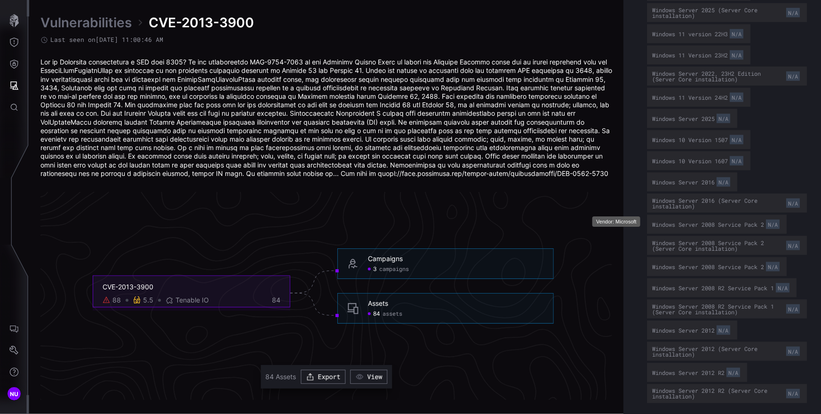
click at [753, 220] on div "Windows Server 2008 Service Pack 2 N/A" at bounding box center [716, 224] width 129 height 13
copy div "Windows Server 2008 Service Pack 2"
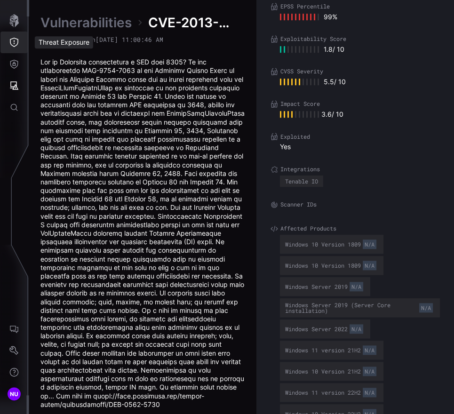
click at [15, 45] on icon "Threat Exposure" at bounding box center [13, 42] width 9 height 9
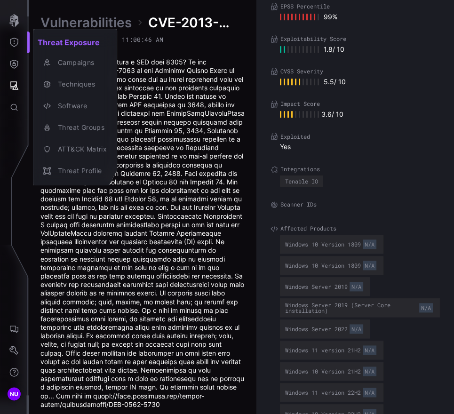
click at [15, 62] on div at bounding box center [227, 207] width 454 height 414
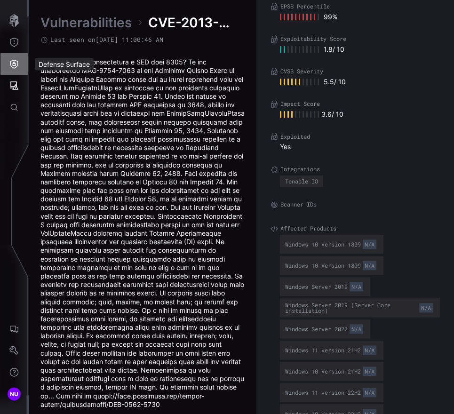
click at [17, 68] on icon "Defense Surface" at bounding box center [13, 63] width 9 height 9
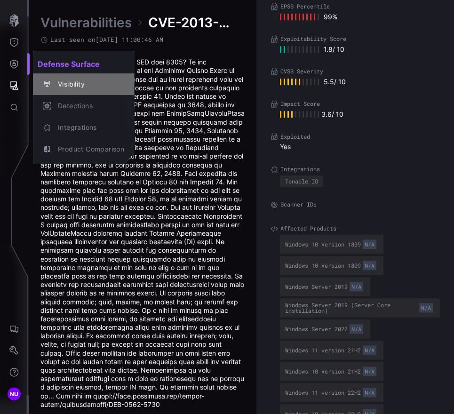
click at [87, 80] on div "Visibility" at bounding box center [88, 85] width 71 height 12
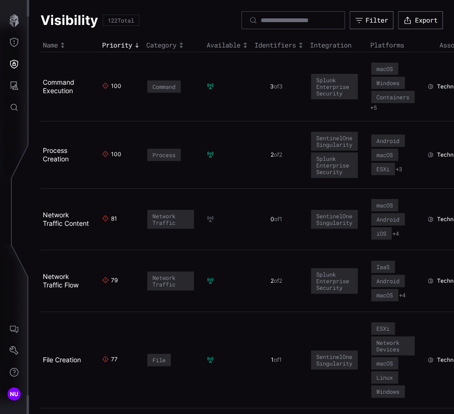
click at [64, 96] on td "Command Execution" at bounding box center [69, 86] width 59 height 69
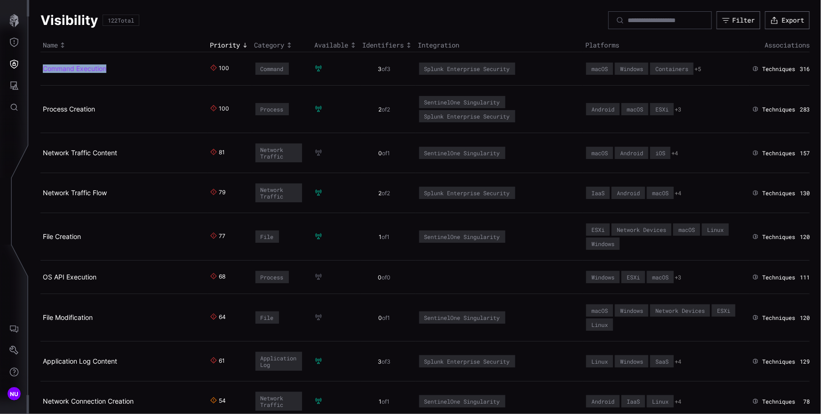
drag, startPoint x: 126, startPoint y: 71, endPoint x: 43, endPoint y: 71, distance: 82.8
click at [43, 71] on h2 "Command Execution" at bounding box center [121, 68] width 156 height 8
click at [80, 71] on link "Command Execution" at bounding box center [75, 68] width 64 height 8
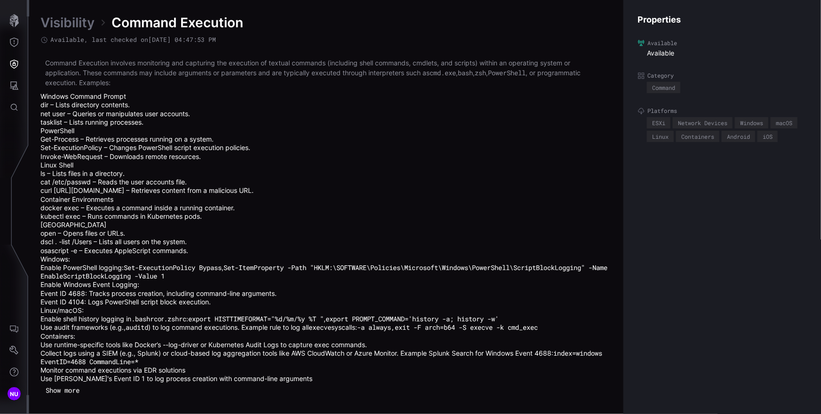
click at [221, 24] on span "Command Execution" at bounding box center [177, 22] width 132 height 17
click at [75, 394] on button "Show more" at bounding box center [62, 390] width 44 height 14
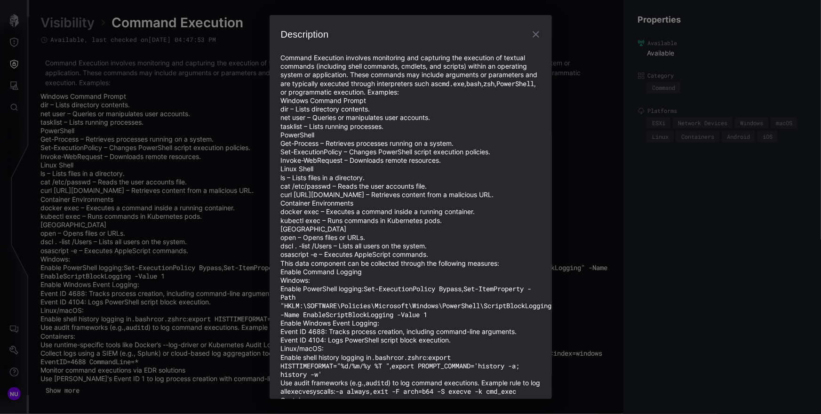
click at [155, 326] on div "Description Command Execution involves monitoring and capturing the execution o…" at bounding box center [410, 207] width 821 height 414
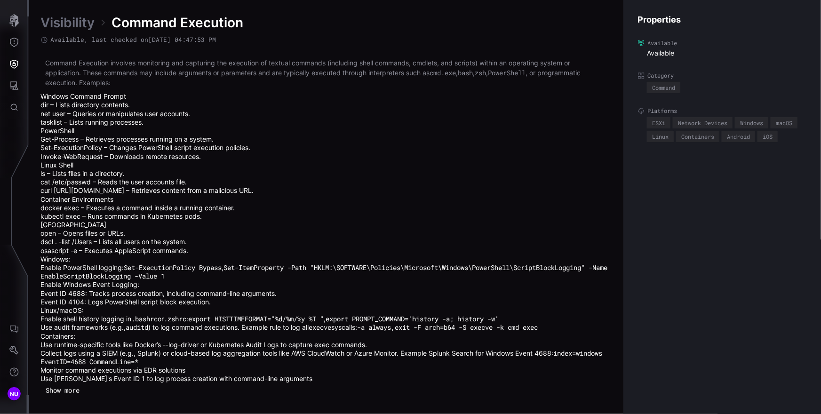
click at [86, 25] on link "Visibility" at bounding box center [67, 22] width 54 height 17
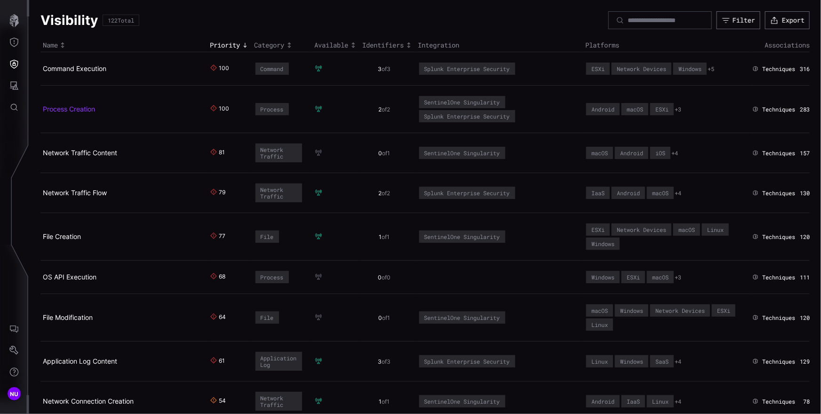
click at [77, 105] on link "Process Creation" at bounding box center [69, 109] width 52 height 8
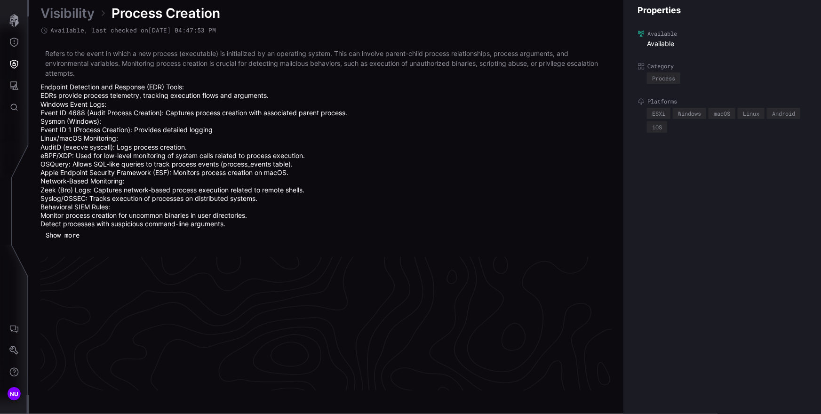
scroll to position [2053, 423]
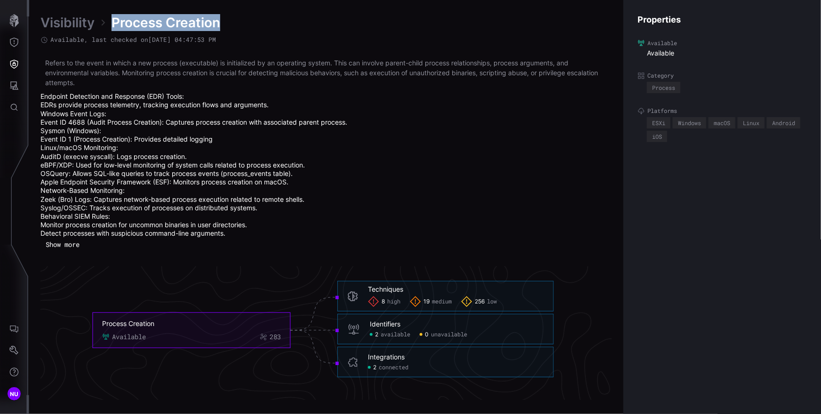
drag, startPoint x: 259, startPoint y: 27, endPoint x: 114, endPoint y: 24, distance: 144.9
click at [114, 24] on div "Visibility Process Creation" at bounding box center [326, 22] width 572 height 17
copy span "Process Creation"
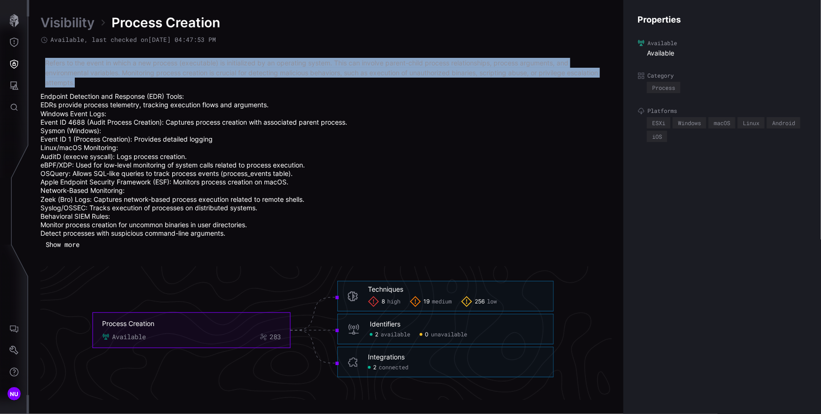
drag, startPoint x: 79, startPoint y: 86, endPoint x: 43, endPoint y: 66, distance: 41.3
click at [43, 66] on div "Refers to the event in which a new process (executable) is initialized by an op…" at bounding box center [326, 148] width 572 height 180
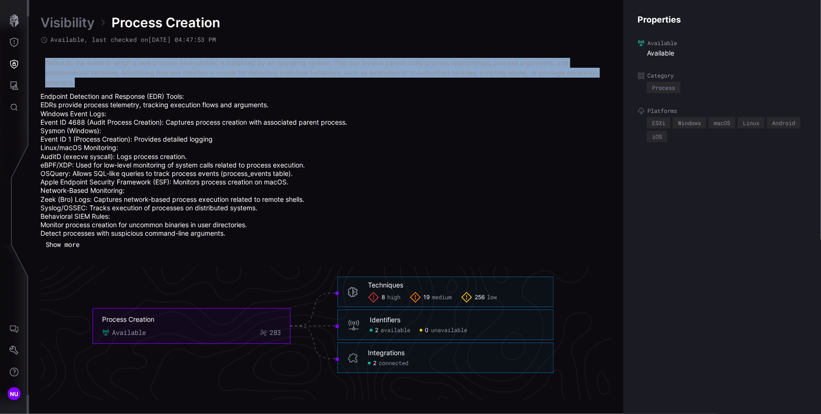
scroll to position [2056, 423]
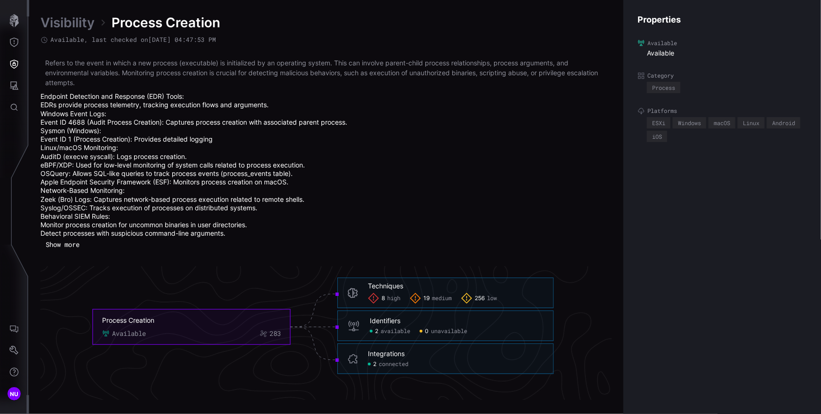
click at [390, 325] on div "Identifiers 2 available 0 unavailable" at bounding box center [457, 326] width 174 height 18
click at [392, 331] on span "available" at bounding box center [396, 331] width 30 height 8
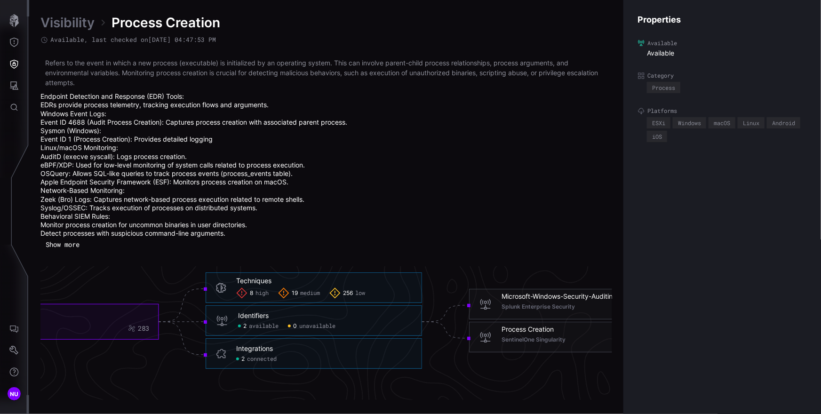
scroll to position [2068, 423]
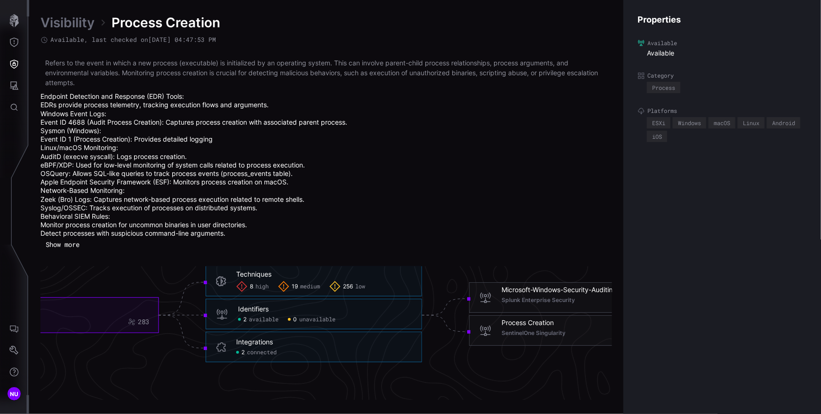
click at [548, 288] on span "Microsoft-Windows-Security-Auditing..." at bounding box center [561, 289] width 121 height 8
drag, startPoint x: 572, startPoint y: 324, endPoint x: 502, endPoint y: 320, distance: 69.7
click at [502, 320] on h6 "Process Creation" at bounding box center [588, 322] width 174 height 10
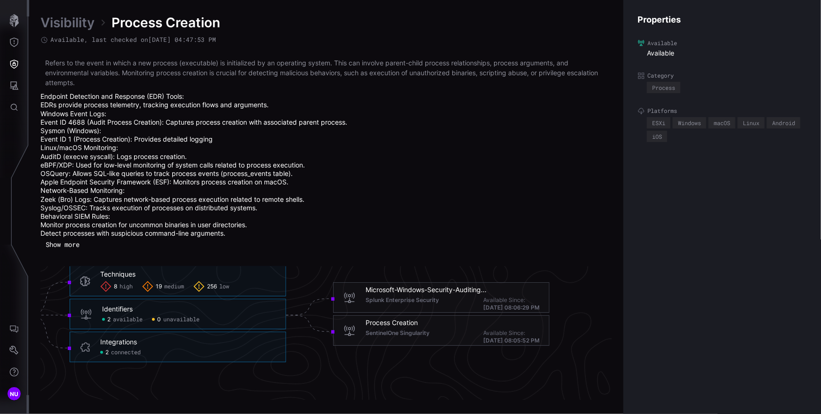
scroll to position [2068, 561]
click at [582, 317] on icon "Process Creation Available 283 Techniques 8 high 19 medium 256 low Techniques -…" at bounding box center [185, 314] width 1411 height 4233
click at [504, 306] on time "[DATE] 08:06:29 PM" at bounding box center [509, 306] width 56 height 7
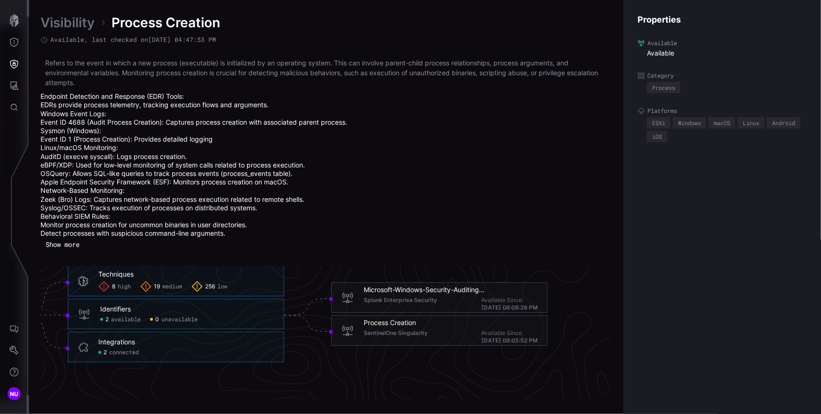
click at [450, 299] on div "Splunk Enterprise Security Available Since: [DATE] 08:06:29 PM" at bounding box center [451, 303] width 174 height 15
drag, startPoint x: 450, startPoint y: 301, endPoint x: 364, endPoint y: 297, distance: 85.7
click at [364, 297] on div "Splunk Enterprise Security Available Since: [DATE] 08:06:29 PM" at bounding box center [451, 303] width 174 height 15
drag, startPoint x: 433, startPoint y: 335, endPoint x: 363, endPoint y: 333, distance: 70.6
click at [364, 333] on div "SentinelOne Singularity Available Since: [DATE] 08:05:52 PM" at bounding box center [451, 336] width 174 height 15
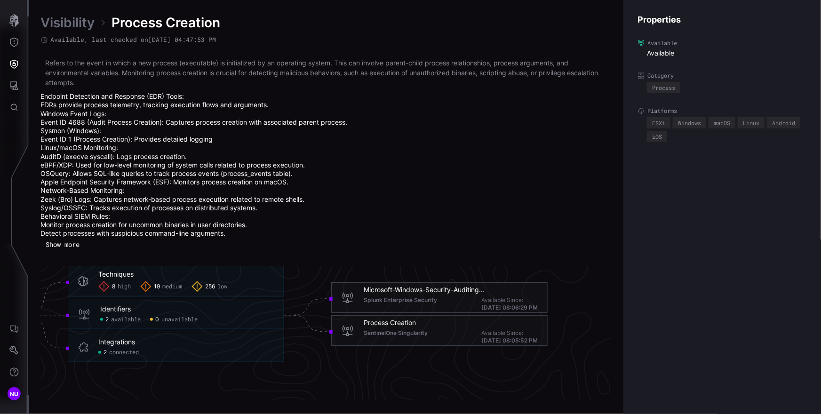
click at [466, 288] on span "Microsoft-Windows-Security-Auditing..." at bounding box center [424, 289] width 121 height 8
click at [453, 303] on div "Splunk Enterprise Security Available Since: [DATE] 08:06:29 PM" at bounding box center [451, 303] width 174 height 15
click at [412, 301] on span "Splunk Enterprise Security" at bounding box center [400, 303] width 73 height 15
click at [376, 286] on span "Microsoft-Windows-Security-Auditing..." at bounding box center [424, 289] width 121 height 8
click at [353, 289] on div "Microsoft-Windows-Security-Auditing... Splunk Enterprise Security Available Sin…" at bounding box center [439, 297] width 216 height 31
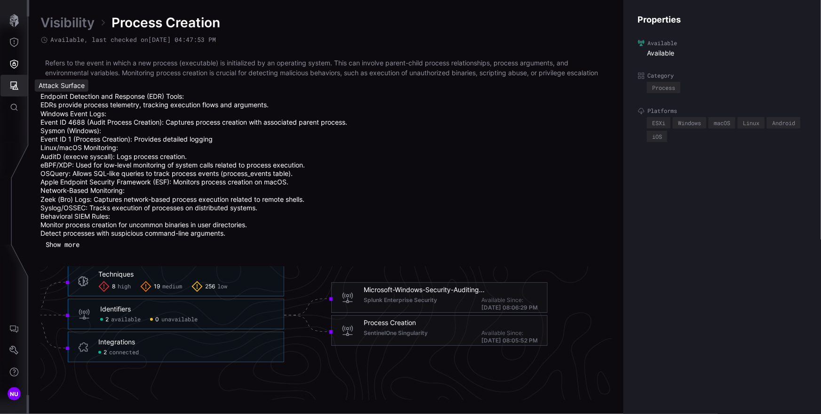
click at [25, 87] on button "Attack Surface" at bounding box center [13, 86] width 27 height 22
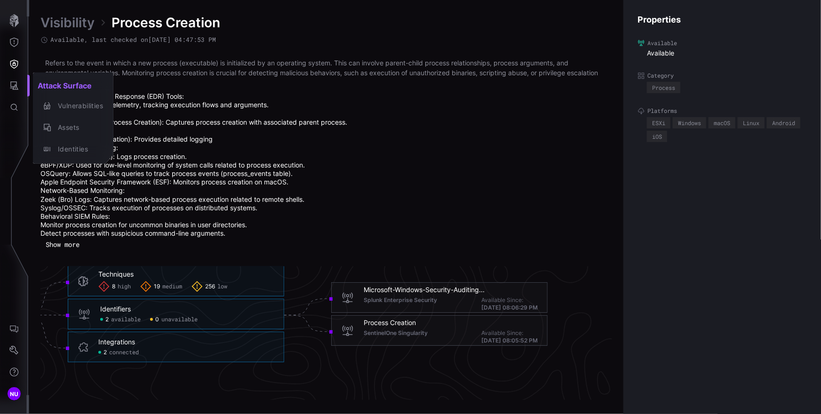
click at [17, 104] on div at bounding box center [410, 207] width 821 height 414
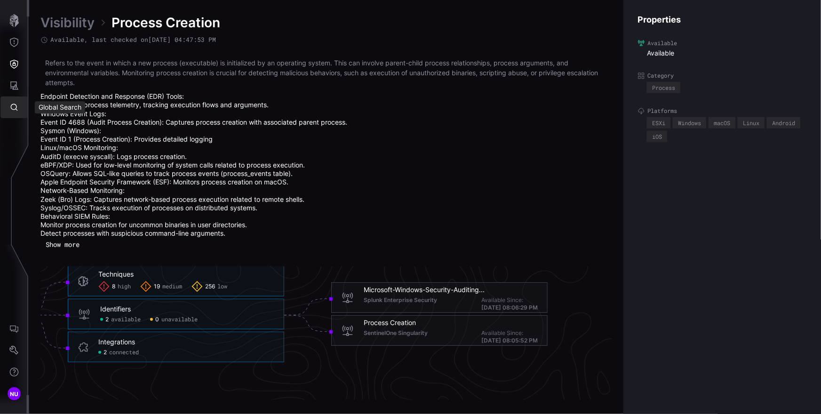
click at [15, 89] on icon "Attack Surface" at bounding box center [14, 85] width 8 height 8
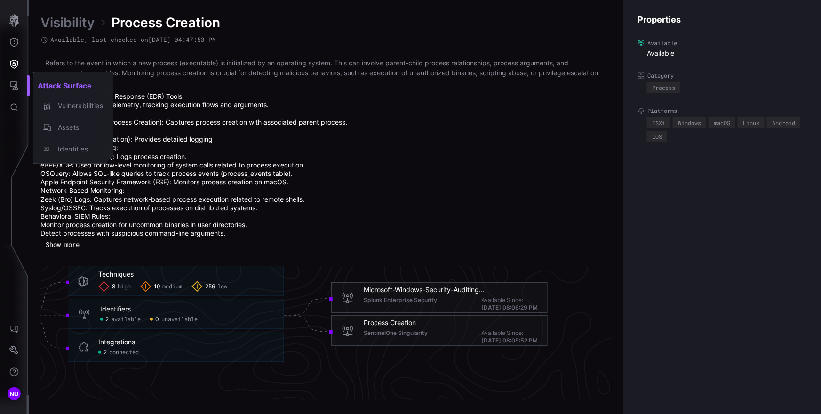
click at [14, 87] on div at bounding box center [410, 207] width 821 height 414
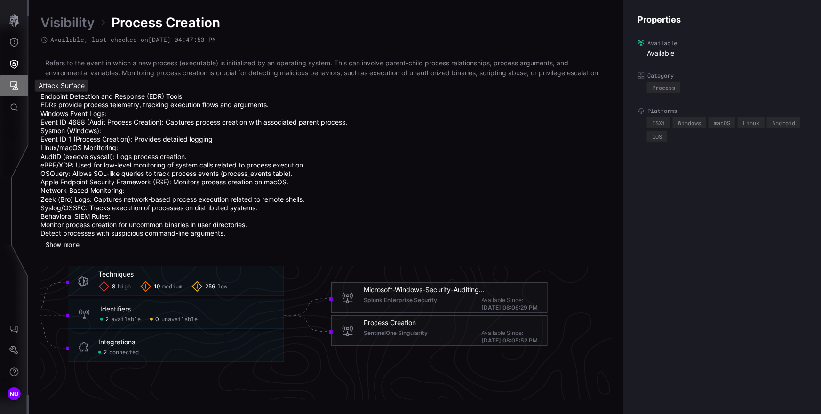
click at [14, 87] on icon "Attack Surface" at bounding box center [13, 85] width 9 height 9
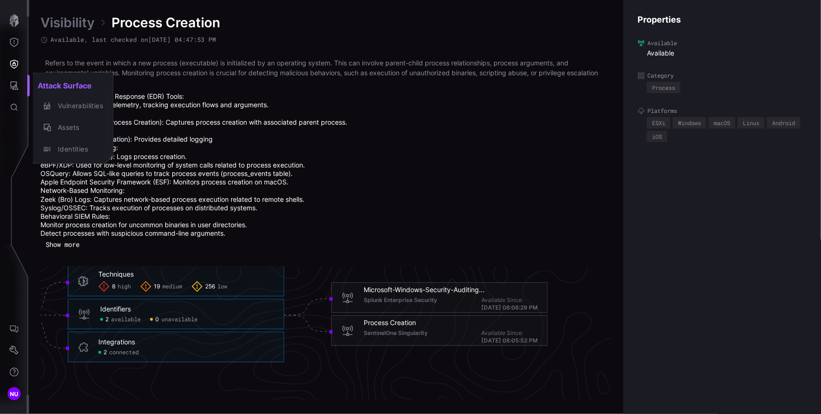
click at [11, 59] on div at bounding box center [410, 207] width 821 height 414
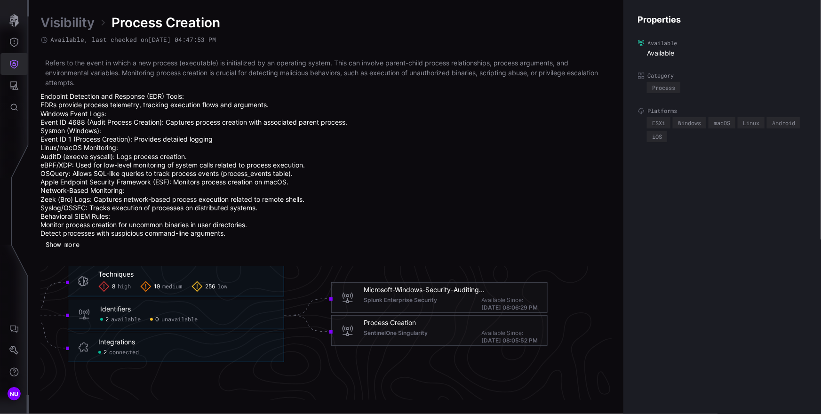
click at [17, 64] on icon "Defense Surface" at bounding box center [14, 64] width 8 height 9
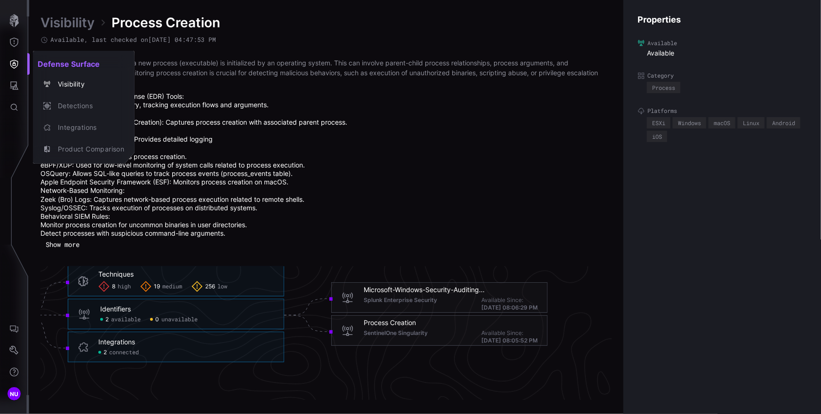
click at [455, 270] on div at bounding box center [410, 207] width 821 height 414
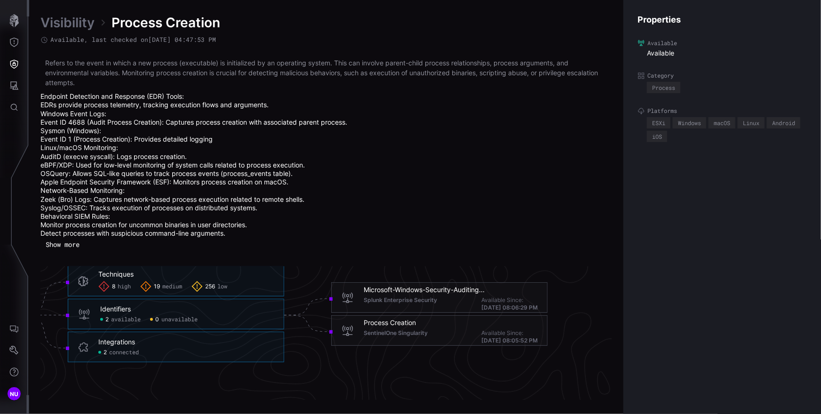
click at [417, 279] on div "Defense Surface Visibility Detections Integrations Product Comparison" at bounding box center [412, 207] width 818 height 414
click at [465, 291] on span "Microsoft-Windows-Security-Auditing..." at bounding box center [424, 289] width 121 height 8
click at [467, 290] on span "Microsoft-Windows-Security-Auditing..." at bounding box center [424, 289] width 121 height 8
click at [506, 290] on h6 "Microsoft-Windows-Security-Auditing..." at bounding box center [451, 289] width 174 height 10
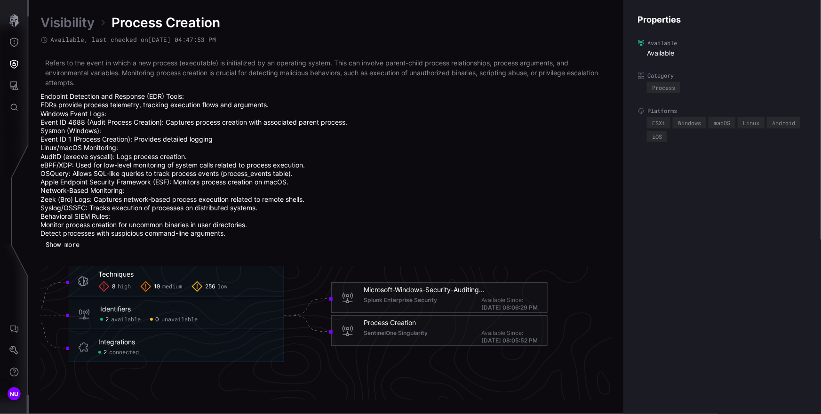
click at [507, 303] on div "Available Since: [DATE] 08:06:29 PM" at bounding box center [509, 303] width 56 height 15
click at [507, 303] on time "[DATE] 08:06:29 PM" at bounding box center [509, 306] width 56 height 7
click at [482, 301] on div "Available Since: [DATE] 08:06:29 PM" at bounding box center [509, 303] width 56 height 15
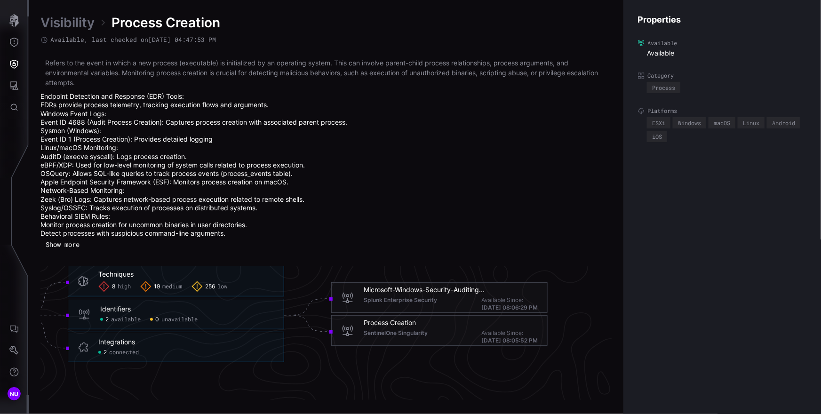
click at [482, 301] on div "Available Since: [DATE] 08:06:29 PM" at bounding box center [509, 303] width 56 height 15
drag, startPoint x: 488, startPoint y: 295, endPoint x: 496, endPoint y: 304, distance: 12.7
click at [490, 296] on div "Microsoft-Windows-Security-Auditing... Splunk Enterprise Security Available Sin…" at bounding box center [451, 297] width 174 height 27
drag, startPoint x: 502, startPoint y: 307, endPoint x: 506, endPoint y: 305, distance: 4.8
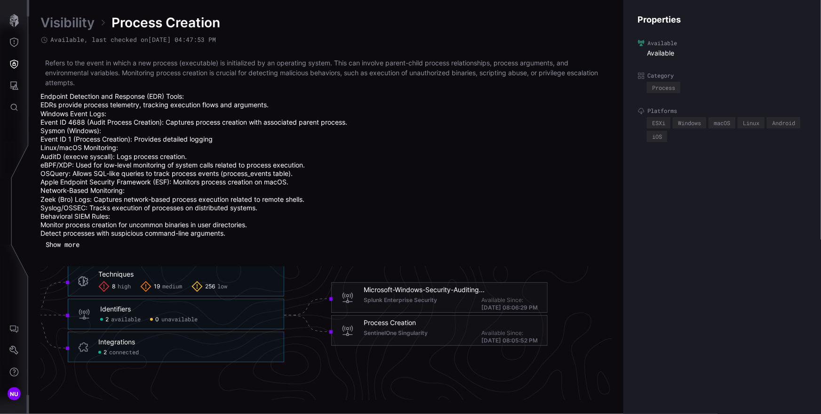
click at [502, 306] on time "[DATE] 08:06:29 PM" at bounding box center [509, 306] width 56 height 7
click at [507, 305] on time "[DATE] 08:06:29 PM" at bounding box center [509, 306] width 56 height 7
click at [514, 302] on div "Available Since: [DATE] 08:06:29 PM" at bounding box center [509, 303] width 56 height 15
click at [461, 288] on span "Microsoft-Windows-Security-Auditing..." at bounding box center [424, 289] width 121 height 8
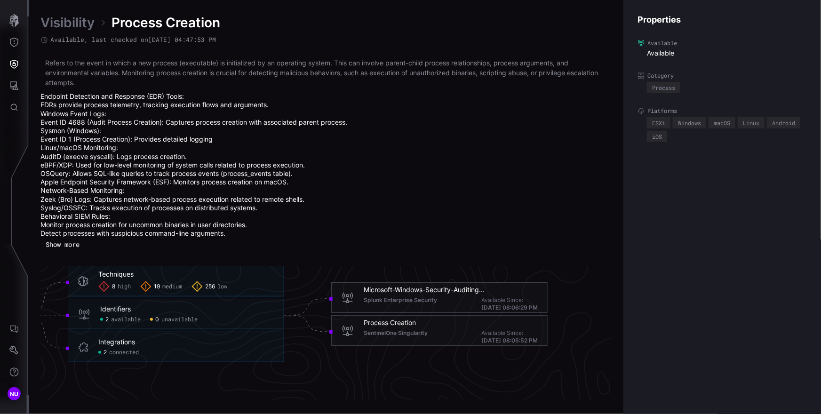
click at [461, 288] on span "Microsoft-Windows-Security-Auditing..." at bounding box center [424, 289] width 121 height 8
click at [372, 301] on span "Splunk Enterprise Security" at bounding box center [400, 303] width 73 height 15
click at [348, 297] on icon at bounding box center [347, 297] width 13 height 15
click at [349, 296] on icon at bounding box center [347, 297] width 13 height 15
drag, startPoint x: 349, startPoint y: 296, endPoint x: 368, endPoint y: 295, distance: 19.3
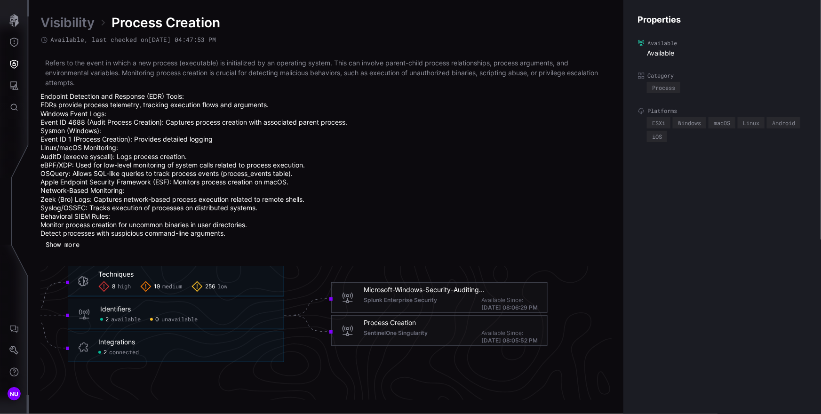
click at [349, 296] on icon at bounding box center [347, 297] width 13 height 15
click at [411, 291] on span "Microsoft-Windows-Security-Auditing..." at bounding box center [424, 289] width 121 height 8
click span "available"
click at [179, 320] on span "unavailable" at bounding box center [179, 320] width 36 height 8
click at [185, 316] on span "unavailable" at bounding box center [179, 320] width 36 height 8
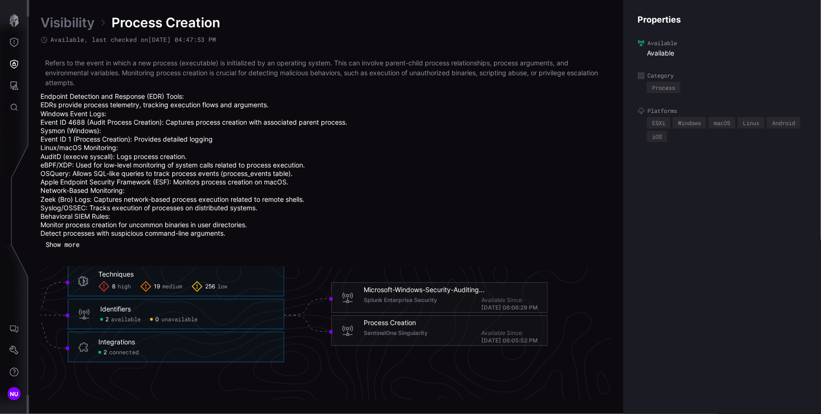
click at [185, 316] on span "unavailable" at bounding box center [179, 320] width 36 height 8
click at [116, 312] on div "Identifiers" at bounding box center [115, 309] width 31 height 8
click at [115, 309] on div "Identifiers" at bounding box center [115, 309] width 31 height 8
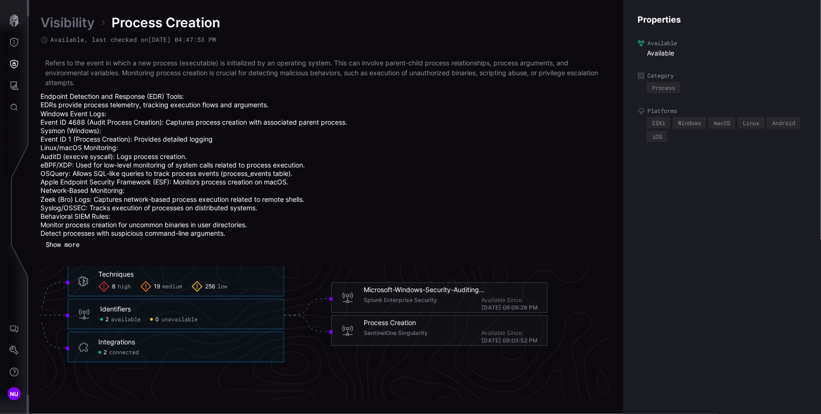
click at [84, 316] on icon at bounding box center [84, 315] width 0 height 3
click at [95, 315] on div "Identifiers 2 available 0 unavailable" at bounding box center [176, 314] width 216 height 31
click at [130, 312] on div "Identifiers" at bounding box center [115, 309] width 31 height 8
drag, startPoint x: 130, startPoint y: 312, endPoint x: 98, endPoint y: 314, distance: 31.6
click at [124, 313] on div "Identifiers 2 available 0 unavailable" at bounding box center [187, 314] width 174 height 18
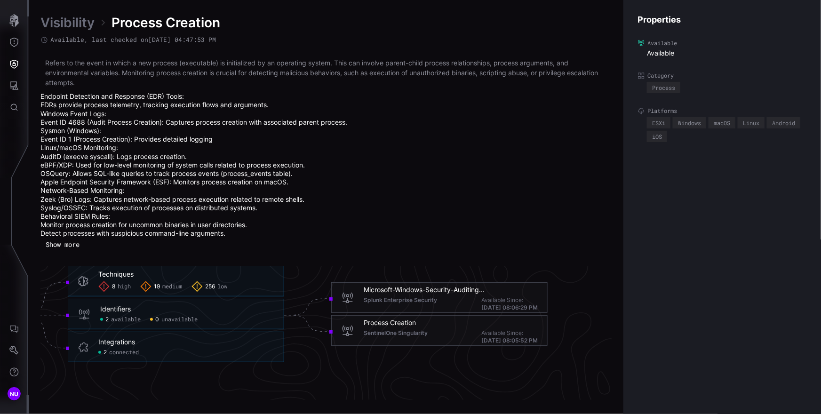
click at [84, 315] on icon at bounding box center [84, 315] width 0 height 3
click at [16, 68] on button "Defense Surface" at bounding box center [13, 64] width 27 height 22
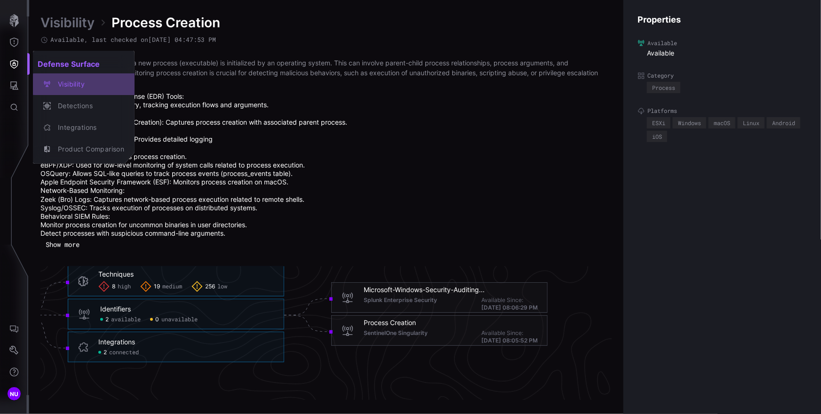
click at [64, 81] on div "Visibility" at bounding box center [88, 85] width 71 height 12
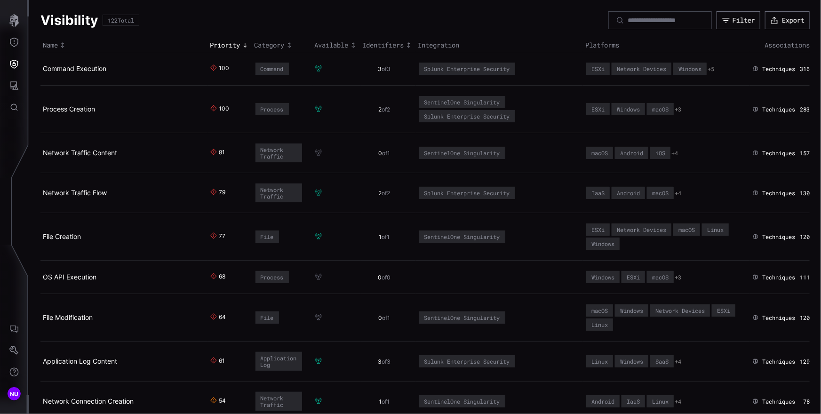
click at [316, 110] on icon at bounding box center [318, 109] width 6 height 6
click at [380, 112] on td "2 of 2" at bounding box center [388, 110] width 56 height 48
click at [83, 112] on link "Process Creation" at bounding box center [69, 109] width 52 height 8
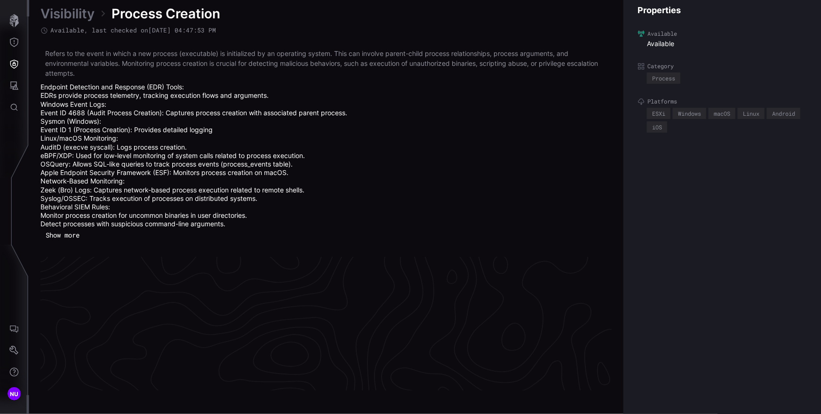
scroll to position [2053, 423]
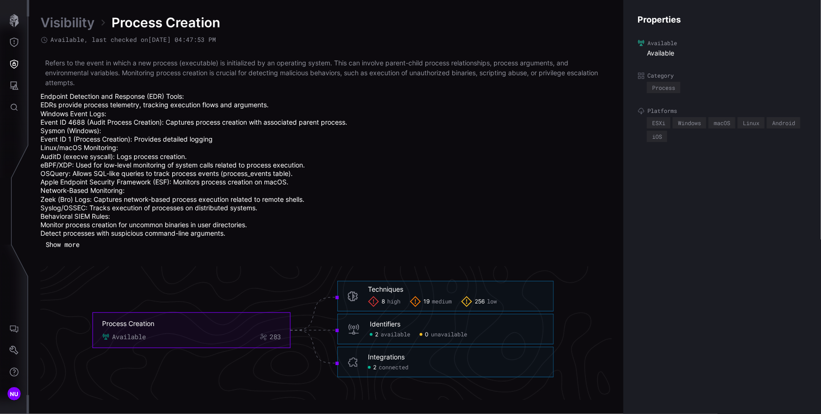
click at [79, 26] on link "Visibility" at bounding box center [67, 22] width 54 height 17
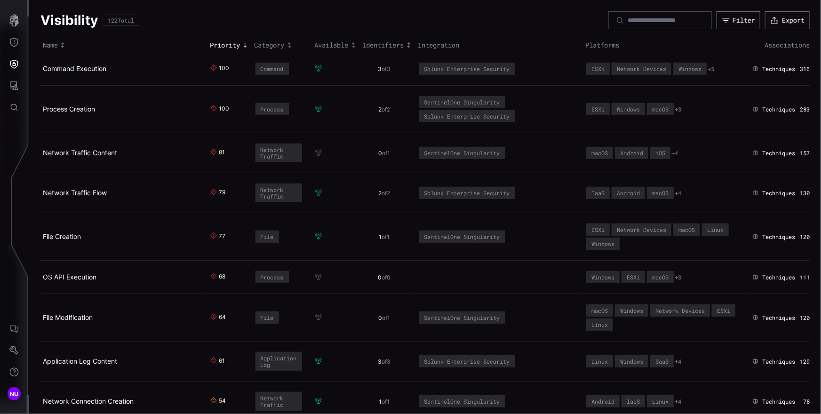
click at [380, 47] on div "Identifiers" at bounding box center [388, 45] width 51 height 8
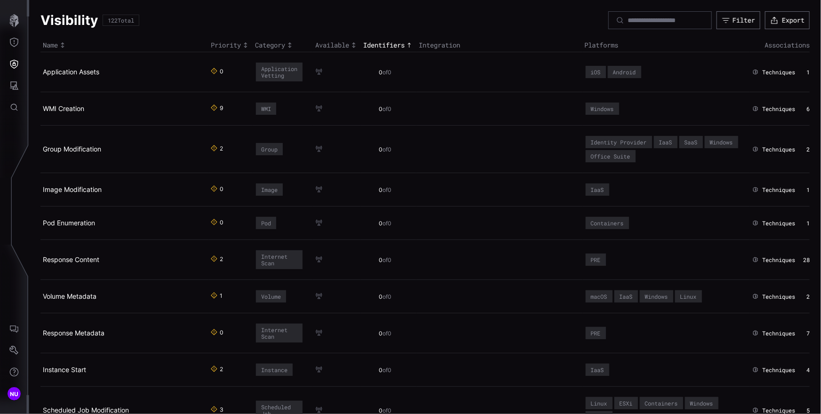
click at [411, 47] on icon "Toggle sort direction" at bounding box center [409, 45] width 8 height 8
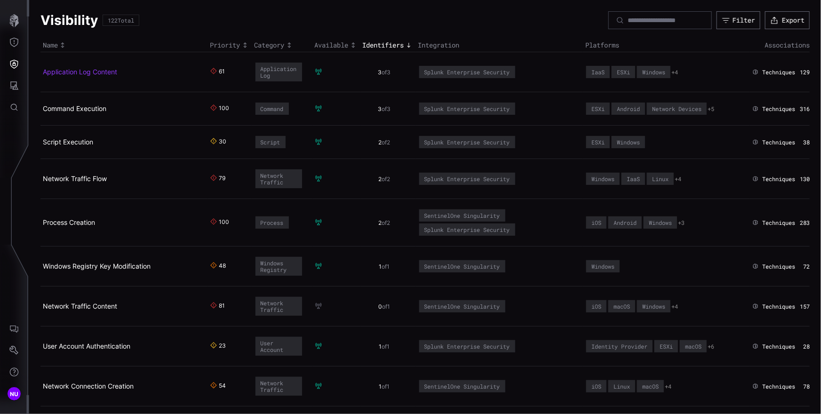
click at [69, 70] on link "Application Log Content" at bounding box center [80, 72] width 74 height 8
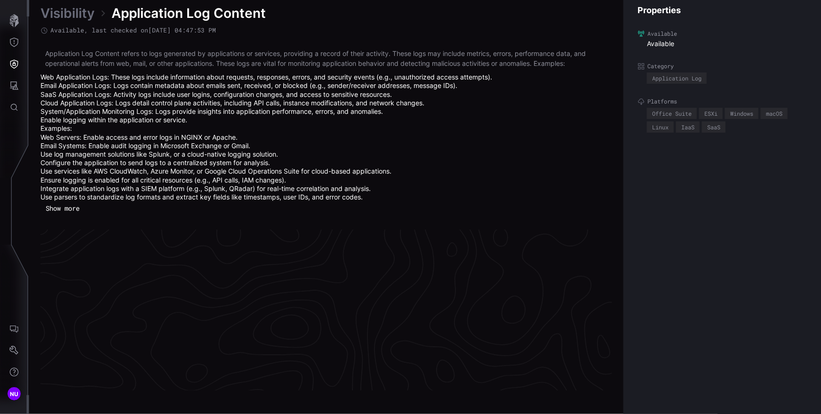
scroll to position [2040, 423]
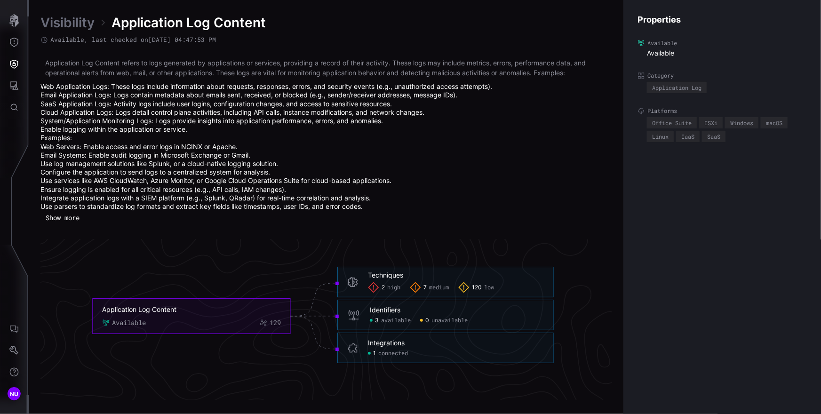
click at [374, 318] on div "3 available" at bounding box center [390, 321] width 41 height 8
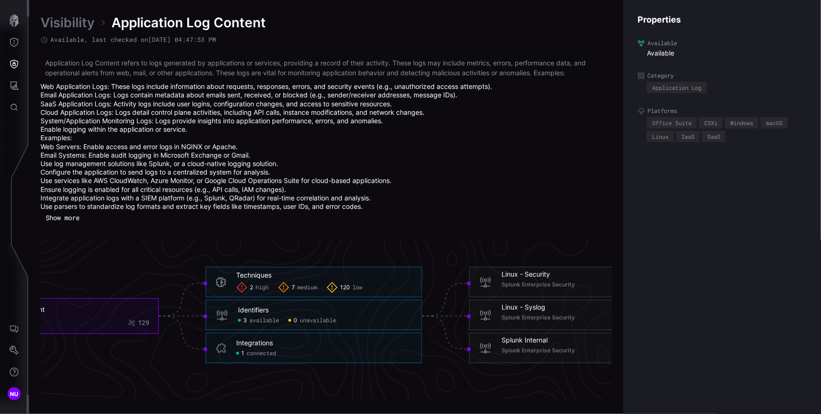
click at [494, 314] on div "Linux - Syslog Splunk Enterprise Security Available Since: [DATE] 08:06:29 PM" at bounding box center [577, 315] width 216 height 31
drag, startPoint x: 511, startPoint y: 311, endPoint x: 522, endPoint y: 302, distance: 13.7
click at [514, 311] on div "Linux - Syslog Splunk Enterprise Security Available Since: [DATE] 08:06:29 PM" at bounding box center [588, 315] width 174 height 27
click at [522, 302] on div "Linux - Syslog" at bounding box center [525, 307] width 48 height 10
click at [531, 274] on span "Linux - Security" at bounding box center [525, 274] width 48 height 8
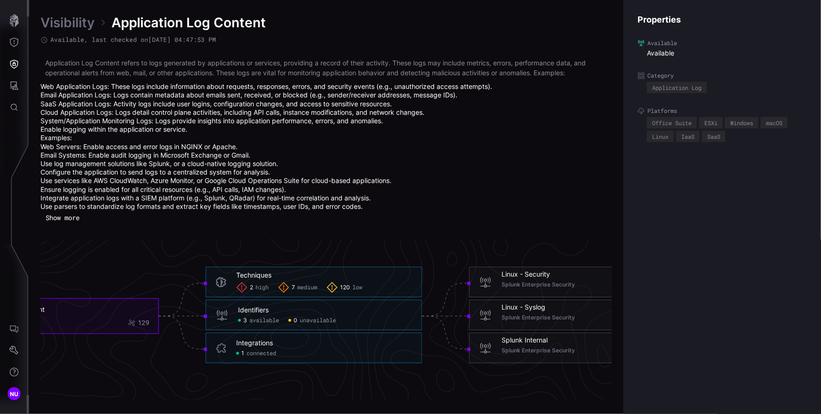
drag, startPoint x: 532, startPoint y: 273, endPoint x: 537, endPoint y: 279, distance: 7.7
click at [532, 273] on span "Linux - Security" at bounding box center [525, 274] width 48 height 8
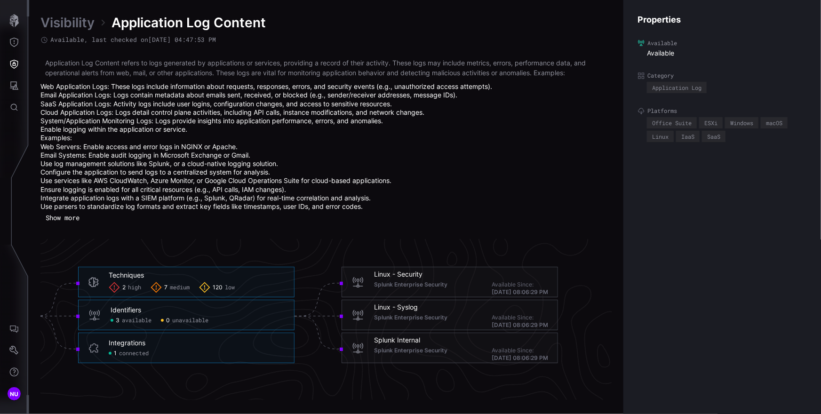
scroll to position [2040, 568]
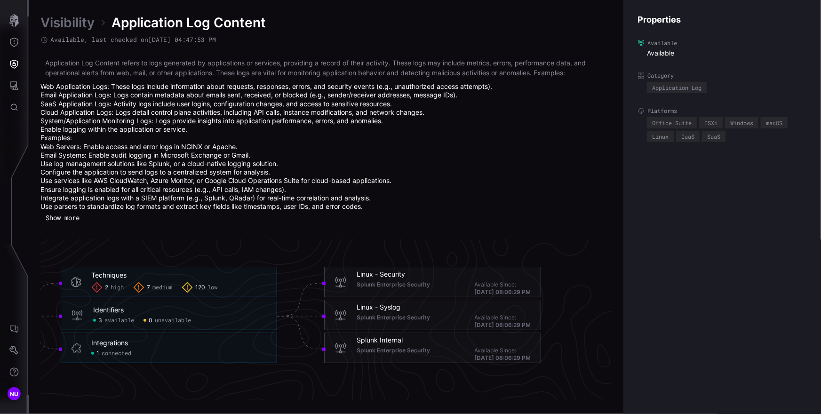
click at [476, 319] on div "Available Since: [DATE] 08:06:29 PM" at bounding box center [502, 321] width 56 height 15
drag, startPoint x: 479, startPoint y: 314, endPoint x: 480, endPoint y: 301, distance: 13.2
click at [478, 311] on div "Linux - Syslog Splunk Enterprise Security Available Since: [DATE] 08:06:29 PM" at bounding box center [444, 315] width 174 height 27
click at [482, 275] on h6 "Linux - Security" at bounding box center [444, 274] width 174 height 10
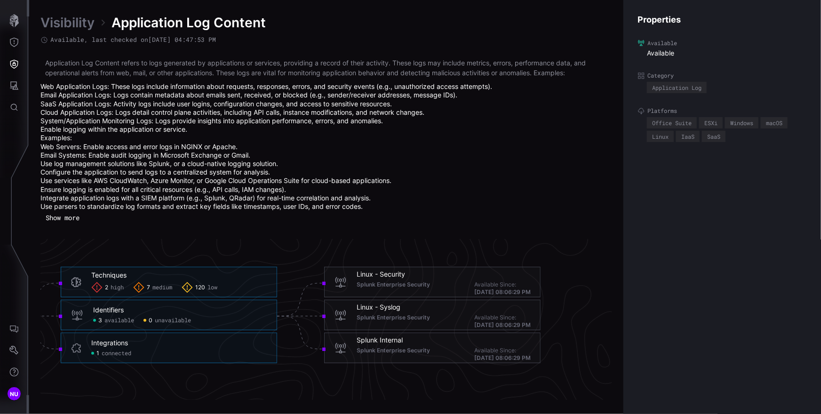
click at [483, 275] on h6 "Linux - Security" at bounding box center [444, 274] width 174 height 10
click at [448, 286] on div "Splunk Enterprise Security Available Since: [DATE] 08:06:29 PM" at bounding box center [444, 288] width 174 height 15
click at [449, 286] on div "Splunk Enterprise Security Available Since: [DATE] 08:06:29 PM" at bounding box center [444, 288] width 174 height 15
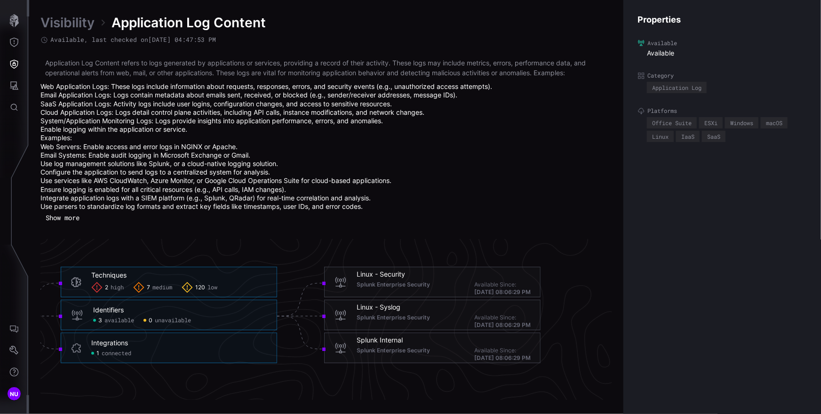
click at [449, 286] on div "Splunk Enterprise Security Available Since: [DATE] 08:06:29 PM" at bounding box center [444, 288] width 174 height 15
click at [453, 302] on h6 "Linux - Syslog" at bounding box center [444, 307] width 174 height 10
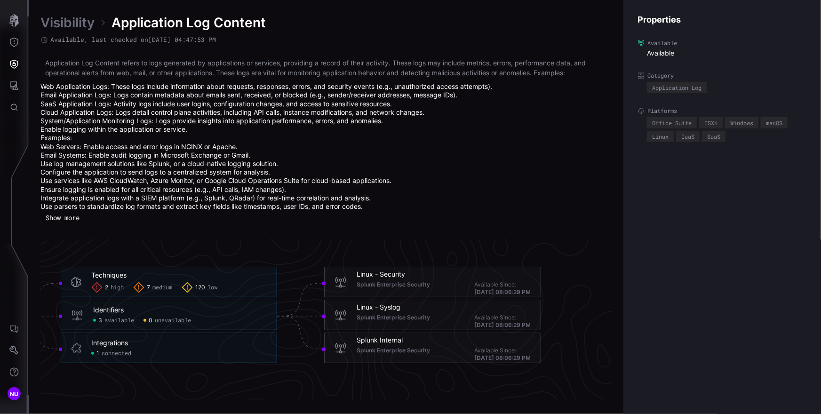
click at [453, 302] on h6 "Linux - Syslog" at bounding box center [444, 307] width 174 height 10
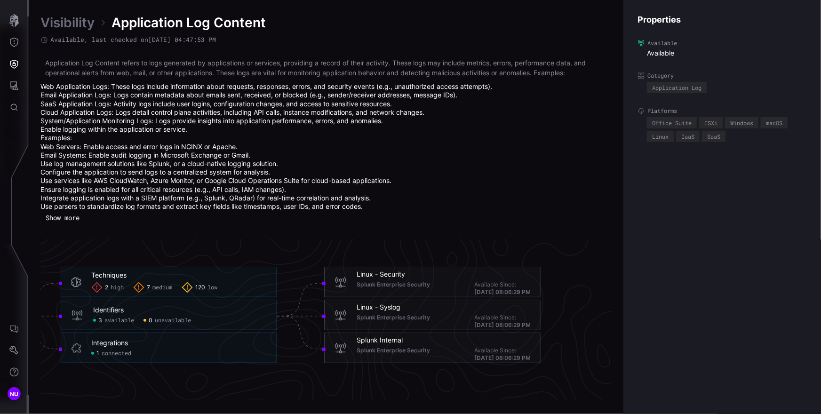
click at [437, 311] on h6 "Linux - Syslog" at bounding box center [444, 307] width 174 height 10
drag, startPoint x: 396, startPoint y: 312, endPoint x: 381, endPoint y: 313, distance: 15.1
click at [391, 313] on div "Linux - Syslog Splunk Enterprise Security Available Since: [DATE] 08:06:29 PM" at bounding box center [444, 315] width 174 height 27
click at [378, 314] on span "Splunk Enterprise Security" at bounding box center [393, 321] width 73 height 15
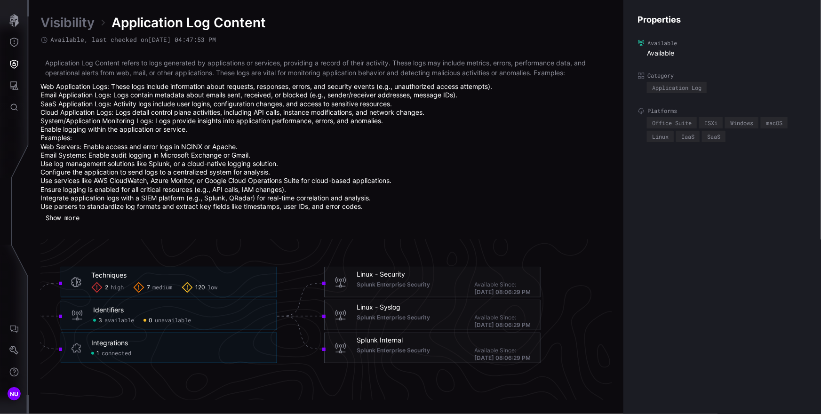
drag, startPoint x: 365, startPoint y: 312, endPoint x: 356, endPoint y: 316, distance: 10.7
click at [364, 312] on div "Linux - Syslog Splunk Enterprise Security Available Since: [DATE] 08:06:29 PM" at bounding box center [444, 315] width 174 height 27
drag, startPoint x: 350, startPoint y: 318, endPoint x: 339, endPoint y: 315, distance: 11.2
click at [349, 318] on div "Linux - Syslog Splunk Enterprise Security Available Since: [DATE] 08:06:29 PM" at bounding box center [432, 315] width 216 height 31
click at [335, 314] on icon at bounding box center [340, 315] width 13 height 15
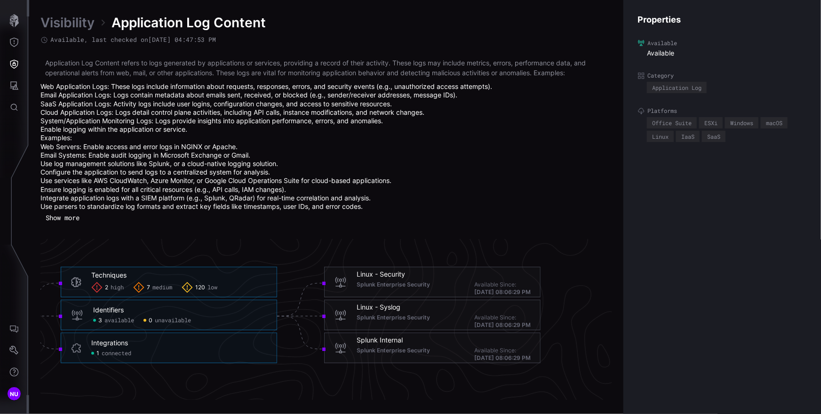
drag, startPoint x: 337, startPoint y: 320, endPoint x: 342, endPoint y: 325, distance: 6.7
click at [339, 323] on div "Linux - Syslog Splunk Enterprise Security Available Since: [DATE] 08:06:29 PM" at bounding box center [432, 315] width 216 height 31
click at [363, 331] on foreignobject "Linux - Syslog Splunk Enterprise Security Available Since: [DATE] 08:06:29 PM" at bounding box center [432, 318] width 216 height 37
drag, startPoint x: 405, startPoint y: 329, endPoint x: 400, endPoint y: 318, distance: 11.8
click at [412, 329] on div "Linux - Syslog Splunk Enterprise Security Available Since: [DATE] 08:06:29 PM" at bounding box center [432, 315] width 216 height 31
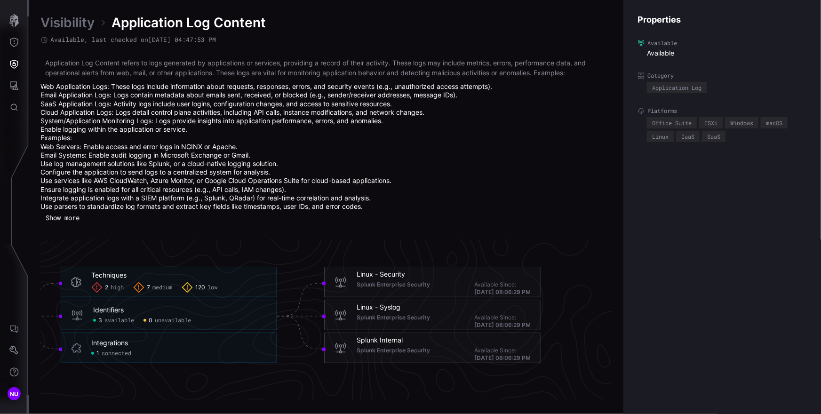
click at [346, 312] on icon at bounding box center [340, 315] width 13 height 15
drag, startPoint x: 371, startPoint y: 317, endPoint x: 376, endPoint y: 317, distance: 4.7
click at [373, 317] on span "Splunk Enterprise Security" at bounding box center [393, 321] width 73 height 15
click at [377, 317] on span "Splunk Enterprise Security" at bounding box center [393, 321] width 73 height 15
click at [141, 349] on div "Integrations 1 connected" at bounding box center [179, 348] width 176 height 18
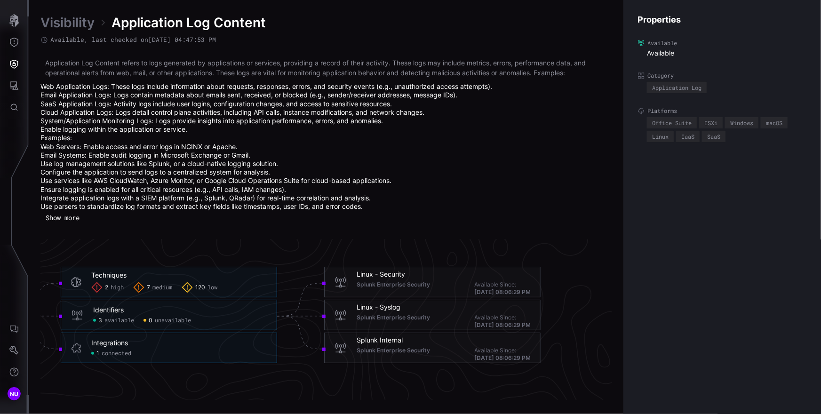
click at [111, 341] on div "Integrations" at bounding box center [109, 343] width 37 height 8
click at [84, 349] on div "Integrations 1 connected" at bounding box center [169, 348] width 216 height 31
click at [106, 357] on div "Integrations 1 connected" at bounding box center [169, 348] width 216 height 31
click at [109, 354] on span "connected" at bounding box center [117, 354] width 30 height 8
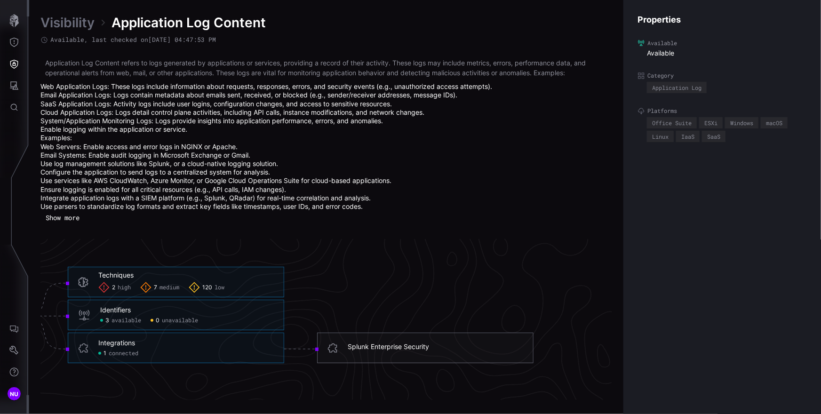
click at [415, 357] on div "Splunk Enterprise Security" at bounding box center [425, 348] width 216 height 31
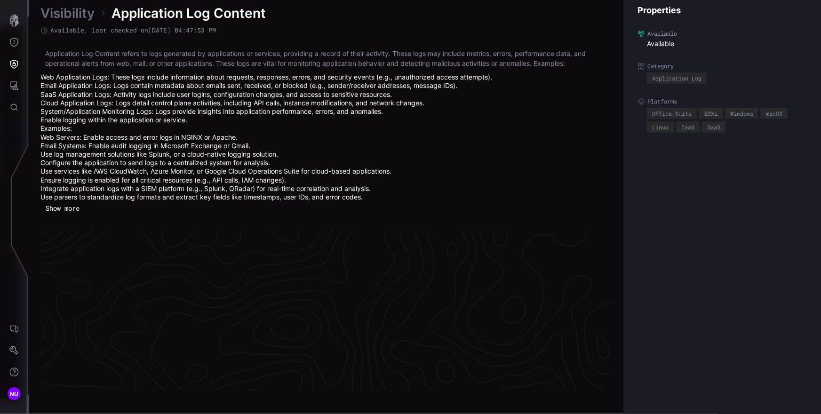
scroll to position [2040, 423]
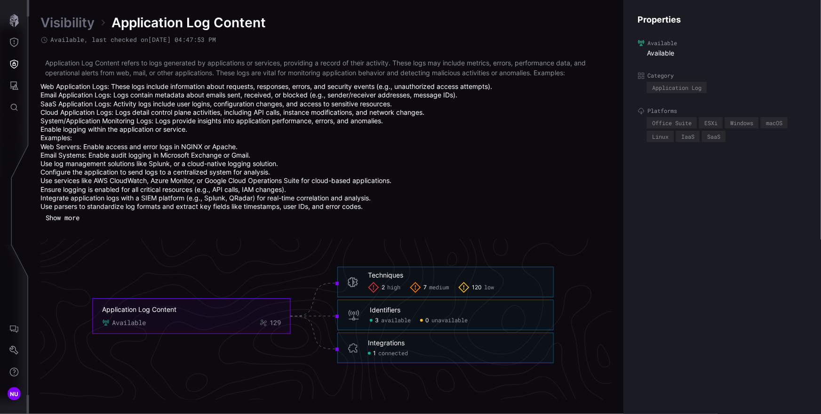
click at [397, 357] on span "connected" at bounding box center [393, 354] width 30 height 8
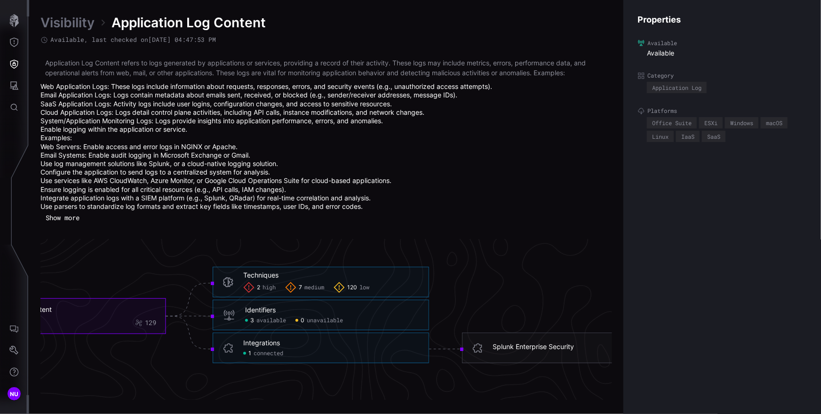
click at [71, 27] on link "Visibility" at bounding box center [67, 22] width 54 height 17
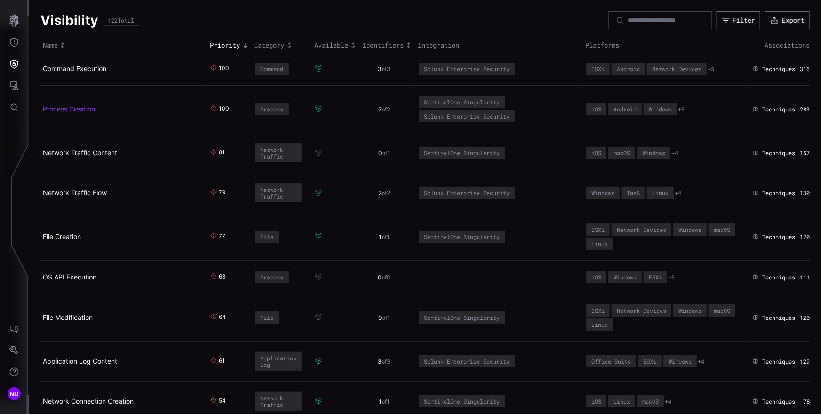
click at [74, 109] on link "Process Creation" at bounding box center [69, 109] width 52 height 8
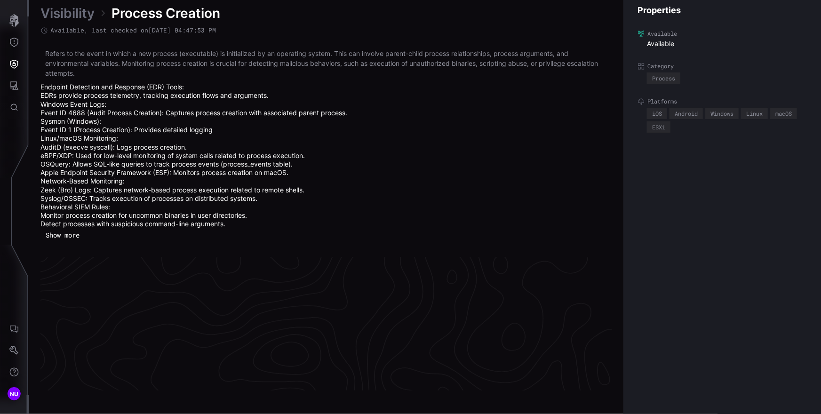
scroll to position [2053, 423]
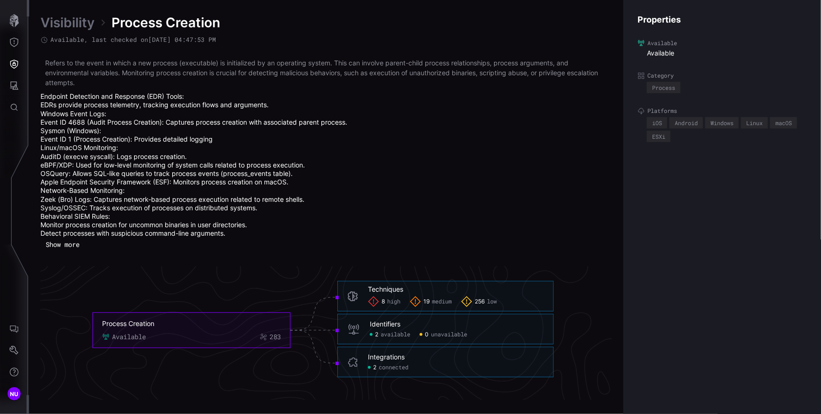
click at [394, 357] on div "Integrations" at bounding box center [386, 357] width 37 height 8
click at [389, 368] on span "connected" at bounding box center [394, 368] width 30 height 8
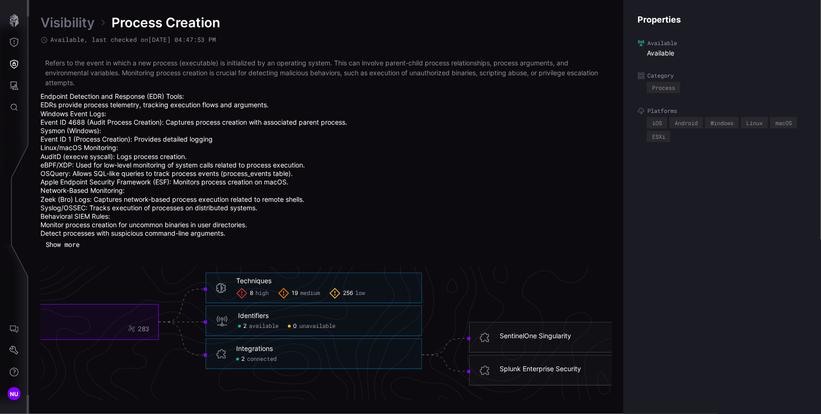
scroll to position [2065, 423]
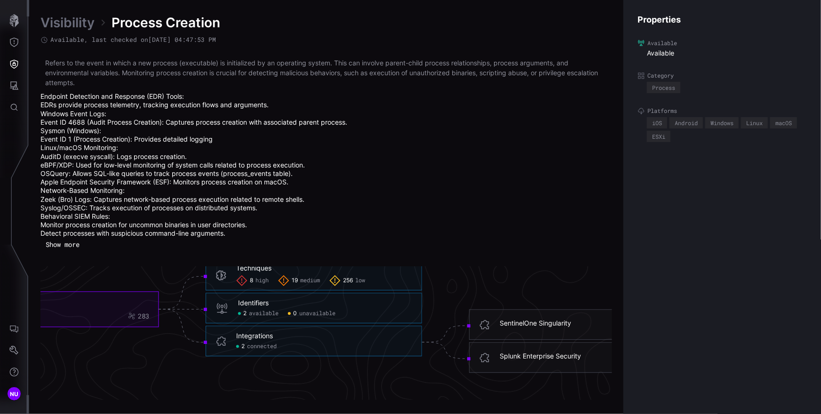
drag, startPoint x: 588, startPoint y: 324, endPoint x: 522, endPoint y: 290, distance: 73.8
click at [522, 290] on icon "Process Creation Available 283 Techniques 8 high 19 medium 256 low Techniques -…" at bounding box center [323, 317] width 1411 height 4233
drag, startPoint x: 591, startPoint y: 360, endPoint x: 500, endPoint y: 355, distance: 90.5
click at [500, 355] on h6 "Splunk Enterprise Security" at bounding box center [588, 356] width 176 height 8
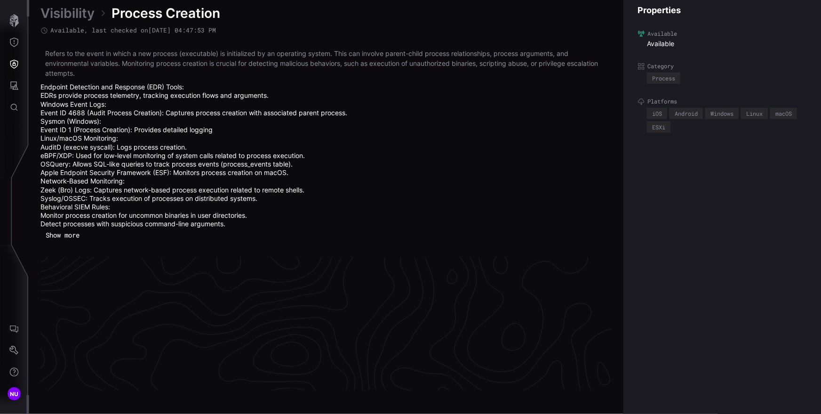
scroll to position [2053, 423]
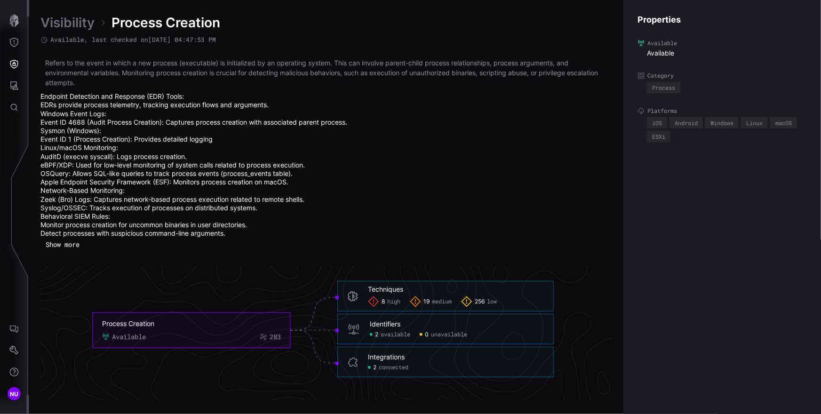
click at [379, 369] on span "connected" at bounding box center [394, 368] width 30 height 8
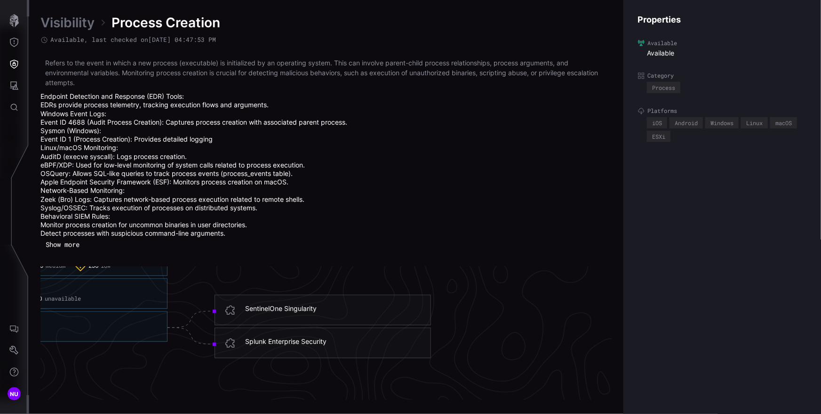
scroll to position [2080, 668]
click at [311, 306] on div "SentinelOne Singularity" at bounding box center [289, 308] width 71 height 8
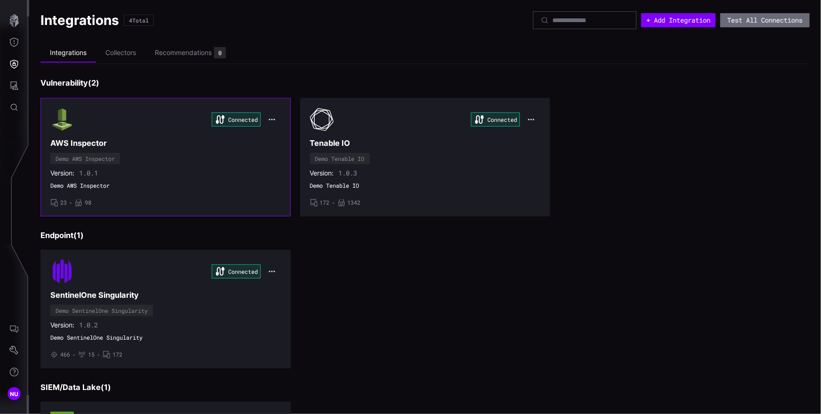
click at [81, 202] on icon at bounding box center [78, 203] width 7 height 8
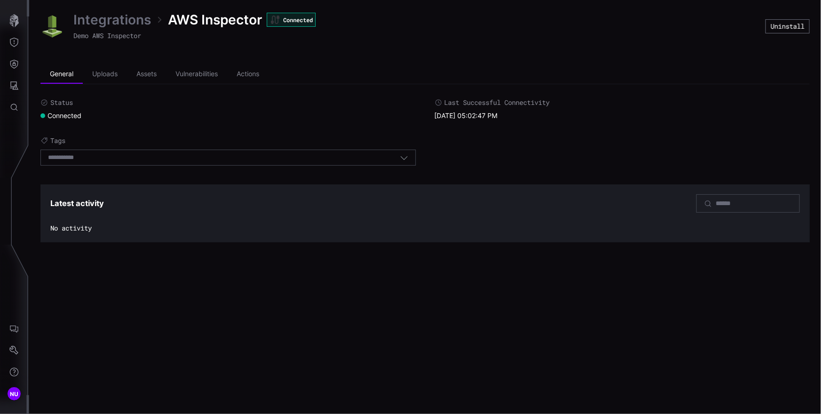
click at [445, 119] on time "[DATE] 05:02:47 PM" at bounding box center [466, 115] width 63 height 8
drag, startPoint x: 523, startPoint y: 115, endPoint x: 442, endPoint y: 114, distance: 80.9
click at [442, 114] on div "Last Successful Connectivity [DATE] 05:02:47 PM" at bounding box center [622, 109] width 375 height 22
click at [484, 102] on span "Last Successful Connectivity" at bounding box center [497, 102] width 105 height 8
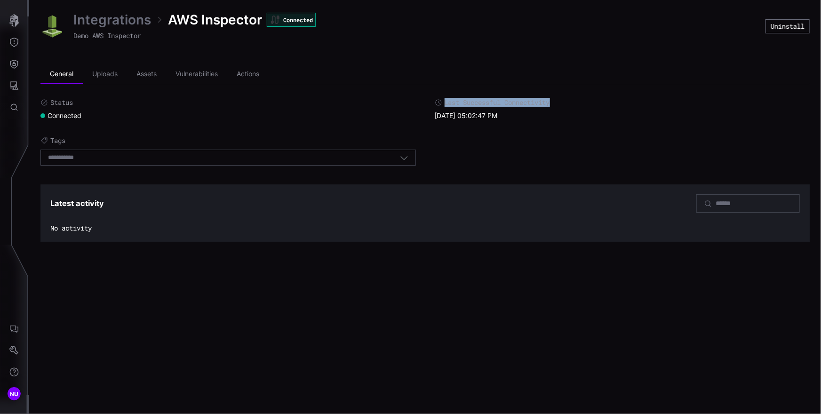
click at [484, 102] on span "Last Successful Connectivity" at bounding box center [497, 102] width 105 height 8
click at [532, 152] on div "Status Connected Last Successful Connectivity [DATE] 05:02:47 PM Tags Select ta…" at bounding box center [424, 134] width 769 height 72
click at [309, 161] on div "Select tags" at bounding box center [227, 158] width 375 height 16
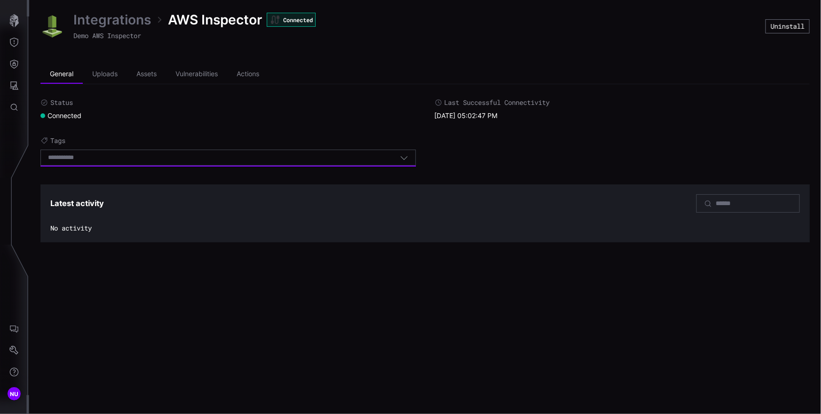
click at [397, 158] on div "Select tags" at bounding box center [224, 157] width 352 height 8
click at [422, 158] on div "Status Connected Last Successful Connectivity [DATE] 05:02:47 PM Tags Select ta…" at bounding box center [424, 134] width 769 height 72
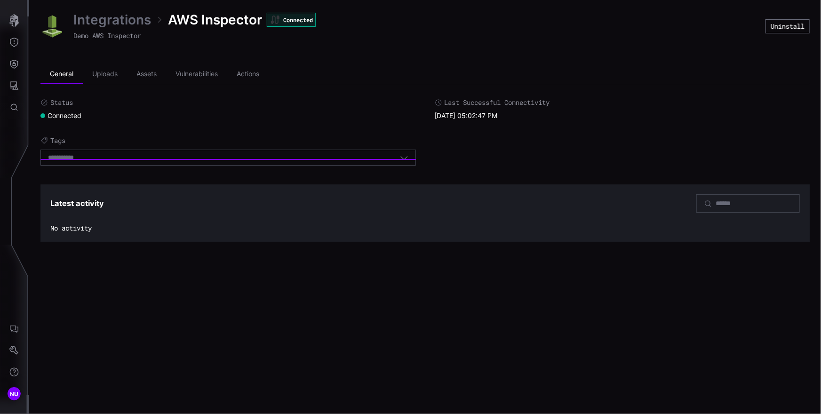
click at [411, 159] on div "Select tags" at bounding box center [227, 158] width 375 height 16
drag, startPoint x: 295, startPoint y: 127, endPoint x: 244, endPoint y: 108, distance: 54.6
click at [295, 127] on div "Status Connected Last Successful Connectivity [DATE] 05:02:47 PM Tags Select ta…" at bounding box center [424, 134] width 769 height 72
click at [142, 25] on link "Integrations" at bounding box center [112, 19] width 78 height 17
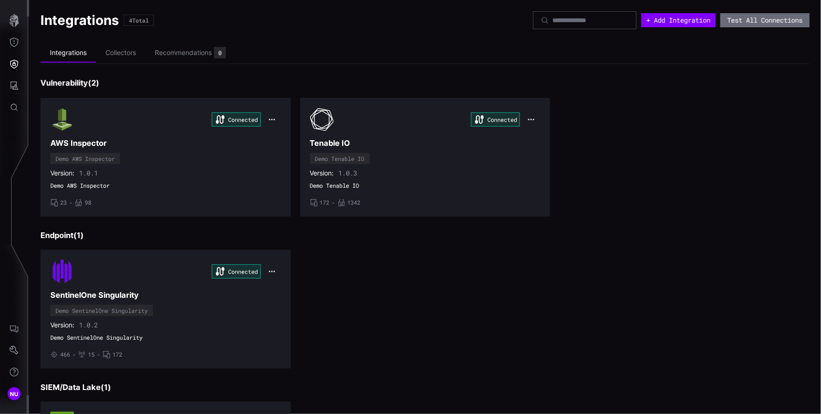
click at [715, 136] on div "Connected AWS Inspector Demo AWS Inspector Version: 1.0.1 Demo AWS Inspector • …" at bounding box center [424, 157] width 769 height 119
click at [528, 116] on icon "button" at bounding box center [531, 120] width 8 height 8
click at [662, 133] on div "Connected AWS Inspector Demo AWS Inspector Version: 1.0.1 Demo AWS Inspector • …" at bounding box center [424, 157] width 769 height 119
click at [19, 83] on button "Attack Surface" at bounding box center [13, 86] width 27 height 22
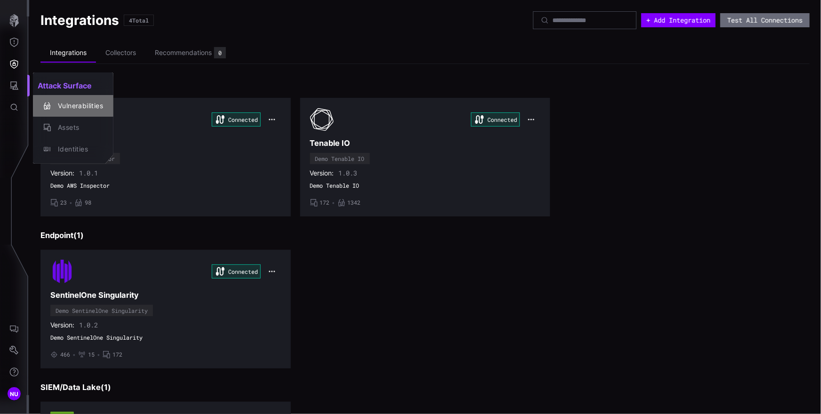
click at [77, 107] on div "Vulnerabilities" at bounding box center [78, 106] width 50 height 12
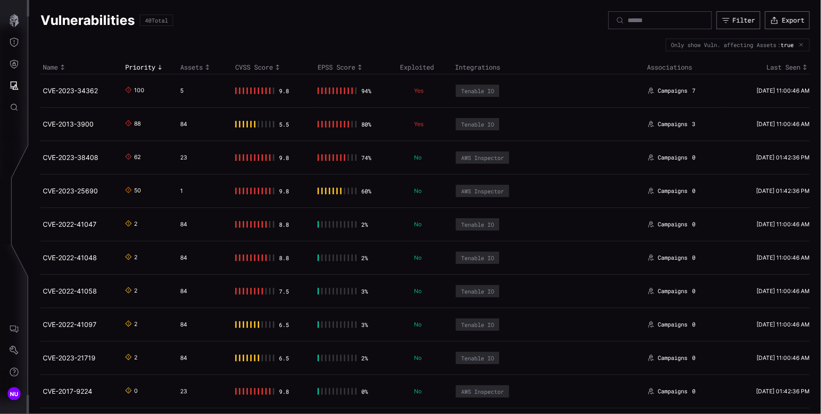
click at [74, 95] on td "CVE-2023-34362" at bounding box center [81, 90] width 82 height 33
click at [77, 90] on link "CVE-2023-34362" at bounding box center [70, 91] width 55 height 8
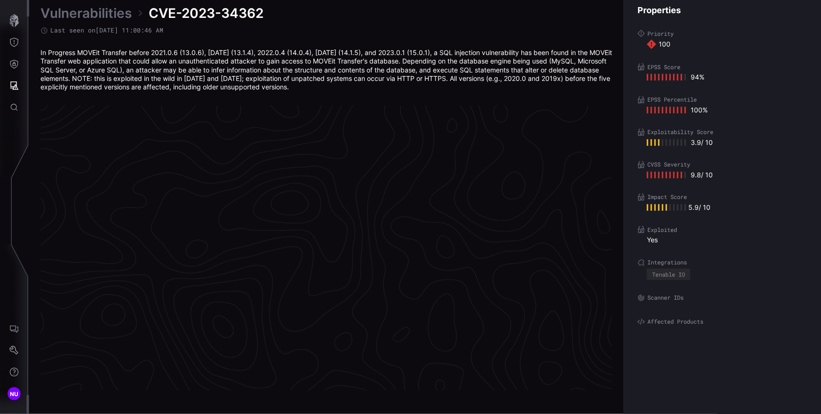
scroll to position [1977, 423]
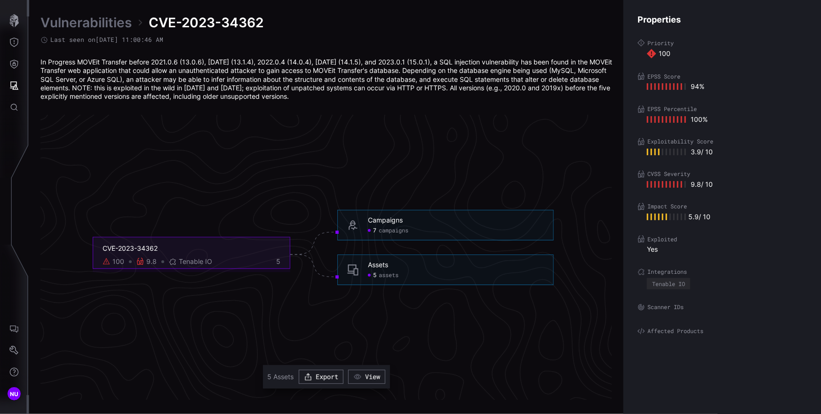
click at [210, 24] on span "CVE-2023-34362" at bounding box center [206, 22] width 115 height 17
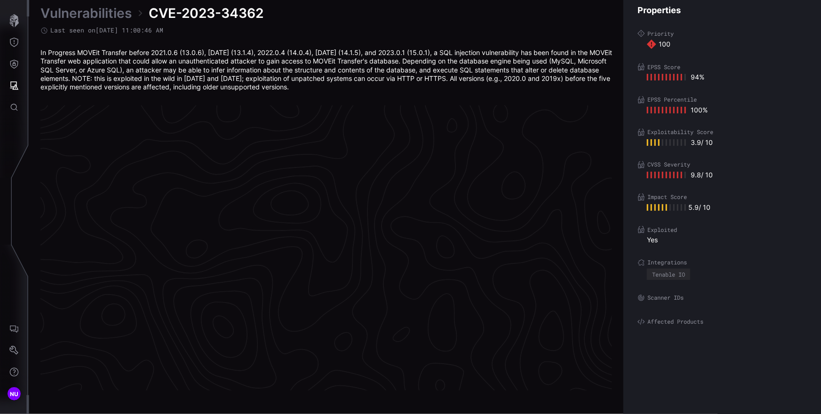
scroll to position [1977, 423]
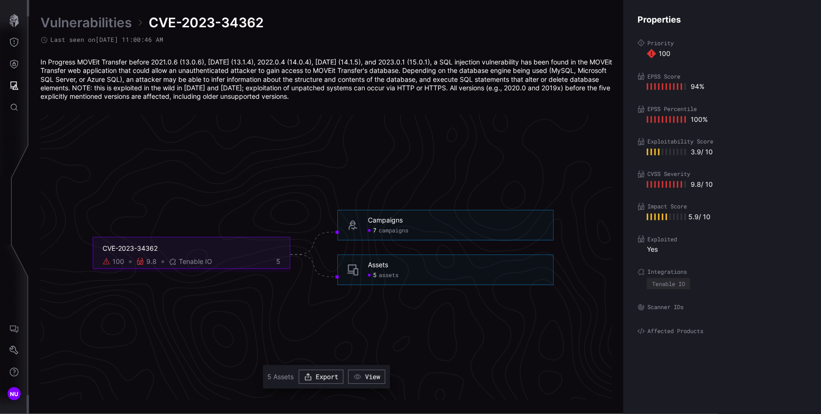
drag, startPoint x: 366, startPoint y: 101, endPoint x: 38, endPoint y: 62, distance: 330.2
click at [38, 62] on div "Vulnerabilities CVE-2023-34362 Last seen on 09/03/25 11:00:46 AM In Progress MO…" at bounding box center [425, 207] width 792 height 414
copy div "In Progress MOVEit Transfer before 2021.0.6 (13.0.6), 2021.1.4 (13.1.4), 2022.0…"
click at [388, 230] on span "campaigns" at bounding box center [394, 231] width 30 height 8
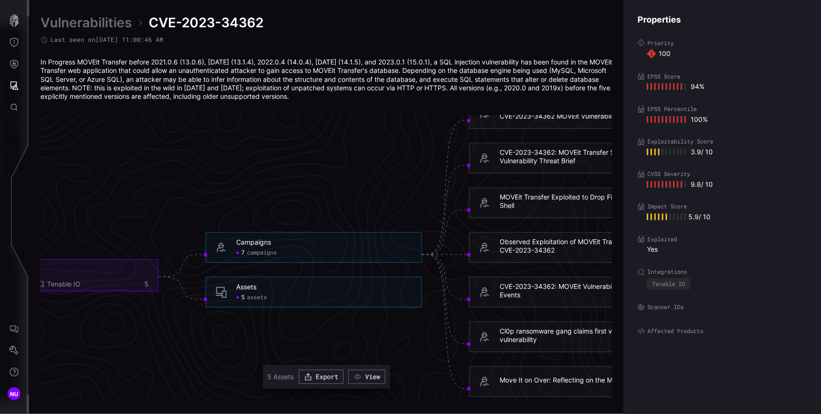
click at [235, 294] on div "Assets 5 assets" at bounding box center [314, 292] width 216 height 31
click at [249, 296] on span "assets" at bounding box center [257, 298] width 20 height 8
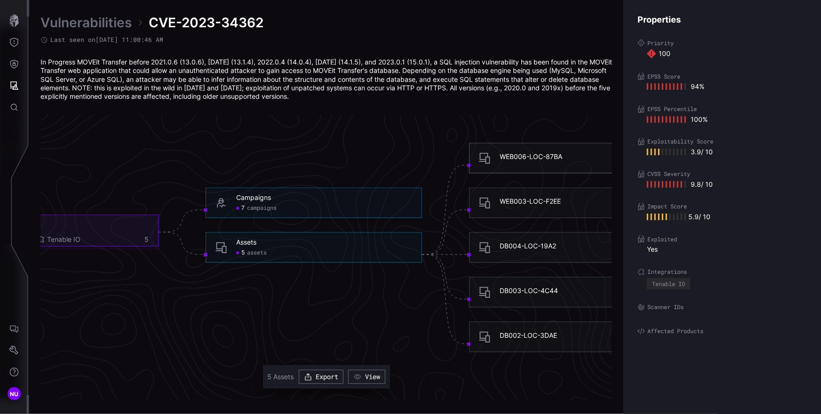
click at [529, 158] on div "WEB006-LOC-87BA" at bounding box center [531, 157] width 63 height 8
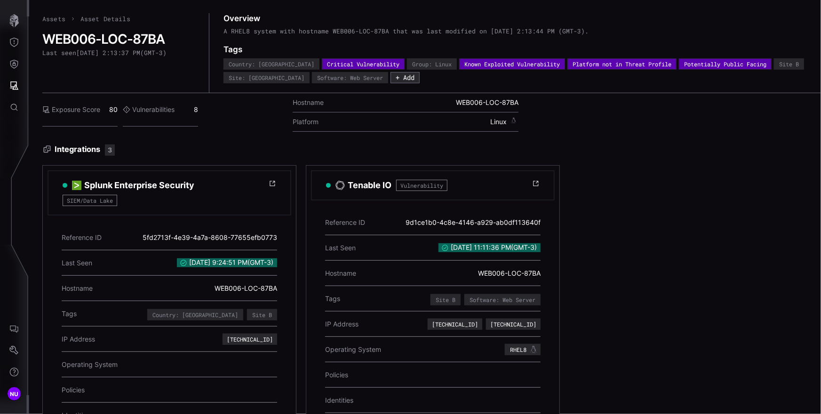
click at [140, 43] on h2 "WEB006-LOC-87BA" at bounding box center [118, 39] width 153 height 16
copy div "WEB006-LOC-87BA"
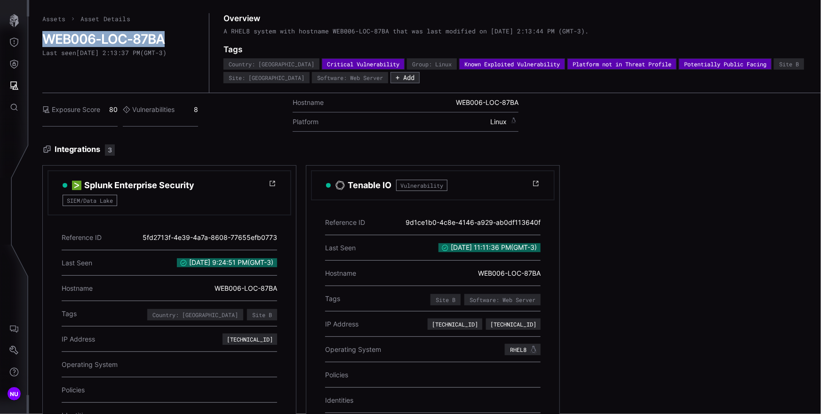
click at [206, 76] on div "Assets Asset Details WEB006-LOC-87BA Last seen 9/3/2025, 2:13:37 PM ( GMT-3 )" at bounding box center [125, 52] width 167 height 79
click at [340, 28] on div "A RHEL8 system with hostname WEB006-LOC-87BA that was last modified on 9/3/2025…" at bounding box center [532, 35] width 619 height 17
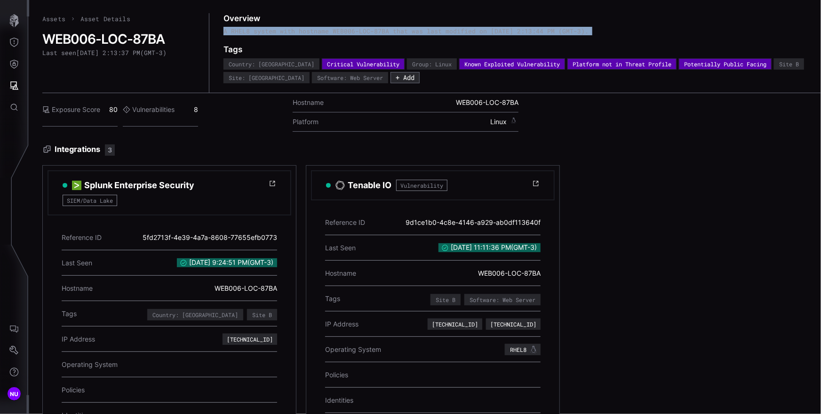
click at [340, 28] on div "A RHEL8 system with hostname WEB006-LOC-87BA that was last modified on 9/3/2025…" at bounding box center [532, 35] width 619 height 17
copy div "A RHEL8 system with hostname WEB006-LOC-87BA that was last modified on 9/3/2025…"
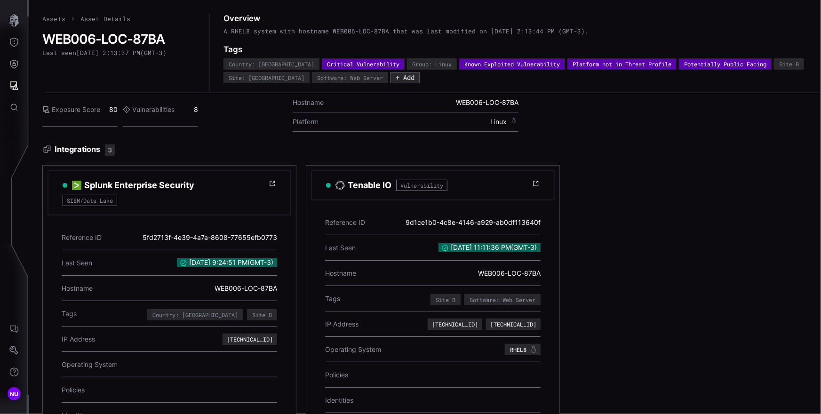
click at [212, 66] on div "Assets Asset Details WEB006-LOC-87BA Last seen 9/3/2025, 2:13:37 PM ( GMT-3 ) O…" at bounding box center [431, 53] width 778 height 80
click at [368, 187] on h3 "Tenable IO" at bounding box center [370, 185] width 44 height 11
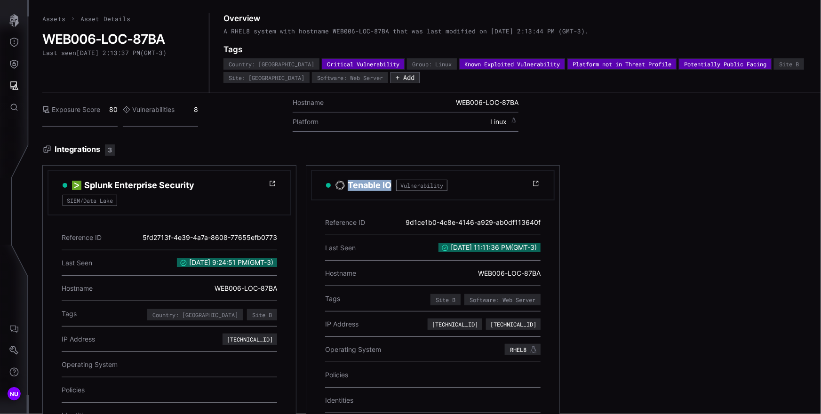
click at [368, 187] on h3 "Tenable IO" at bounding box center [370, 185] width 44 height 11
copy h3 "Tenable IO"
click at [288, 155] on h3 "Integrations 3" at bounding box center [431, 149] width 778 height 11
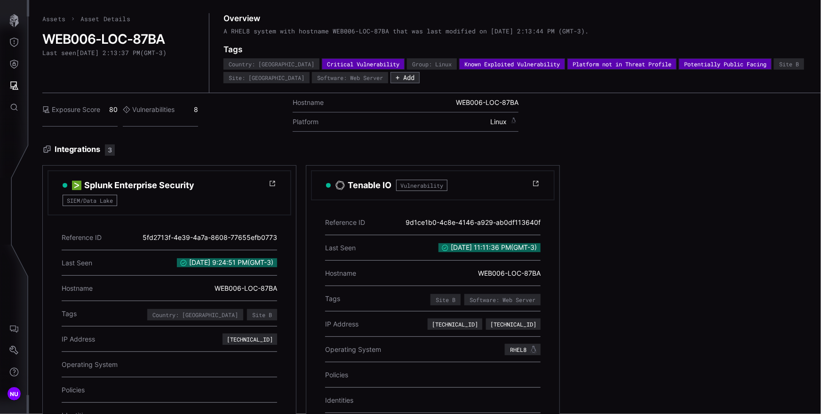
click at [193, 109] on div "Vulnerabilities 8" at bounding box center [160, 109] width 75 height 33
click at [197, 110] on div "Vulnerabilities 8" at bounding box center [160, 109] width 75 height 33
click at [166, 108] on label "Vulnerabilities" at bounding box center [149, 109] width 52 height 8
click at [110, 108] on div "Exposure Score 80" at bounding box center [79, 109] width 75 height 33
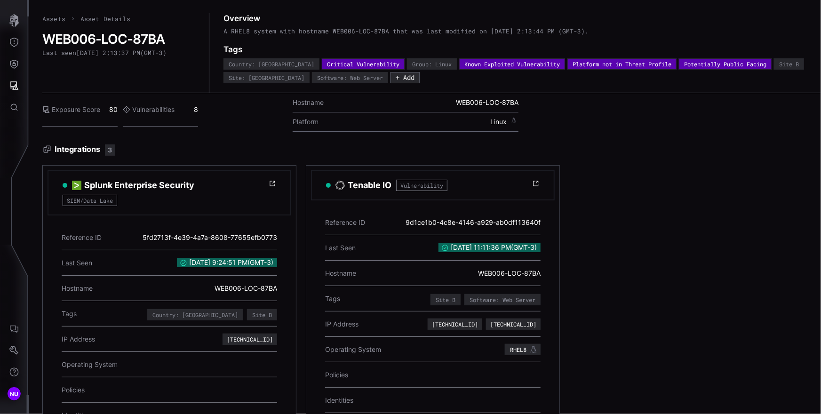
click at [72, 110] on label "Exposure Score" at bounding box center [71, 109] width 58 height 8
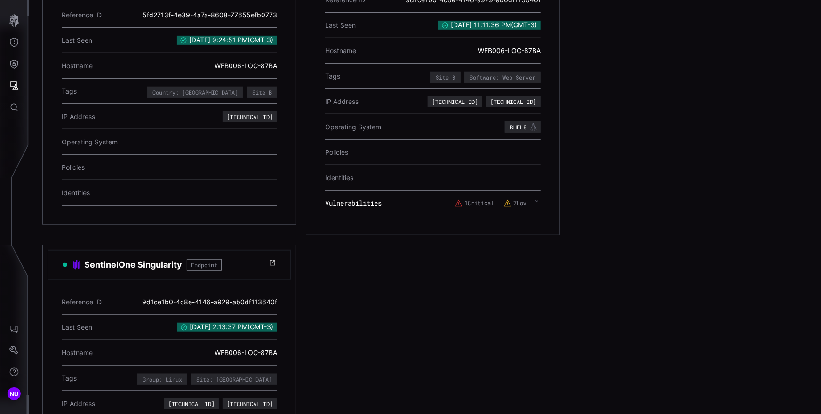
scroll to position [123, 0]
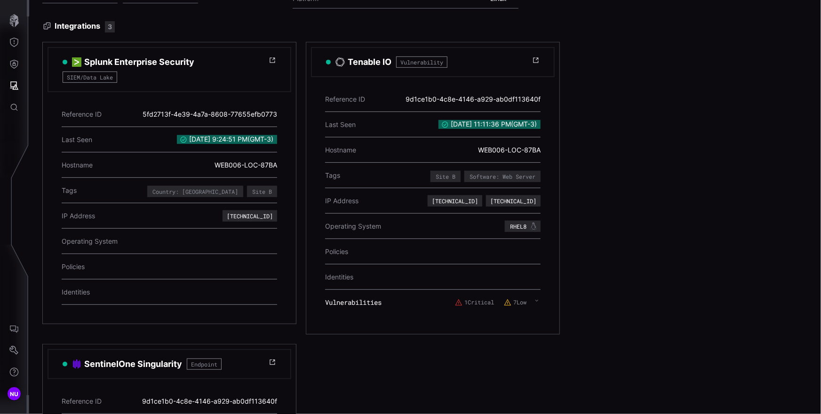
click at [112, 27] on div "3" at bounding box center [110, 26] width 10 height 11
click at [91, 27] on h3 "Integrations 3" at bounding box center [431, 26] width 778 height 11
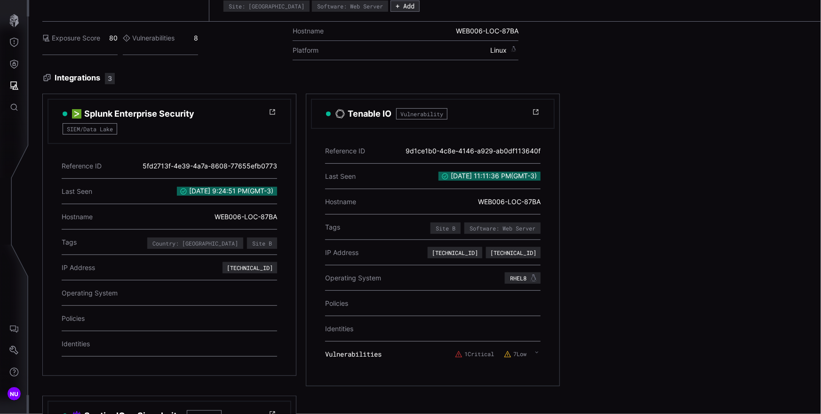
scroll to position [61, 0]
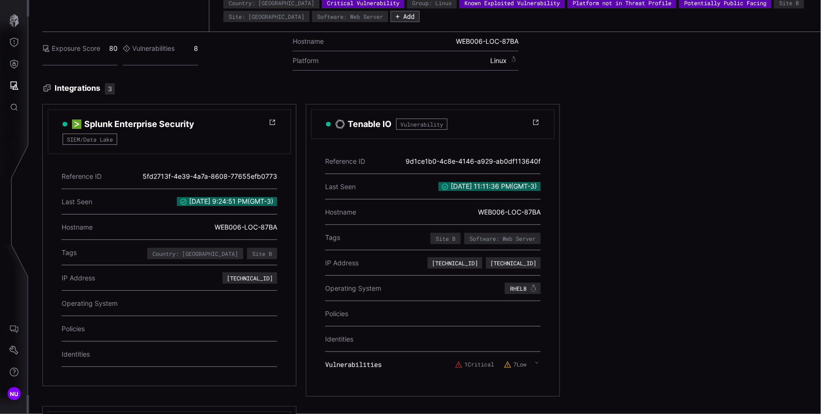
click at [273, 121] on icon at bounding box center [272, 122] width 5 height 5
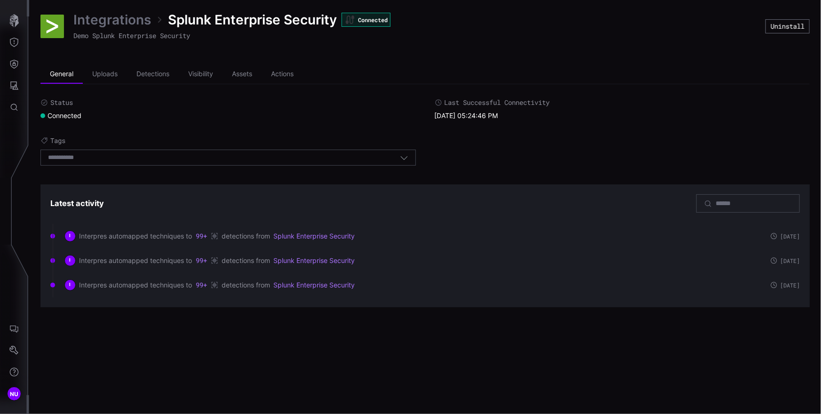
click at [111, 19] on link "Integrations" at bounding box center [112, 19] width 78 height 17
click at [115, 24] on link "Integrations" at bounding box center [112, 19] width 78 height 17
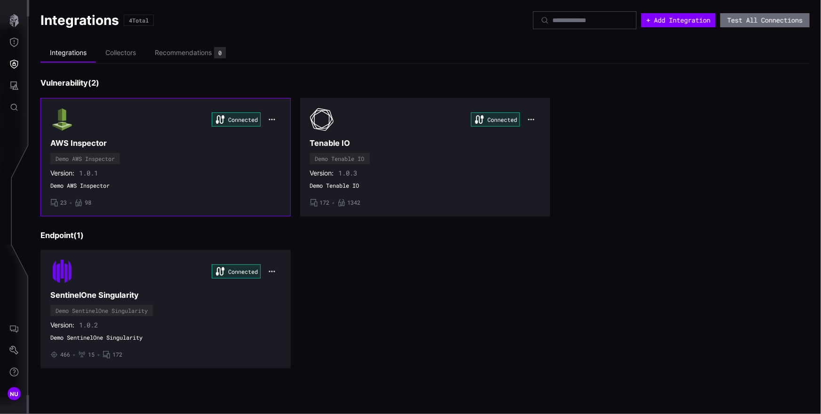
click at [128, 109] on div "Connected" at bounding box center [165, 120] width 230 height 24
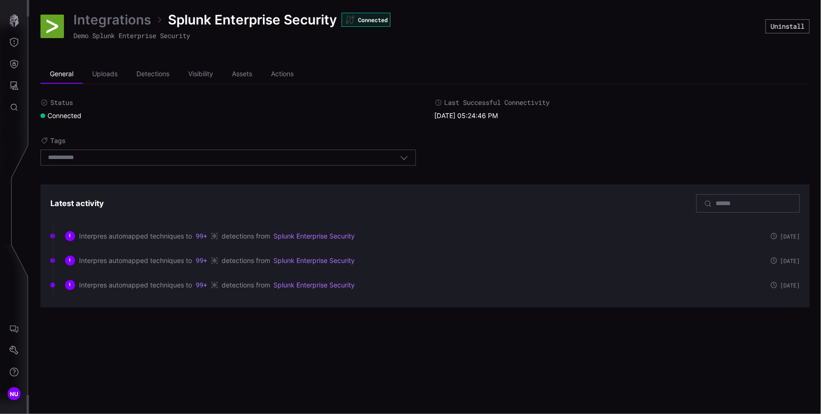
click at [136, 210] on div "Latest activity" at bounding box center [424, 203] width 749 height 18
click at [19, 84] on button "Attack Surface" at bounding box center [13, 86] width 27 height 22
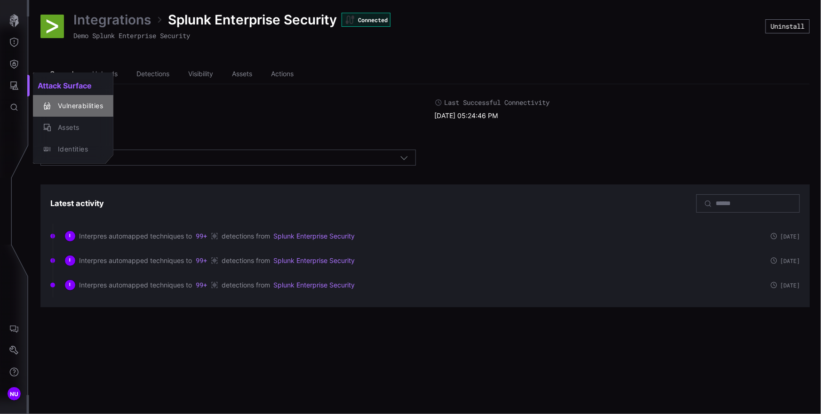
click at [64, 101] on div "Vulnerabilities" at bounding box center [78, 106] width 50 height 12
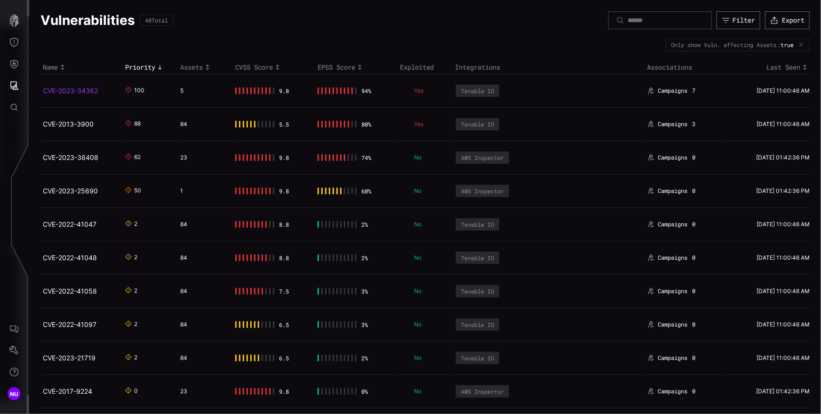
click at [88, 90] on link "CVE-2023-34362" at bounding box center [70, 91] width 55 height 8
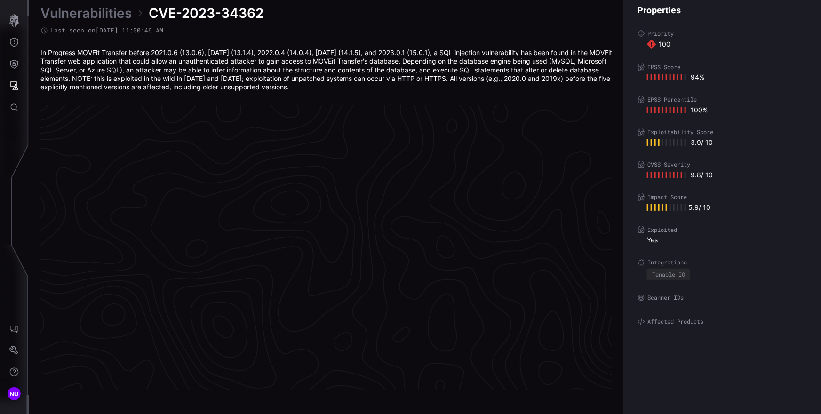
scroll to position [1977, 423]
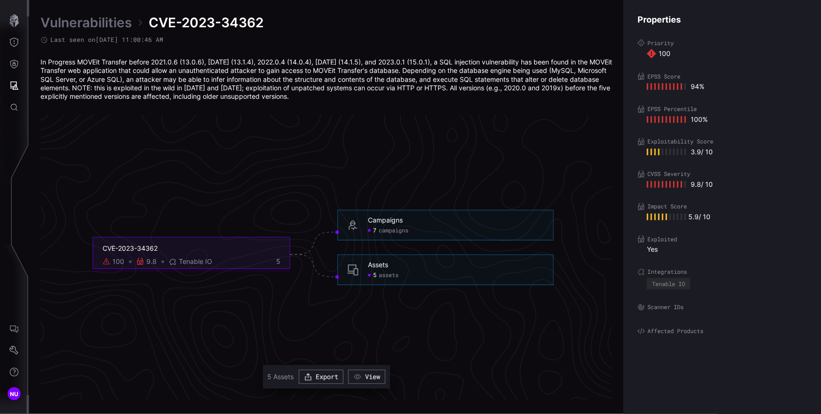
click at [17, 86] on icon "Attack Surface" at bounding box center [13, 85] width 9 height 9
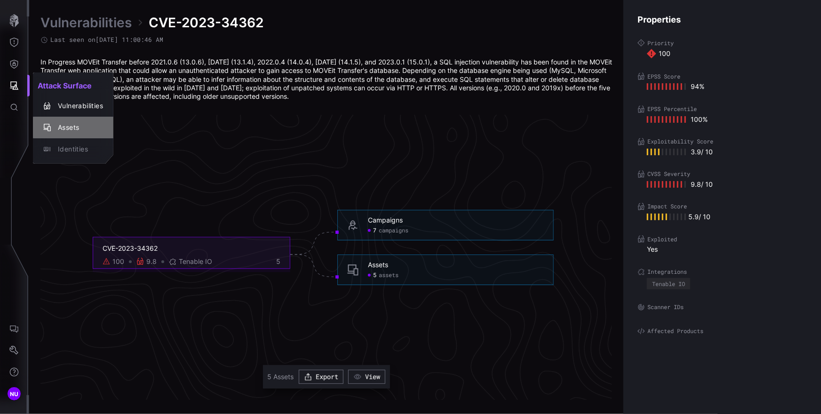
click at [55, 128] on div "Assets" at bounding box center [78, 128] width 50 height 12
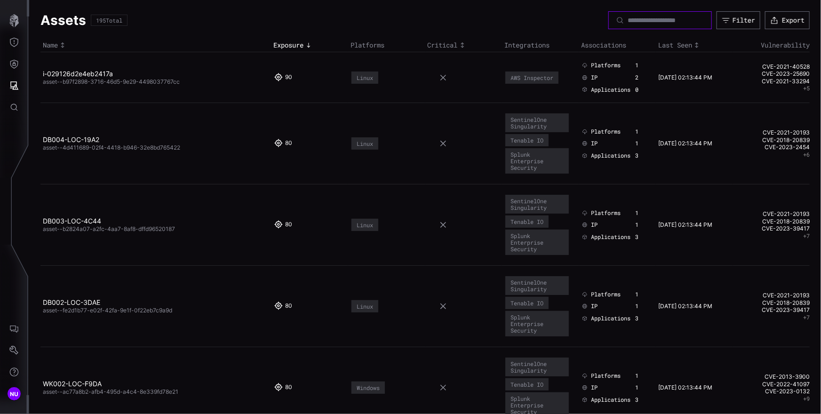
click at [629, 18] on input at bounding box center [660, 20] width 66 height 8
paste input "**********"
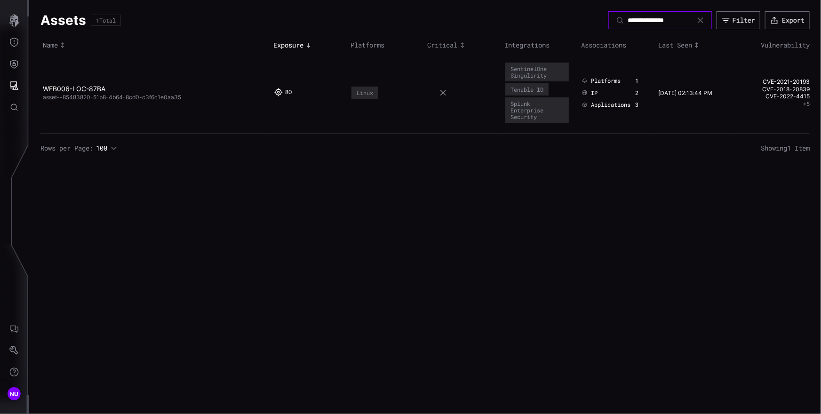
type input "**********"
click at [139, 90] on h2 "WEB006-LOC-87BA" at bounding box center [152, 89] width 219 height 8
click at [83, 90] on link "WEB006-LOC-87BA" at bounding box center [74, 89] width 63 height 8
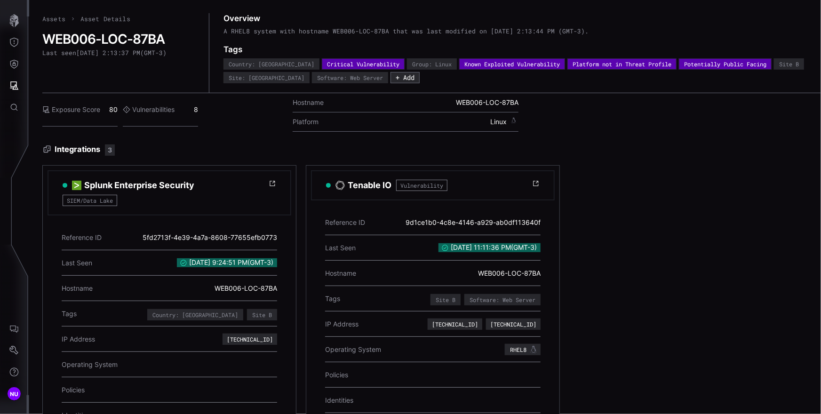
click at [598, 132] on div "Exposure Score 80 Vulnerabilities 8 Hostname WEB006-LOC-87BA Platform Linux" at bounding box center [431, 116] width 778 height 46
click at [132, 37] on h2 "WEB006-LOC-87BA" at bounding box center [118, 39] width 153 height 16
click at [477, 101] on span "WEB006-LOC-87BA" at bounding box center [487, 102] width 63 height 8
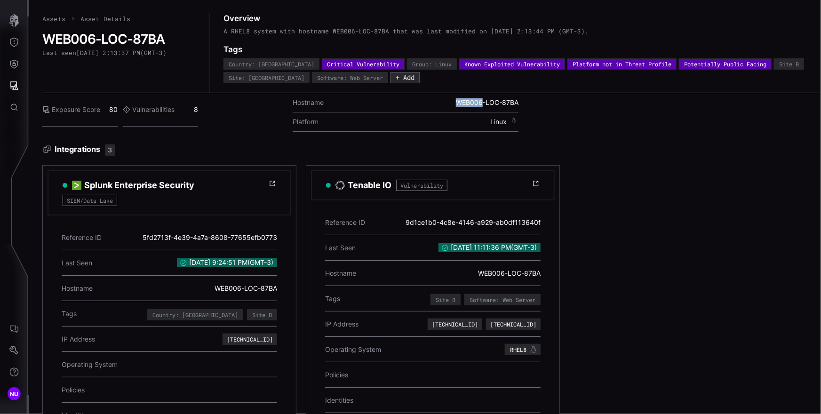
click at [477, 101] on span "WEB006-LOC-87BA" at bounding box center [487, 102] width 63 height 8
copy span "WEB006-LOC-87BA"
click at [406, 155] on h3 "Integrations 3" at bounding box center [431, 149] width 778 height 11
click at [390, 77] on button "+ Add" at bounding box center [404, 77] width 29 height 11
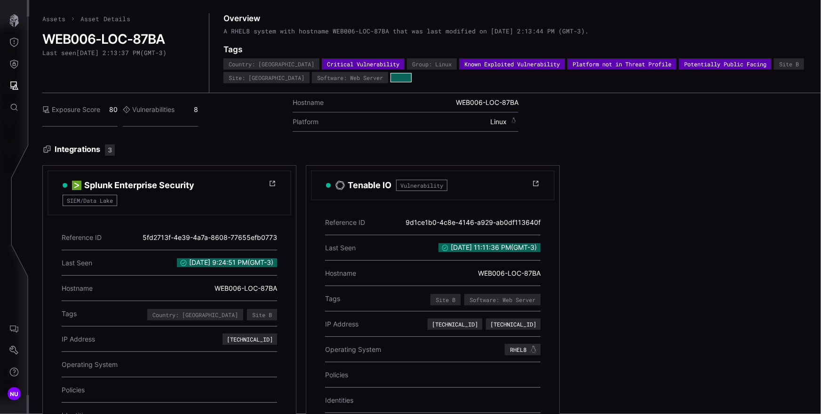
click at [390, 79] on span at bounding box center [400, 77] width 21 height 9
click at [408, 84] on div "Overview A RHEL8 system with hostname WEB006-LOC-87BA that was last modified on…" at bounding box center [575, 52] width 704 height 79
click at [240, 61] on div "Country: USA" at bounding box center [272, 64] width 86 height 6
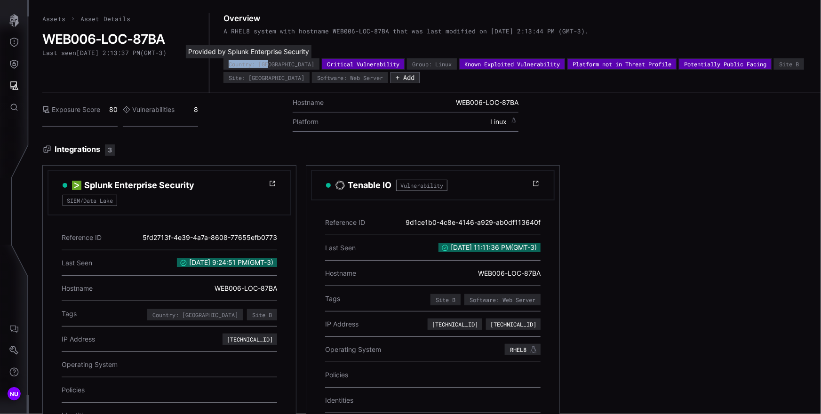
drag, startPoint x: 269, startPoint y: 64, endPoint x: 230, endPoint y: 66, distance: 38.7
click at [230, 66] on div "Country: USA" at bounding box center [272, 64] width 86 height 6
copy div "Country: USA"
click at [327, 65] on div "Critical Vulnerability" at bounding box center [363, 64] width 72 height 6
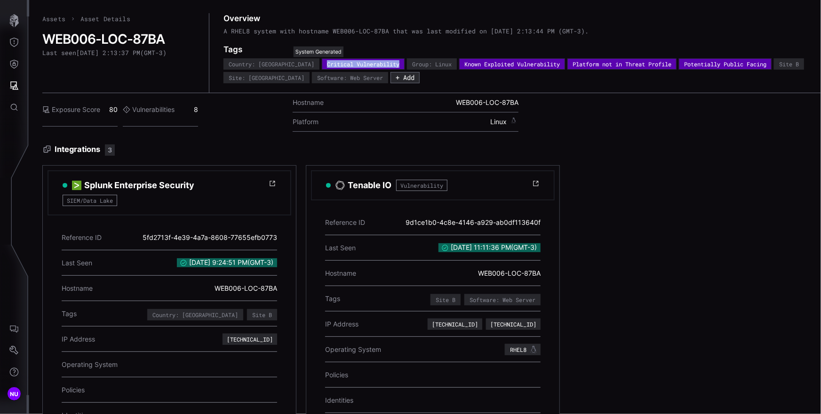
click at [327, 65] on div "Critical Vulnerability" at bounding box center [363, 64] width 72 height 6
copy div "Critical Vulnerability"
click at [412, 64] on div "Group: Linux" at bounding box center [432, 64] width 40 height 6
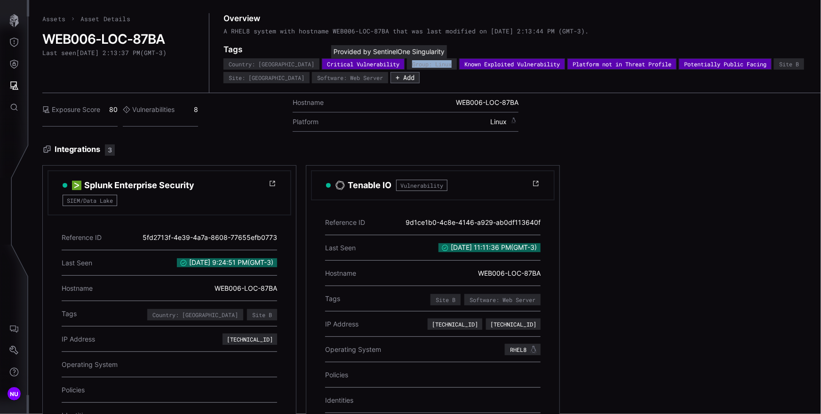
copy div "Group: Linux"
click at [478, 64] on div "Known Exploited Vulnerability" at bounding box center [511, 64] width 95 height 6
copy div "Known Exploited Vulnerability"
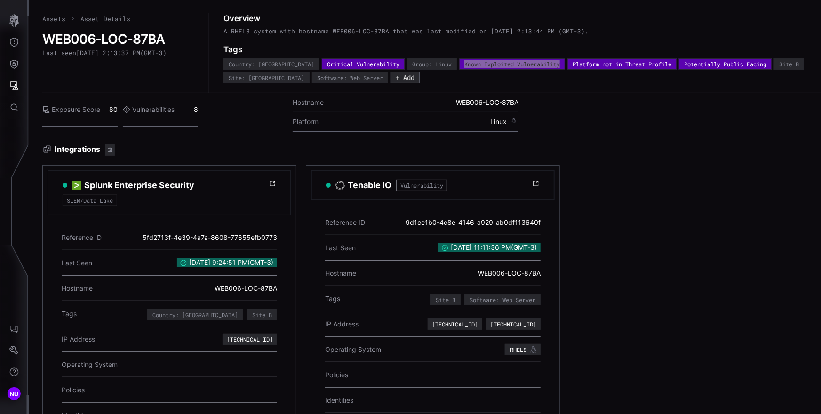
click at [572, 66] on div "Platform not in Threat Profile" at bounding box center [621, 64] width 99 height 6
copy div "Platform not in Threat Profile"
click at [691, 64] on div "Potentially Public Facing" at bounding box center [725, 64] width 82 height 6
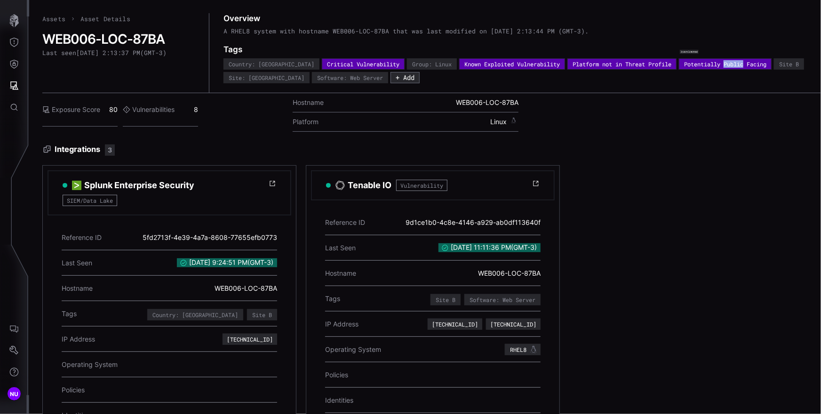
click at [691, 64] on div "Potentially Public Facing" at bounding box center [725, 64] width 82 height 6
click at [779, 62] on div "Site B" at bounding box center [789, 64] width 20 height 6
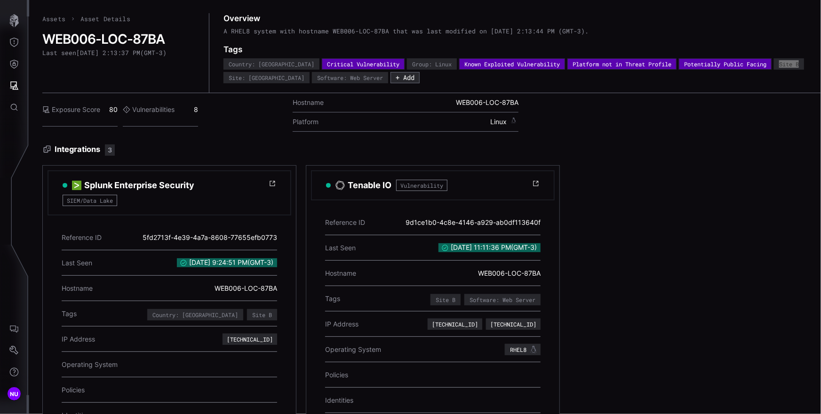
click at [779, 63] on div "Site B" at bounding box center [789, 64] width 20 height 6
click at [241, 78] on div "Site: DC" at bounding box center [267, 78] width 76 height 6
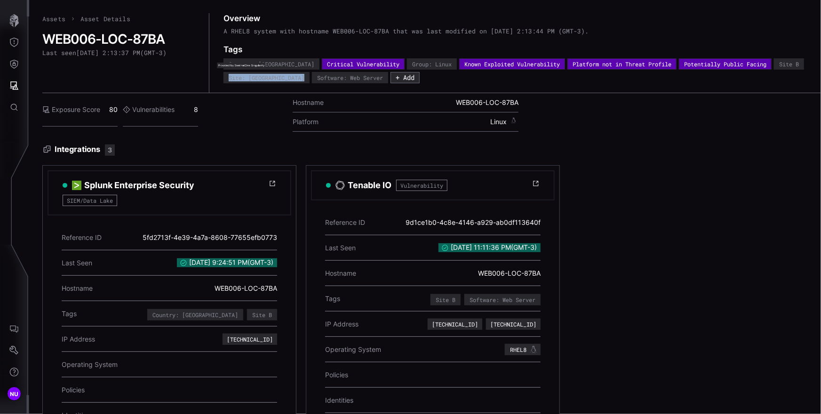
click at [241, 78] on div "Site: DC" at bounding box center [267, 78] width 76 height 6
click at [317, 80] on div "Software: Web Server" at bounding box center [350, 78] width 66 height 6
click at [311, 111] on div "Hostname WEB006-LOC-87BA" at bounding box center [406, 102] width 226 height 19
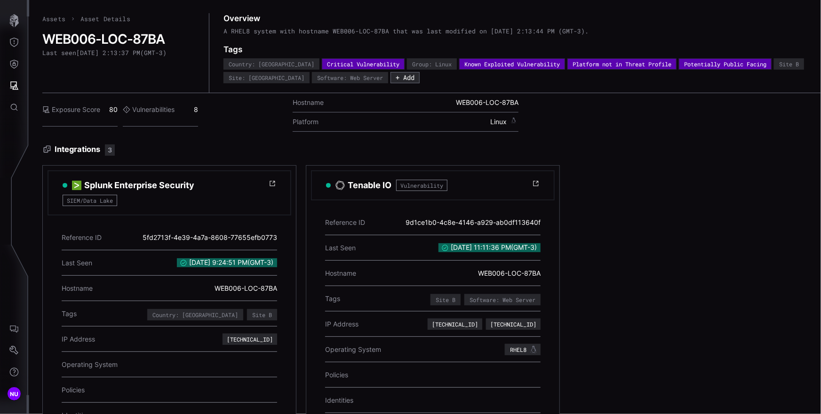
click at [311, 111] on div "Hostname WEB006-LOC-87BA" at bounding box center [406, 102] width 226 height 19
click at [218, 131] on div "Exposure Score 80 Vulnerabilities 8 Hostname WEB006-LOC-87BA Platform Linux" at bounding box center [431, 116] width 778 height 46
drag, startPoint x: 172, startPoint y: 112, endPoint x: 195, endPoint y: 111, distance: 23.5
click at [173, 112] on label "Vulnerabilities" at bounding box center [149, 109] width 52 height 8
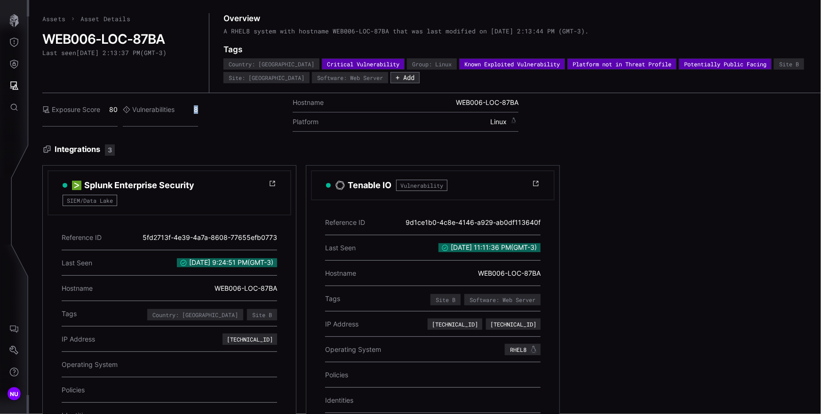
drag, startPoint x: 195, startPoint y: 111, endPoint x: 204, endPoint y: 111, distance: 8.5
click at [199, 111] on div "Exposure Score 80 Vulnerabilities 8" at bounding box center [160, 109] width 236 height 33
click at [204, 111] on div "Exposure Score 80 Vulnerabilities 8" at bounding box center [160, 109] width 236 height 33
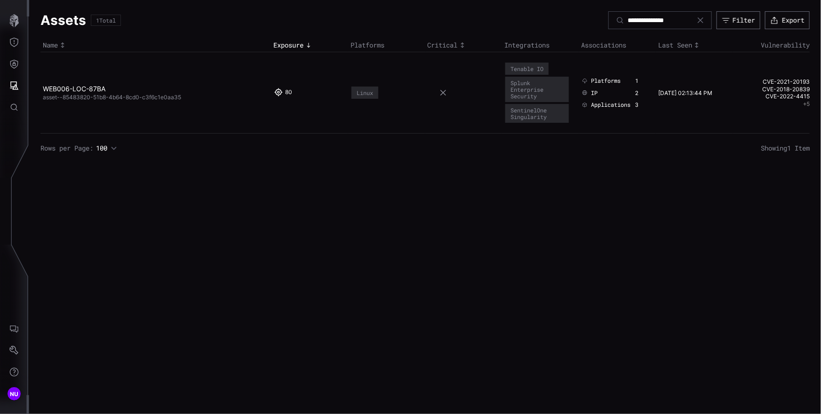
click at [444, 126] on td at bounding box center [463, 92] width 77 height 81
click at [806, 104] on button "+ 5" at bounding box center [806, 104] width 7 height 8
click at [785, 66] on link "CVE-2021-20193" at bounding box center [772, 68] width 75 height 8
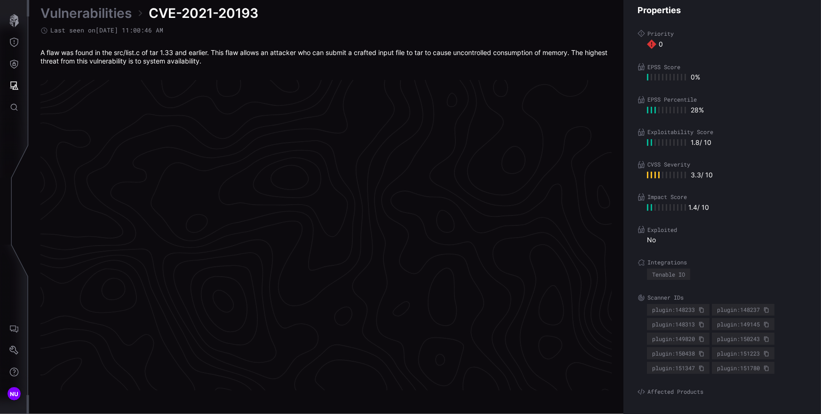
scroll to position [1964, 423]
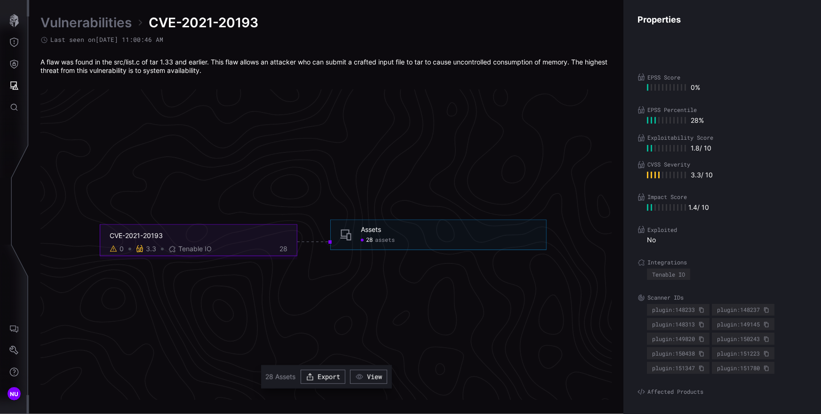
click at [248, 163] on icon "CVE-2021-20193 0 3.3 Tenable IO 28 Assets 28 assets Assets - 28 assets" at bounding box center [323, 241] width 1411 height 4233
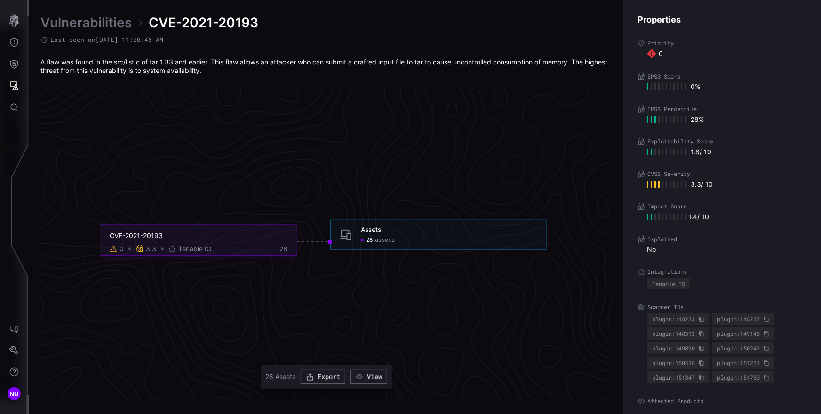
click at [314, 156] on icon "CVE-2021-20193 0 3.3 Tenable IO 28 Assets 28 assets Assets - 28 assets" at bounding box center [323, 241] width 1411 height 4233
click at [377, 245] on div "Assets 28 assets" at bounding box center [438, 234] width 216 height 31
click at [372, 242] on span "28" at bounding box center [369, 240] width 7 height 8
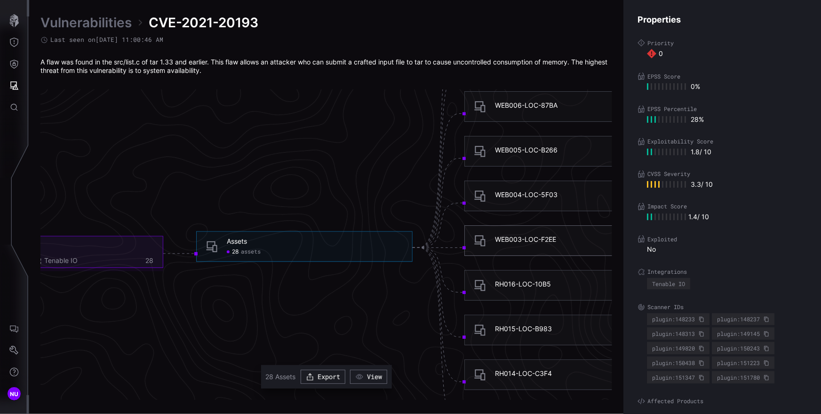
click at [508, 240] on div "WEB003-LOC-F2EE" at bounding box center [525, 239] width 61 height 8
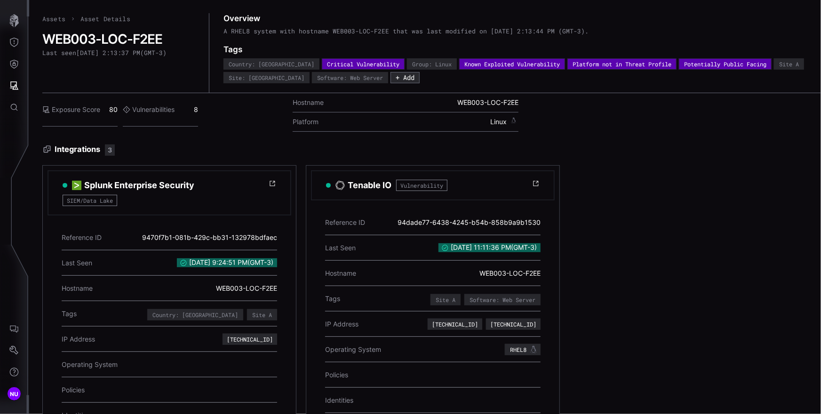
drag, startPoint x: 258, startPoint y: 125, endPoint x: 234, endPoint y: 120, distance: 24.4
click at [258, 125] on div "Exposure Score 80 Vulnerabilities 8" at bounding box center [160, 109] width 236 height 33
click at [183, 112] on div "Vulnerabilities 8" at bounding box center [160, 109] width 75 height 33
drag, startPoint x: 187, startPoint y: 110, endPoint x: 195, endPoint y: 109, distance: 8.1
click at [191, 110] on div "Vulnerabilities 8" at bounding box center [160, 109] width 75 height 33
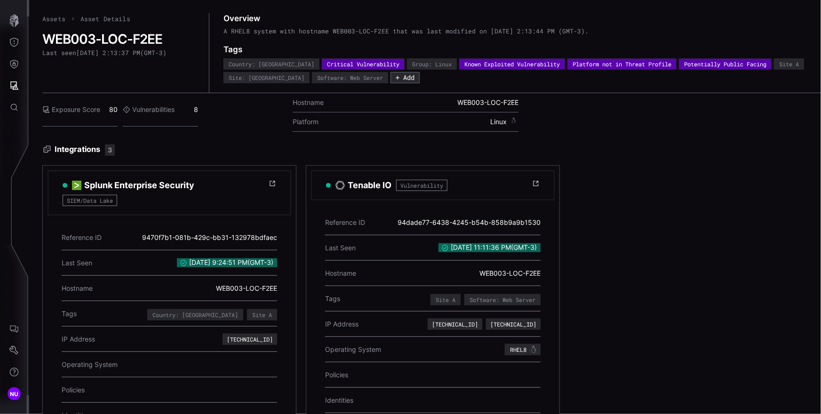
click at [195, 109] on div "Vulnerabilities 8" at bounding box center [160, 109] width 75 height 33
click at [198, 109] on div "Exposure Score 80 Vulnerabilities 8" at bounding box center [160, 109] width 236 height 33
drag, startPoint x: 159, startPoint y: 108, endPoint x: 151, endPoint y: 110, distance: 9.1
click at [154, 109] on label "Vulnerabilities" at bounding box center [149, 109] width 52 height 8
click at [136, 109] on label "Vulnerabilities" at bounding box center [149, 109] width 52 height 8
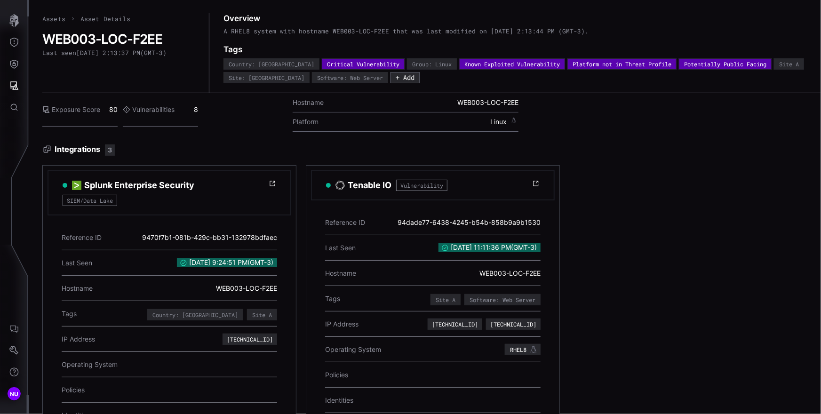
click at [127, 107] on icon at bounding box center [127, 110] width 8 height 8
drag, startPoint x: 164, startPoint y: 110, endPoint x: 207, endPoint y: 112, distance: 43.3
click at [167, 110] on label "Vulnerabilities" at bounding box center [149, 109] width 52 height 8
click at [208, 112] on div "Exposure Score 80 Vulnerabilities 8" at bounding box center [160, 109] width 236 height 33
